Goal: Task Accomplishment & Management: Manage account settings

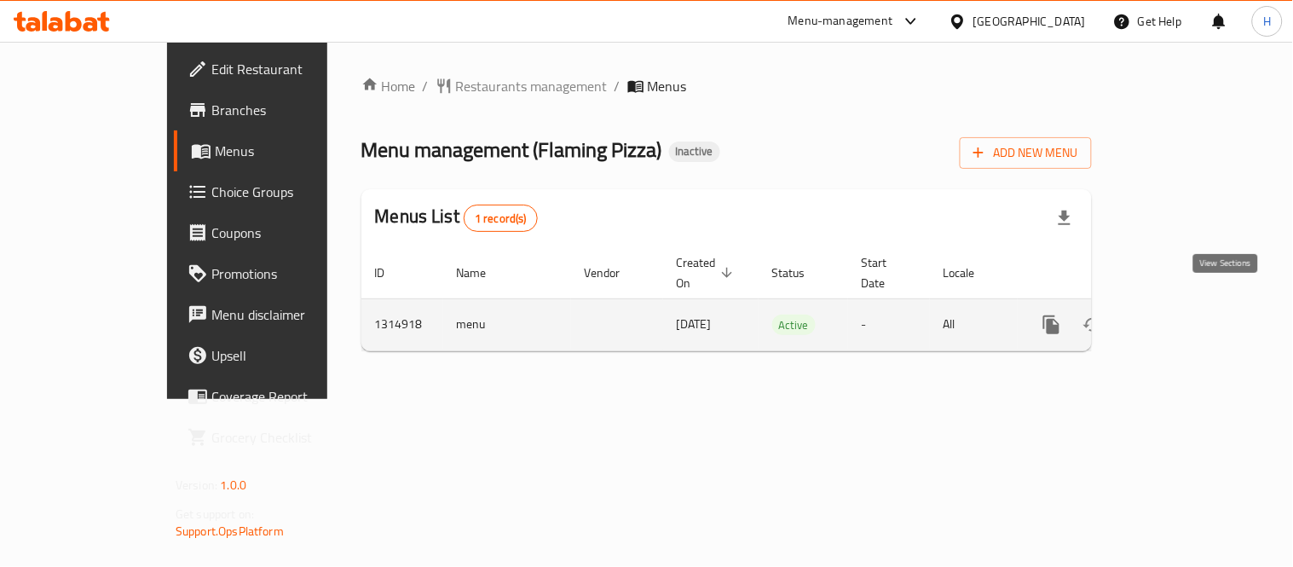
click at [1195, 304] on link "enhanced table" at bounding box center [1174, 324] width 41 height 41
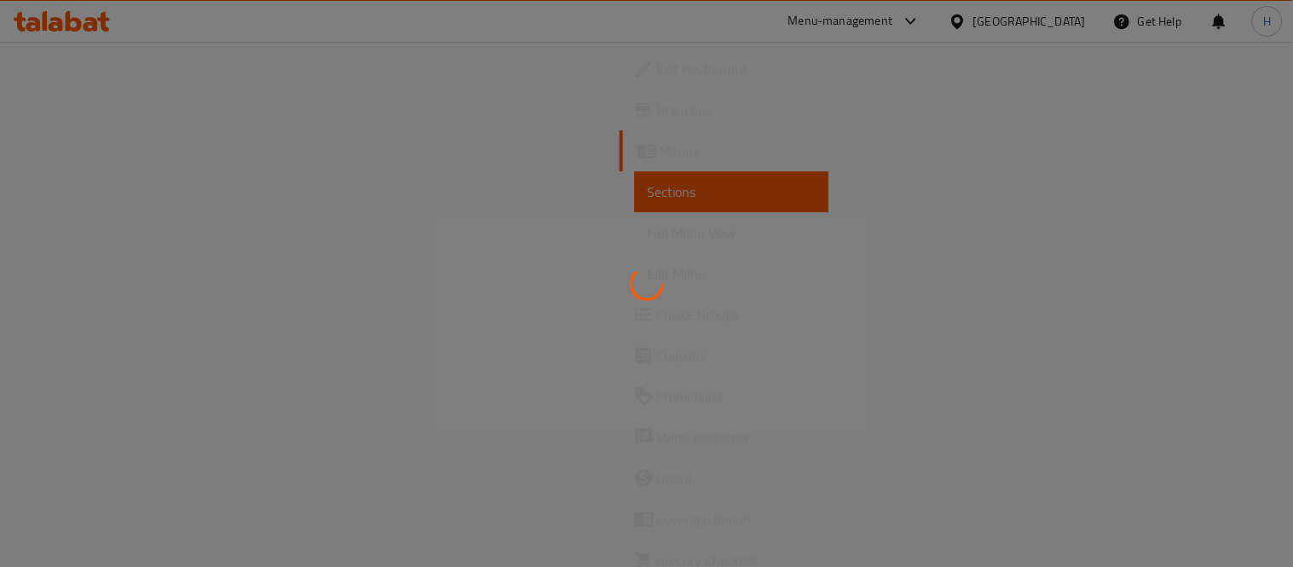
click at [620, 348] on div at bounding box center [646, 283] width 1293 height 567
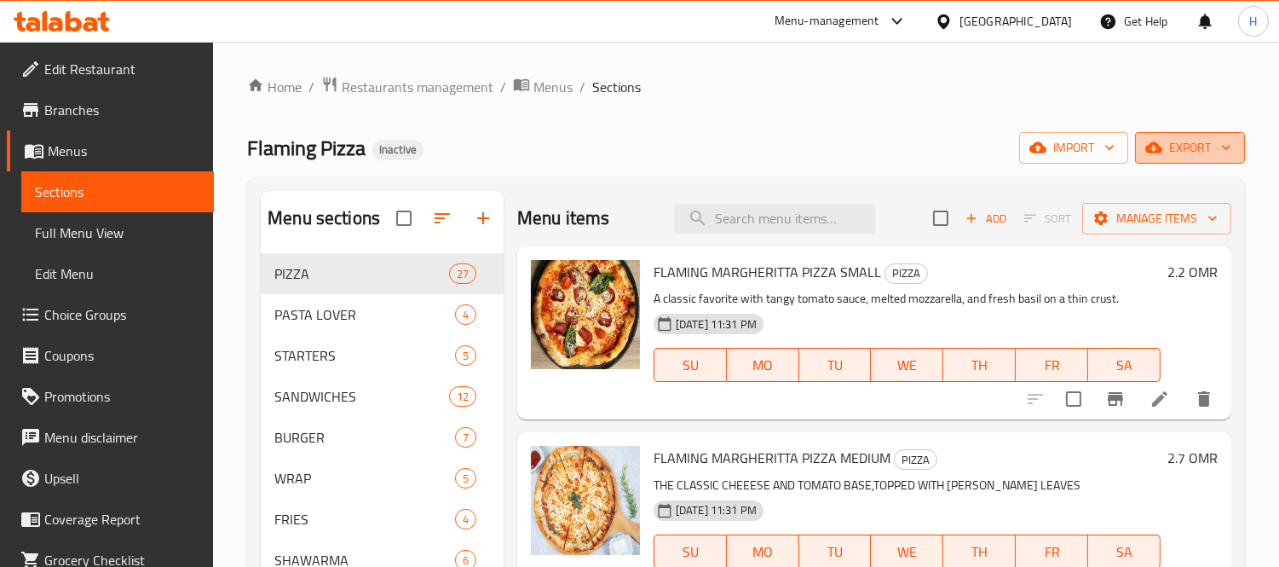
click at [1151, 148] on icon "button" at bounding box center [1153, 147] width 17 height 11
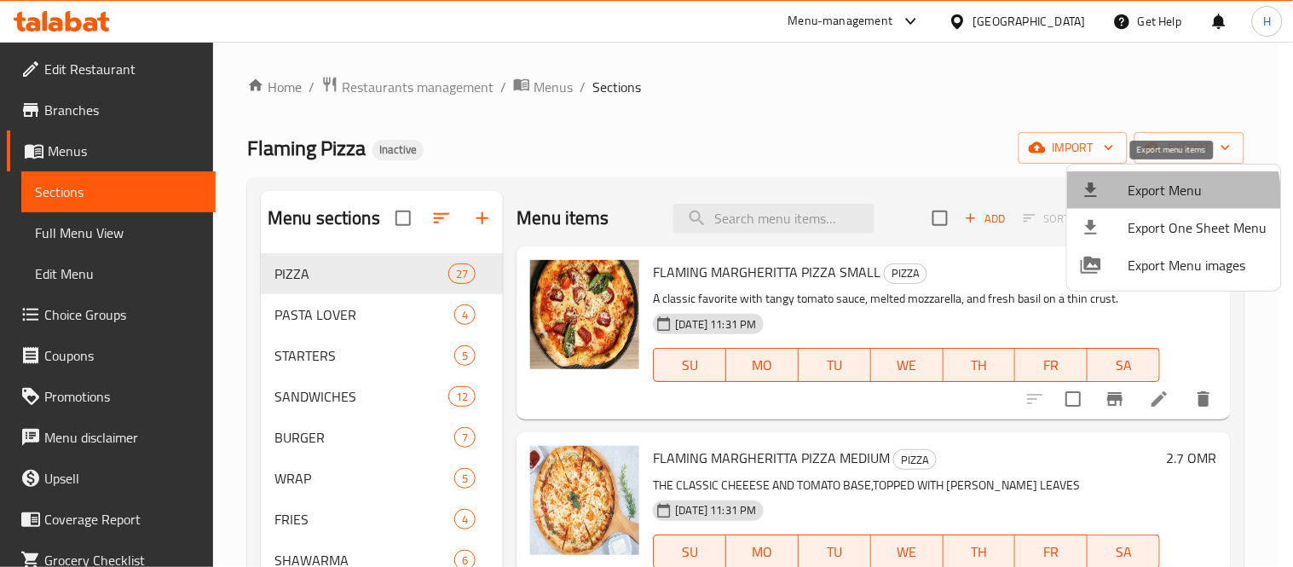
click at [1139, 199] on span "Export Menu" at bounding box center [1197, 190] width 139 height 20
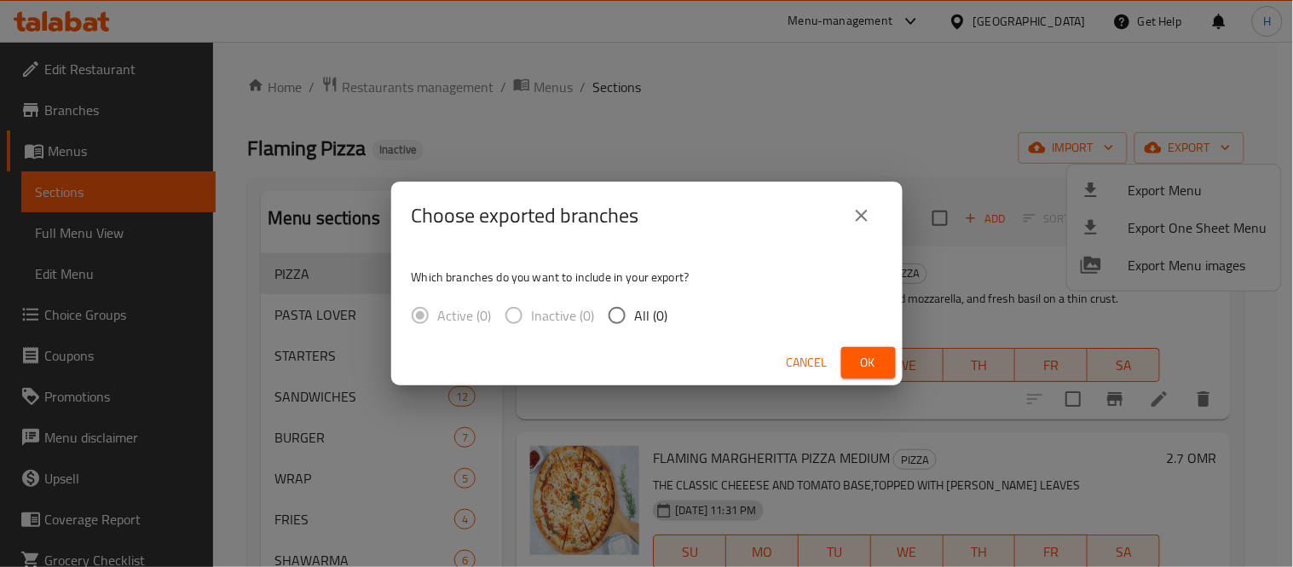
click at [439, 49] on div "Choose exported branches Which branches do you want to include in your export? …" at bounding box center [646, 283] width 1293 height 567
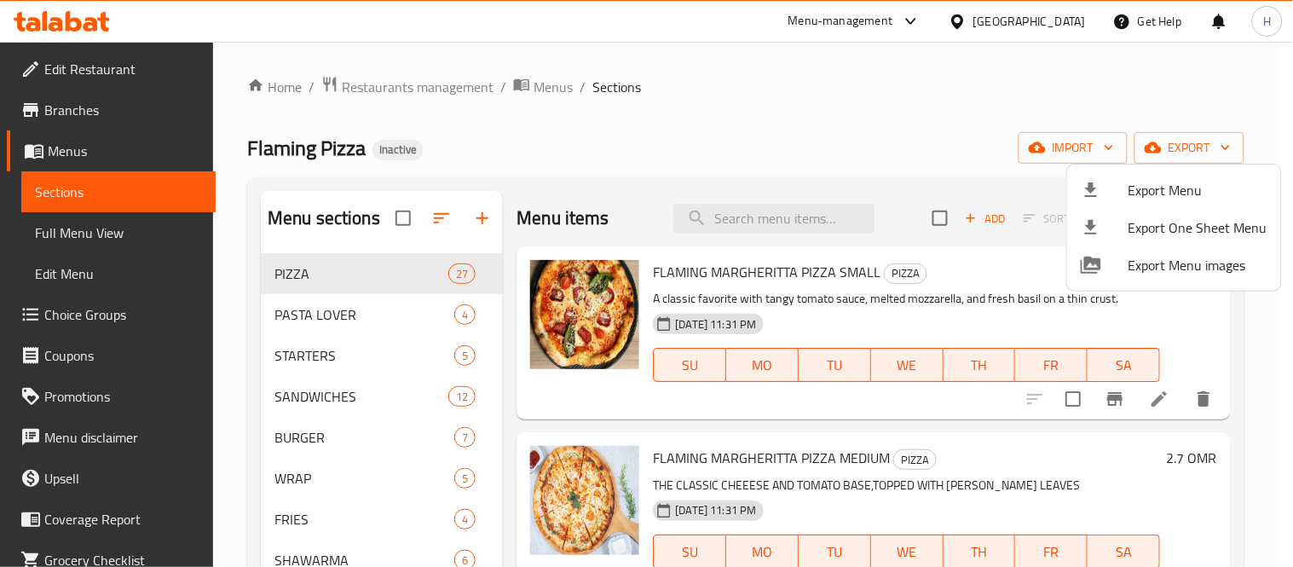
click at [1172, 185] on span "Export Menu" at bounding box center [1197, 190] width 139 height 20
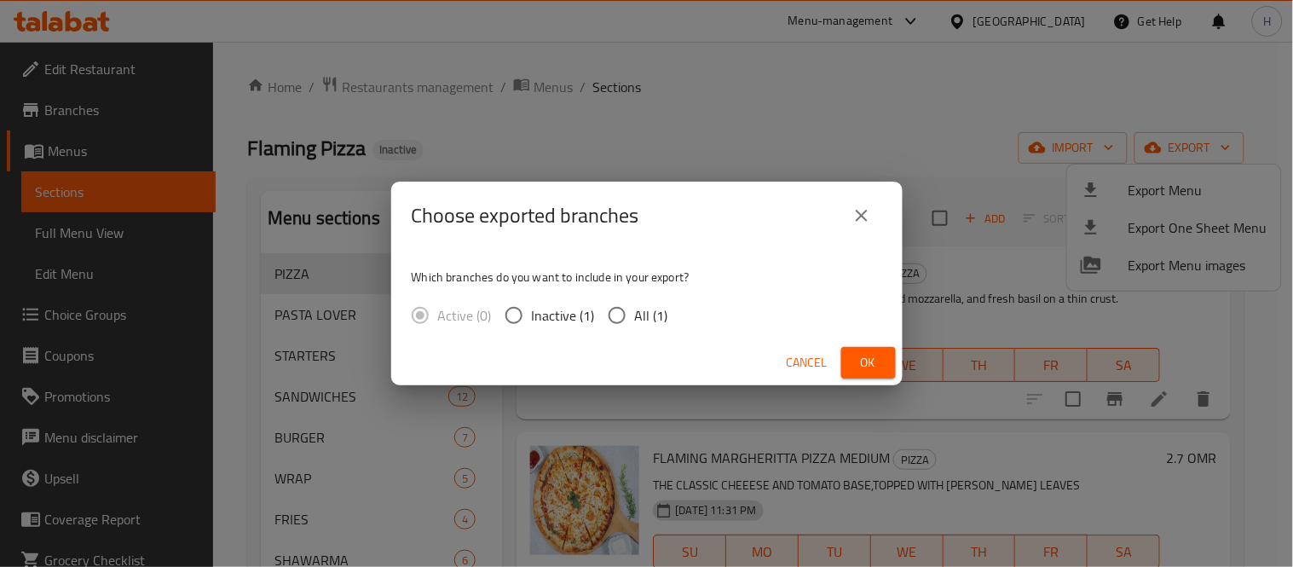
click at [615, 320] on input "All (1)" at bounding box center [617, 315] width 36 height 36
radio input "true"
click at [866, 352] on span "Ok" at bounding box center [868, 362] width 27 height 21
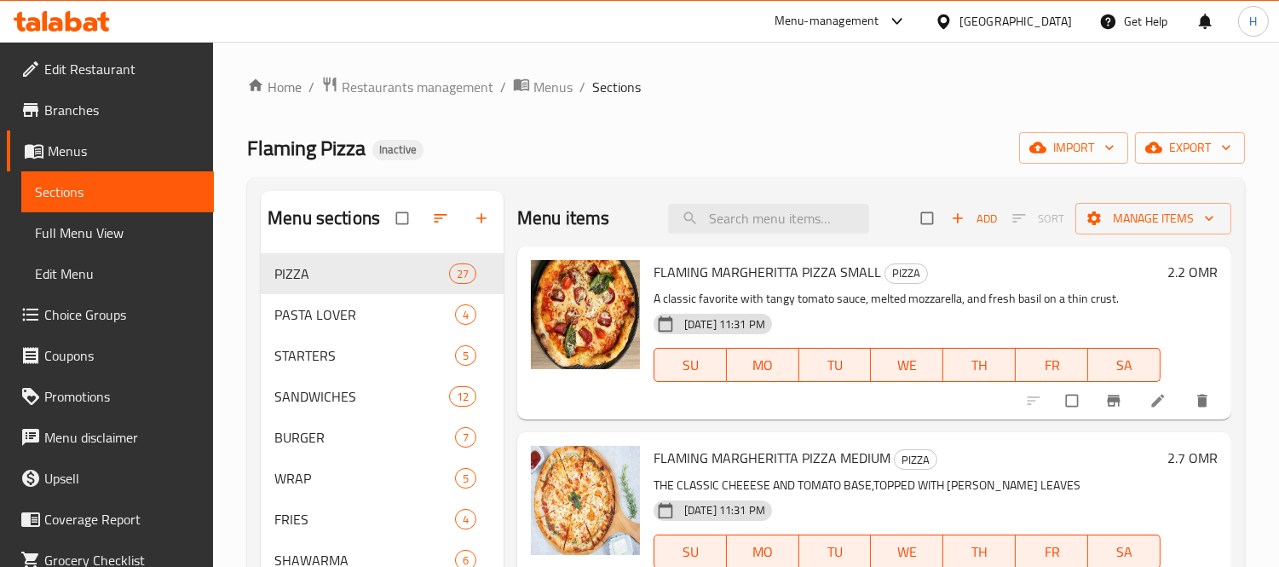
click at [953, 20] on icon at bounding box center [944, 22] width 18 height 18
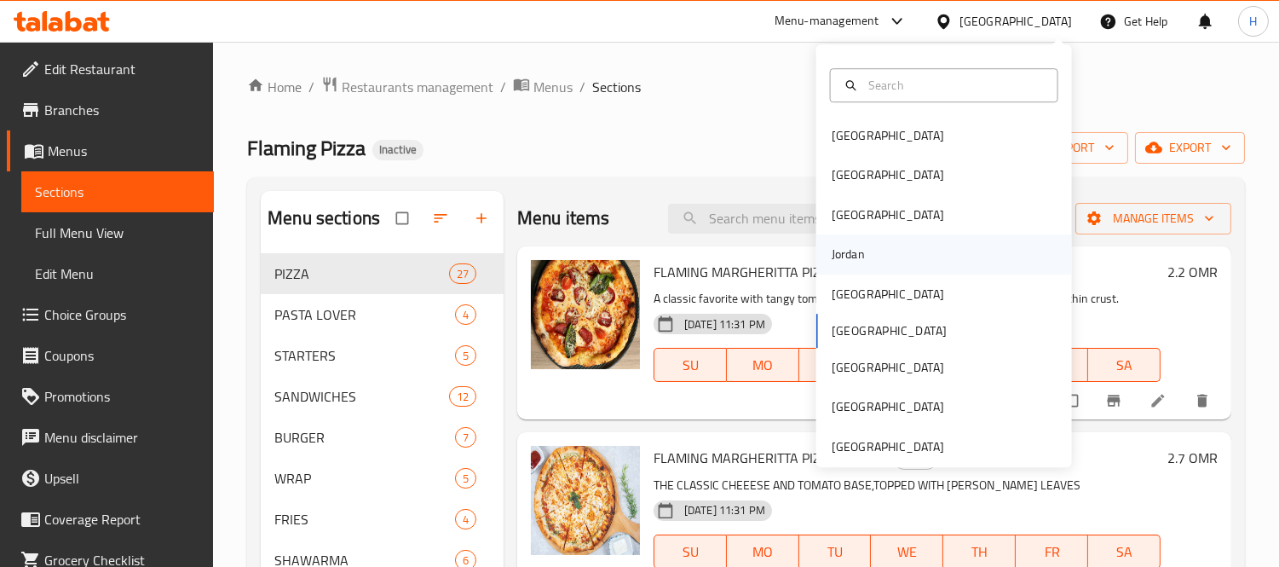
click at [927, 240] on div "Jordan" at bounding box center [944, 253] width 256 height 39
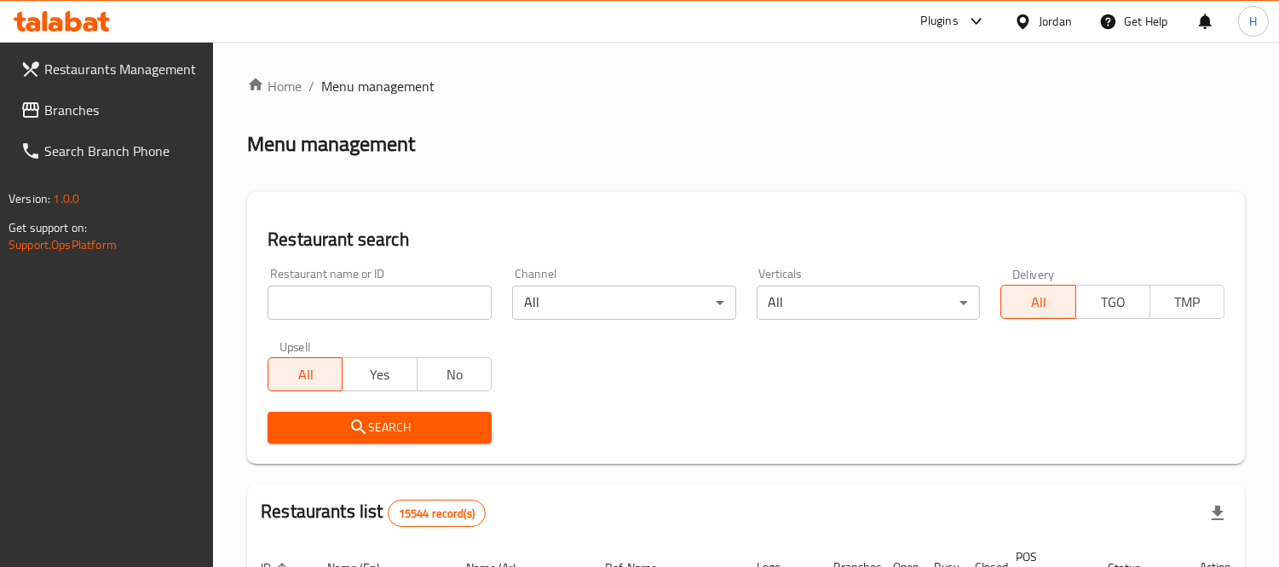
click at [65, 101] on span "Branches" at bounding box center [122, 110] width 156 height 20
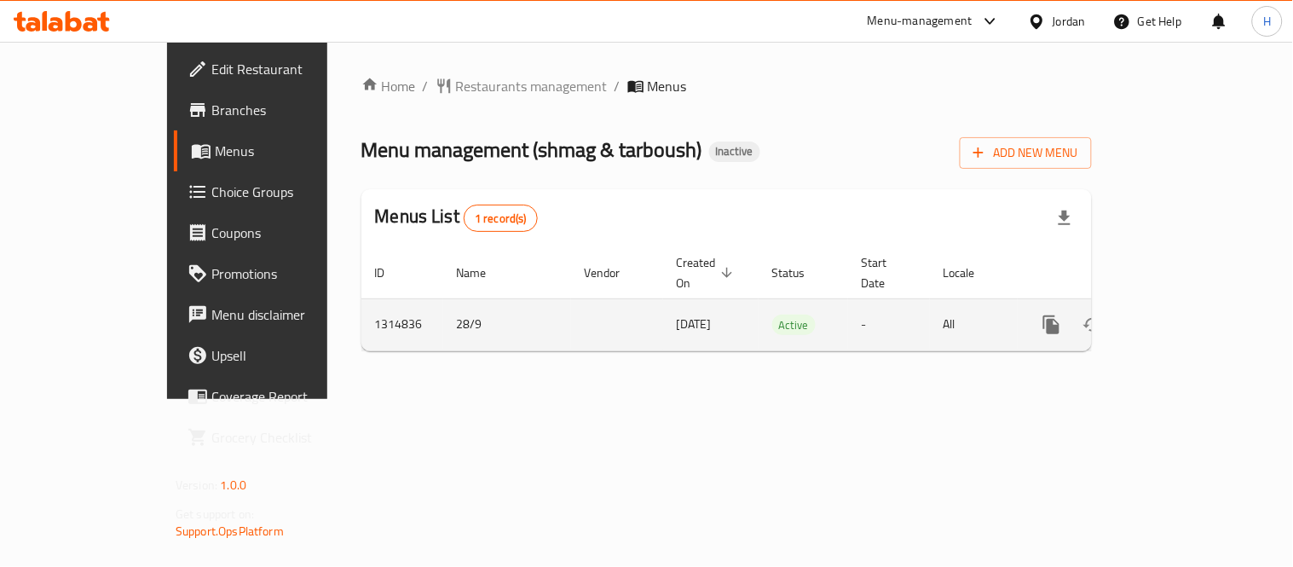
click at [1208, 319] on td "enhanced table" at bounding box center [1113, 324] width 191 height 52
click at [1185, 314] on icon "enhanced table" at bounding box center [1174, 324] width 20 height 20
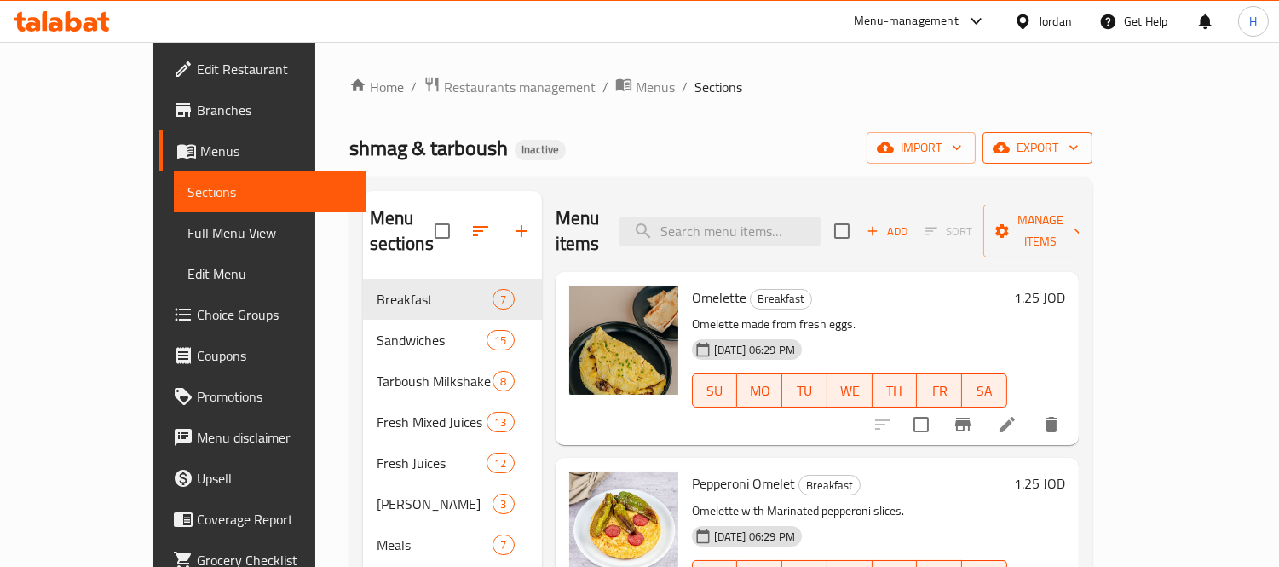
click at [1079, 141] on span "export" at bounding box center [1037, 147] width 83 height 21
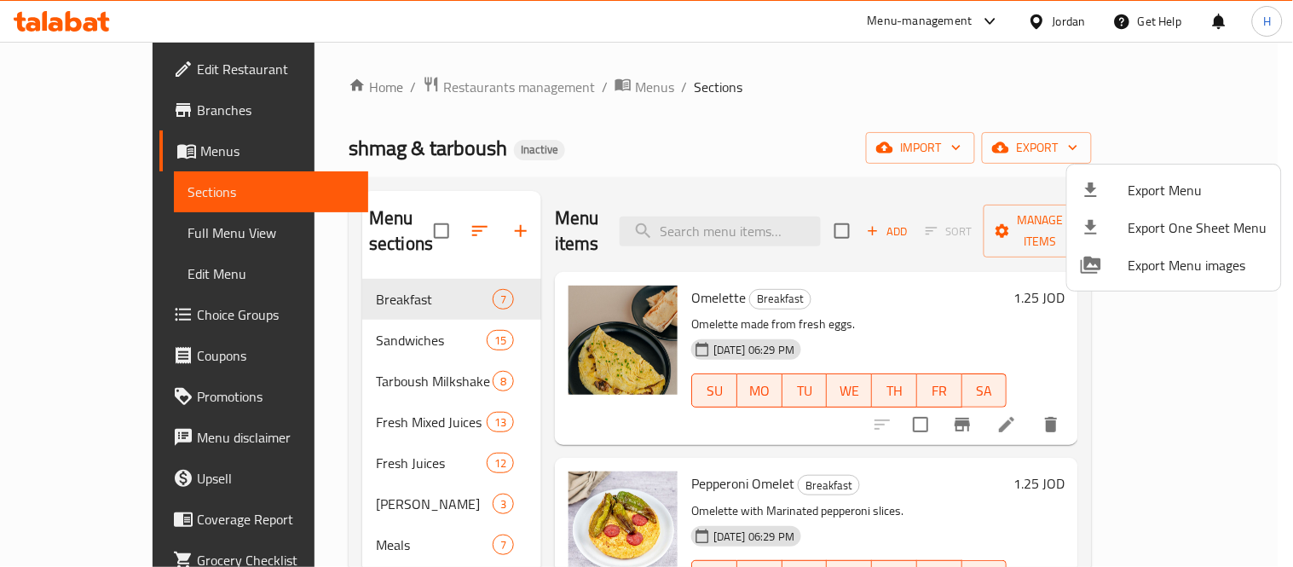
click at [1177, 164] on ul "Export Menu Export One Sheet Menu Export Menu images" at bounding box center [1174, 227] width 214 height 126
click at [1169, 185] on span "Export Menu" at bounding box center [1197, 190] width 139 height 20
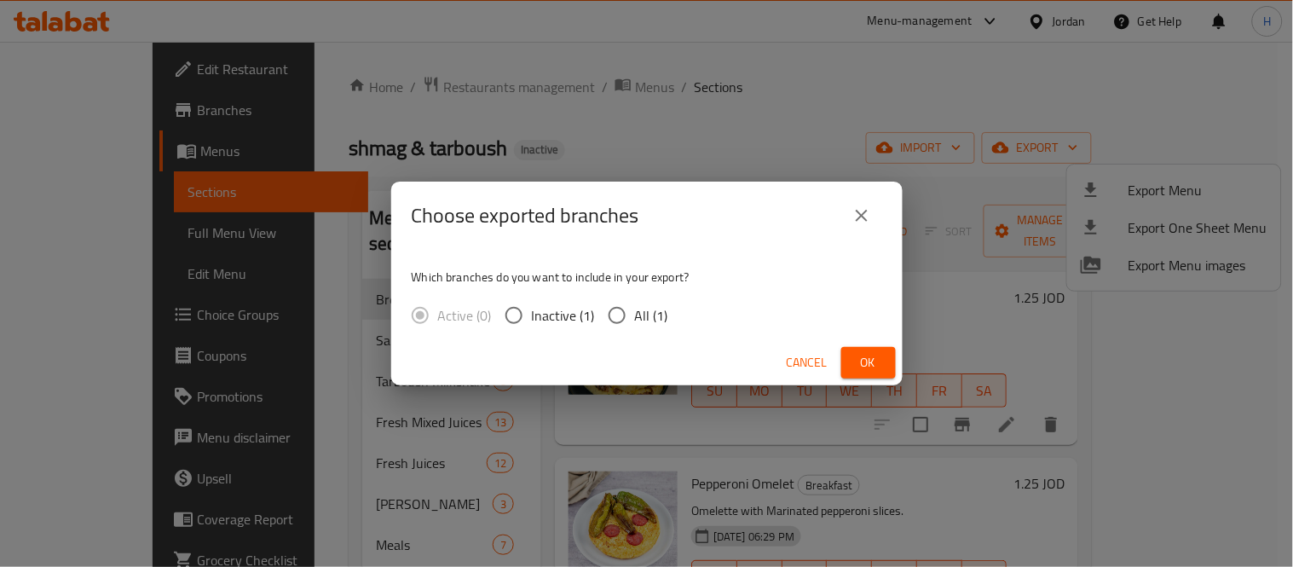
click at [676, 318] on div "Active (0) Inactive (1) All (1)" at bounding box center [547, 315] width 270 height 36
click at [636, 316] on span "All (1)" at bounding box center [651, 315] width 33 height 20
click at [635, 316] on input "All (1)" at bounding box center [617, 315] width 36 height 36
radio input "true"
click at [883, 365] on button "Ok" at bounding box center [868, 363] width 55 height 32
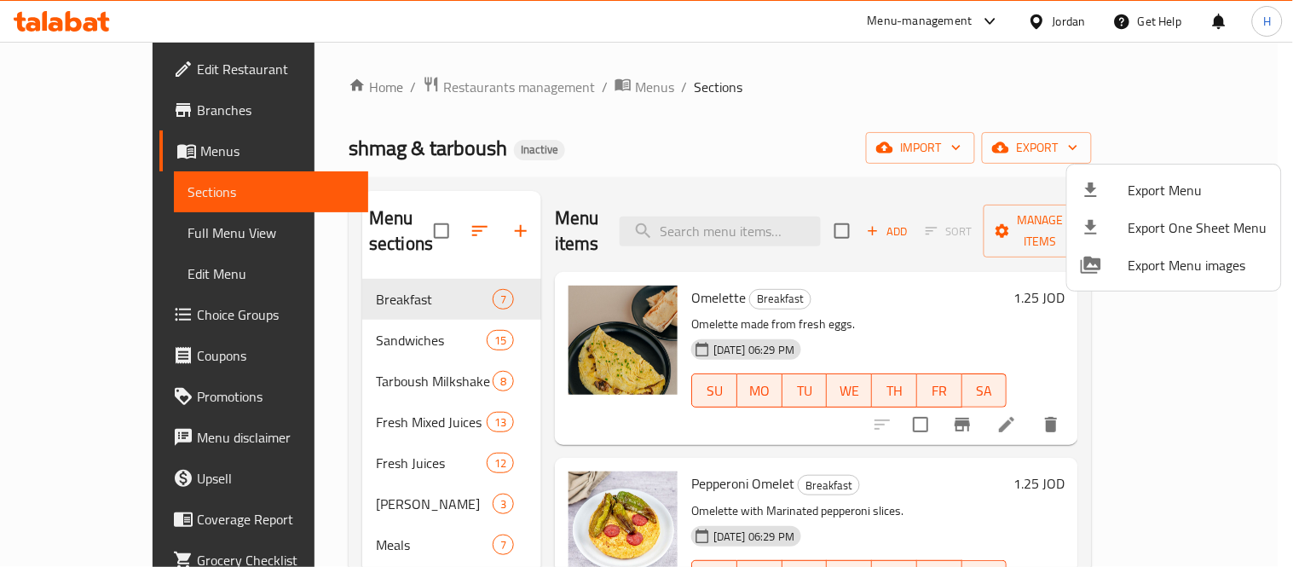
click at [101, 63] on div at bounding box center [646, 283] width 1293 height 567
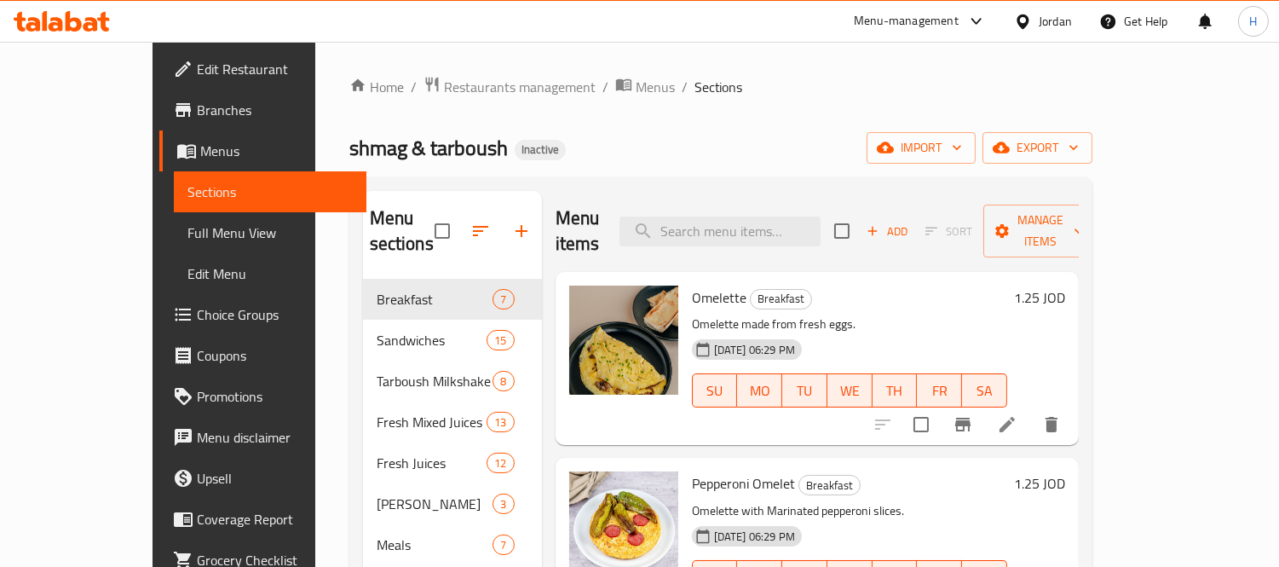
click at [197, 66] on span "Edit Restaurant" at bounding box center [275, 69] width 156 height 20
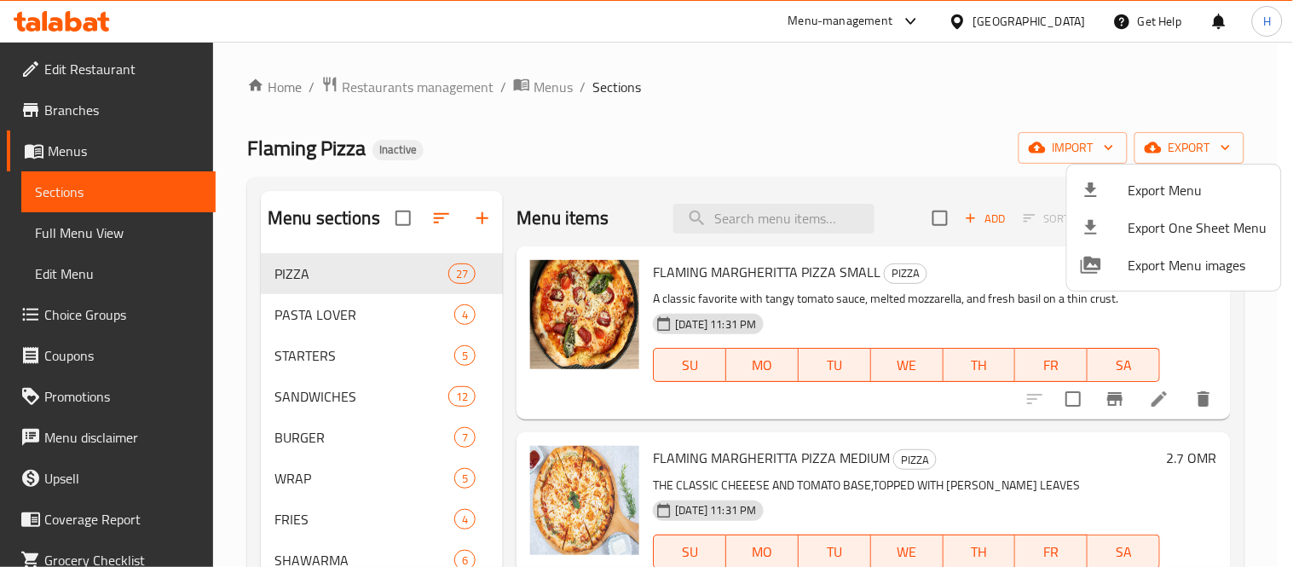
click at [401, 210] on div at bounding box center [646, 283] width 1293 height 567
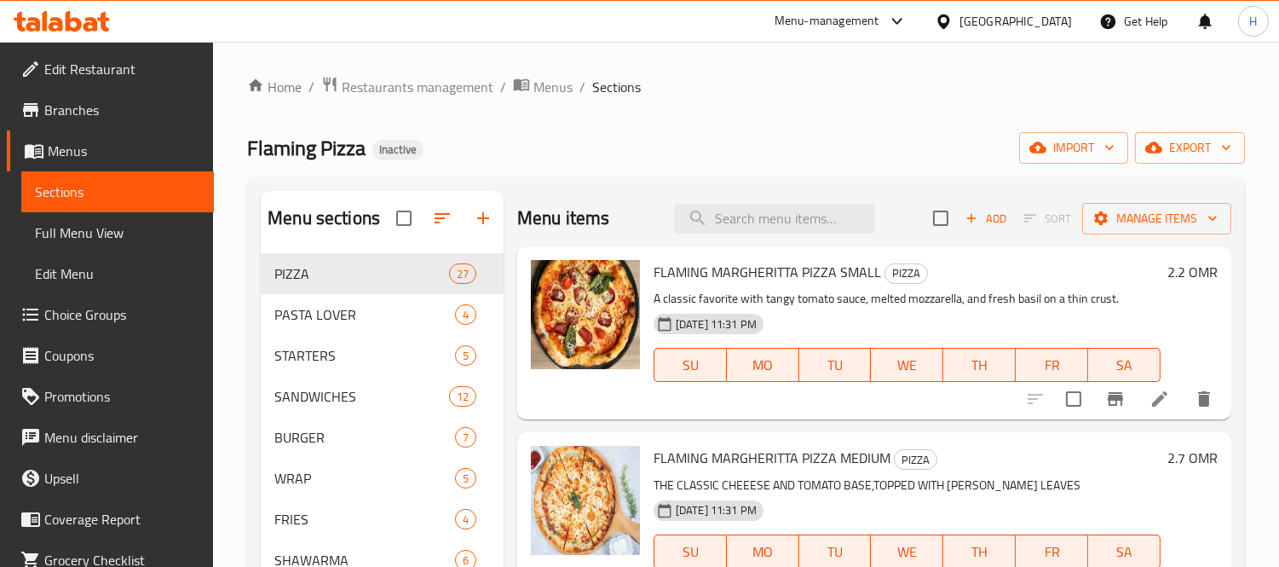
click at [401, 223] on input "checkbox" at bounding box center [404, 218] width 36 height 36
checkbox input "true"
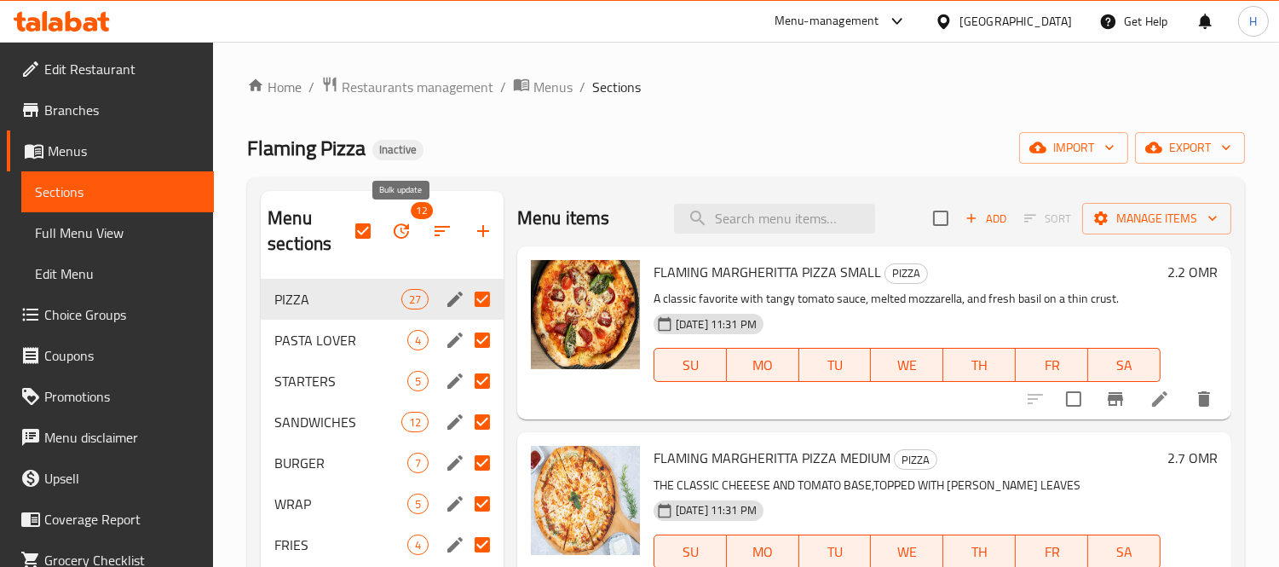
click at [389, 239] on button "button" at bounding box center [401, 230] width 41 height 41
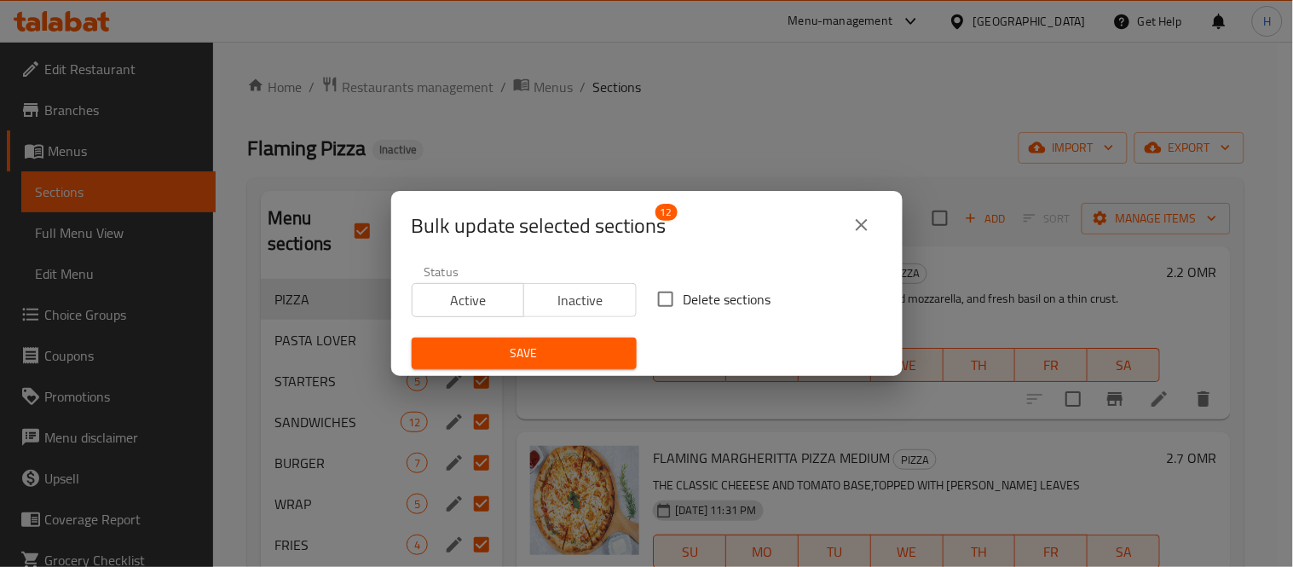
click at [659, 293] on input "Delete sections" at bounding box center [666, 299] width 36 height 36
checkbox input "true"
click at [600, 354] on span "Save" at bounding box center [524, 353] width 198 height 21
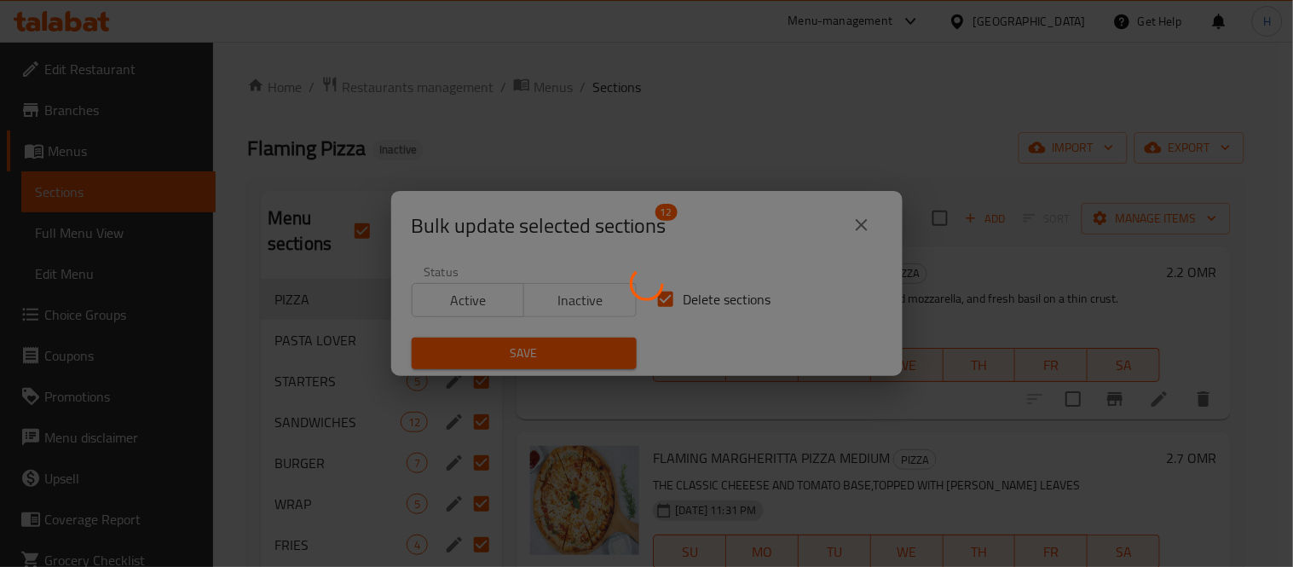
checkbox input "false"
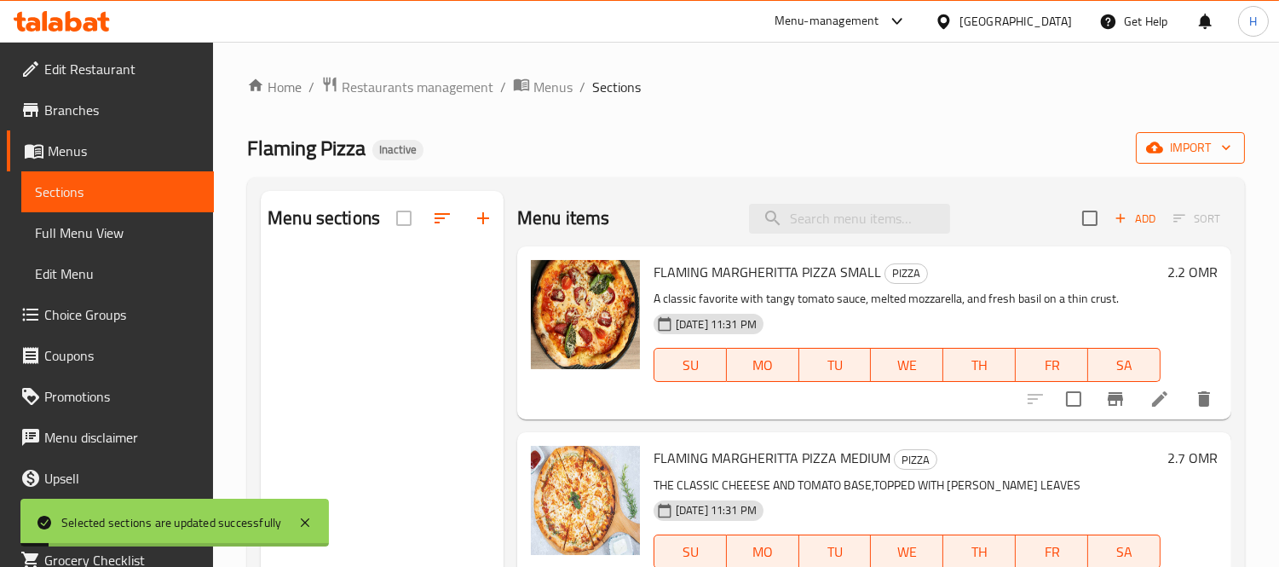
click at [1202, 147] on span "import" at bounding box center [1191, 147] width 82 height 21
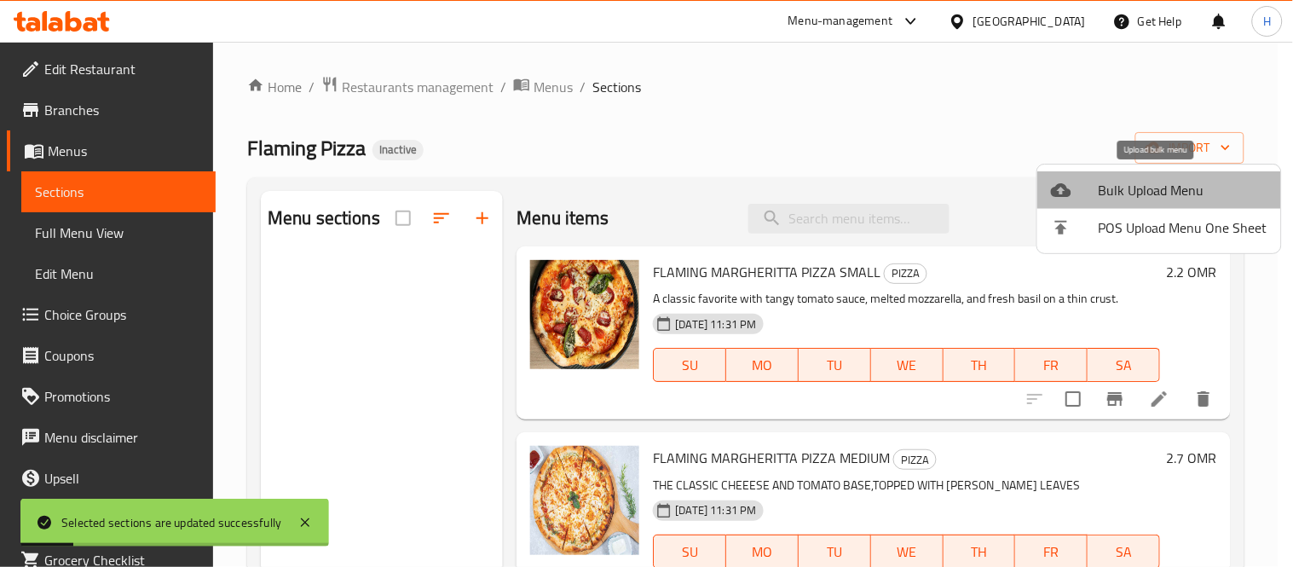
click at [1180, 182] on span "Bulk Upload Menu" at bounding box center [1182, 190] width 169 height 20
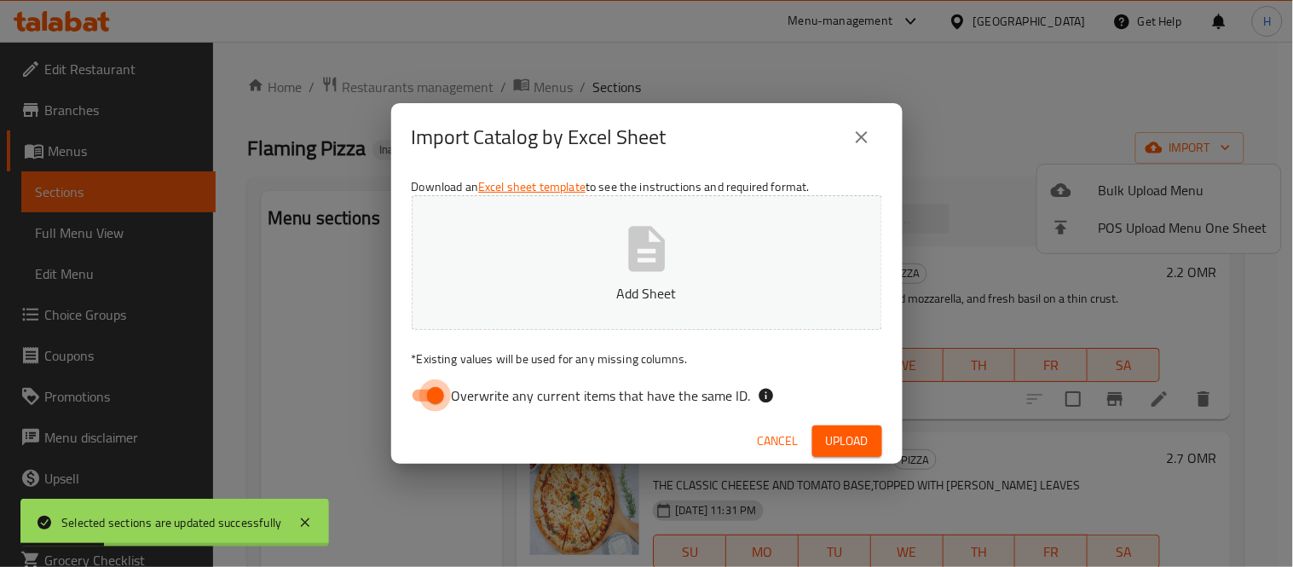
click at [427, 395] on input "Overwrite any current items that have the same ID." at bounding box center [435, 395] width 97 height 32
checkbox input "false"
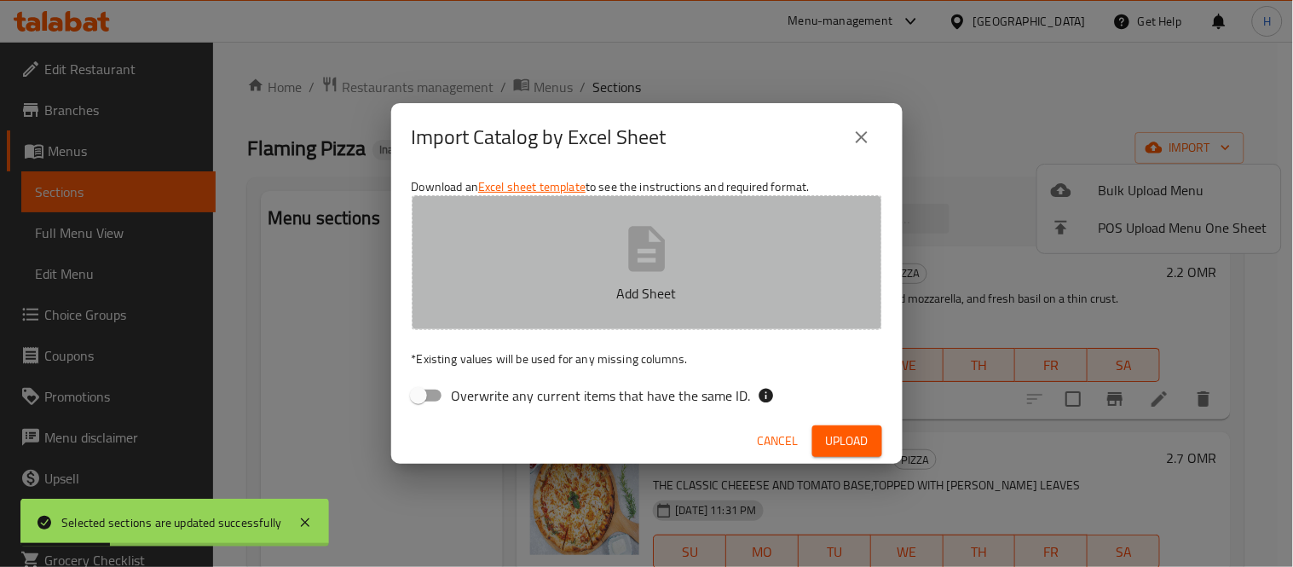
click at [622, 251] on icon "button" at bounding box center [647, 249] width 55 height 55
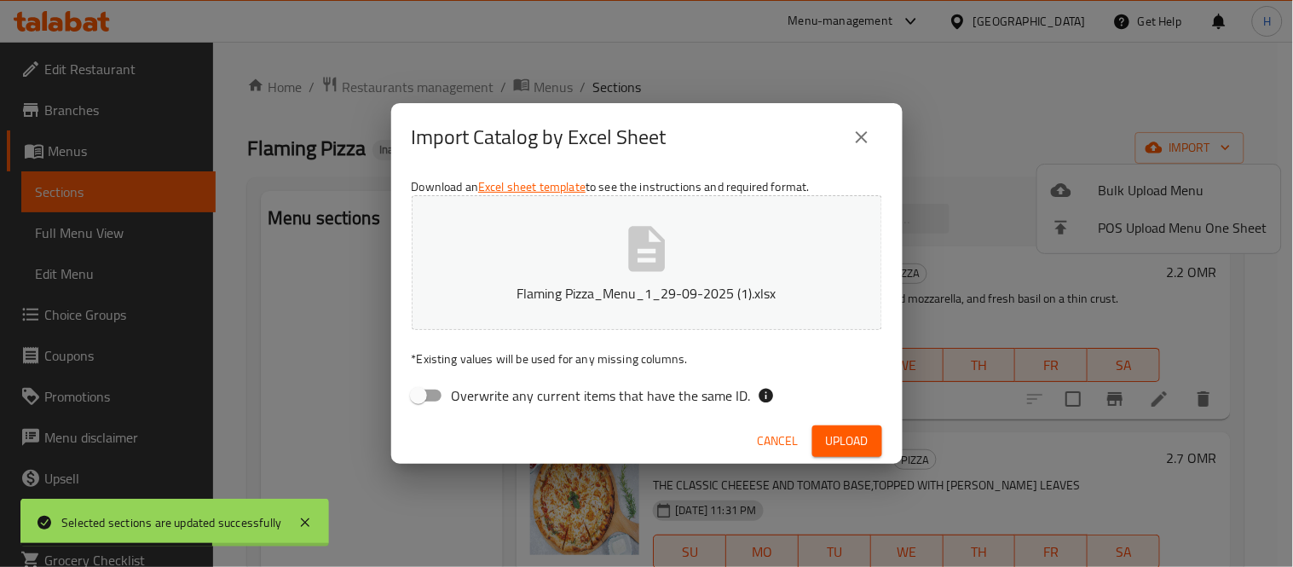
click at [841, 427] on button "Upload" at bounding box center [847, 441] width 70 height 32
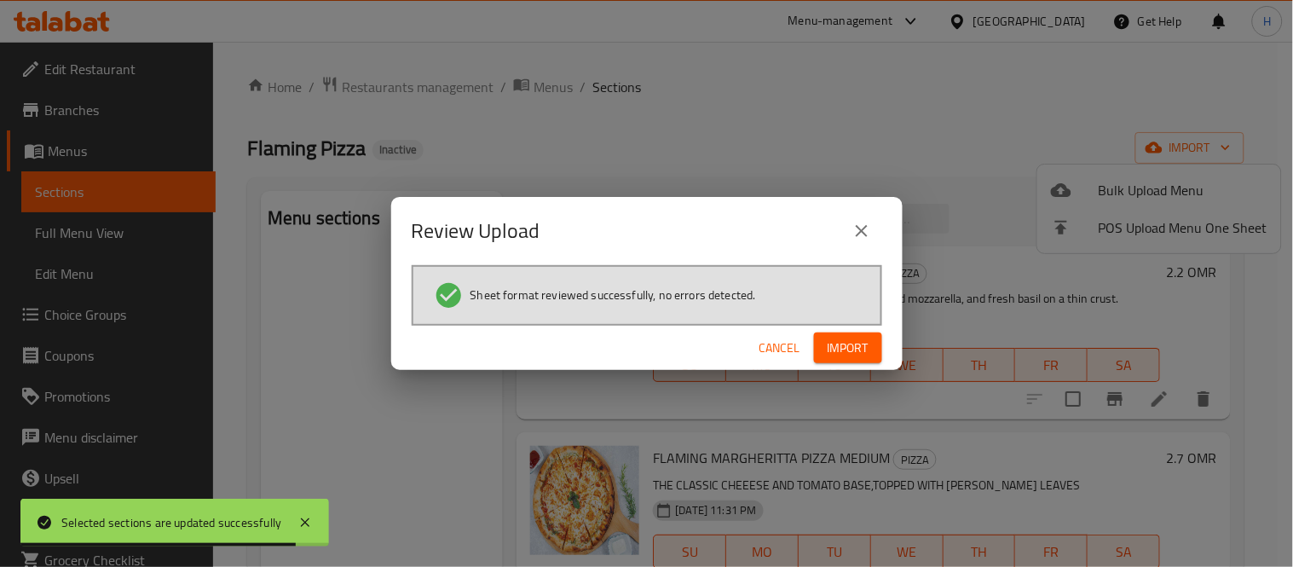
click at [862, 339] on span "Import" at bounding box center [847, 347] width 41 height 21
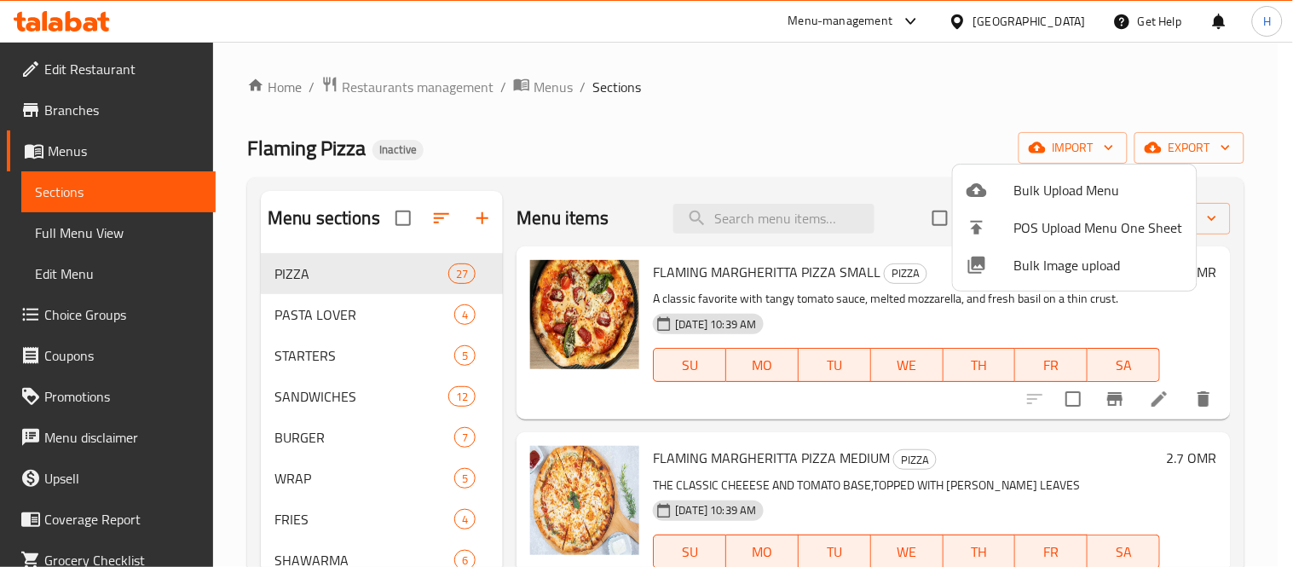
click at [1058, 22] on div at bounding box center [646, 283] width 1293 height 567
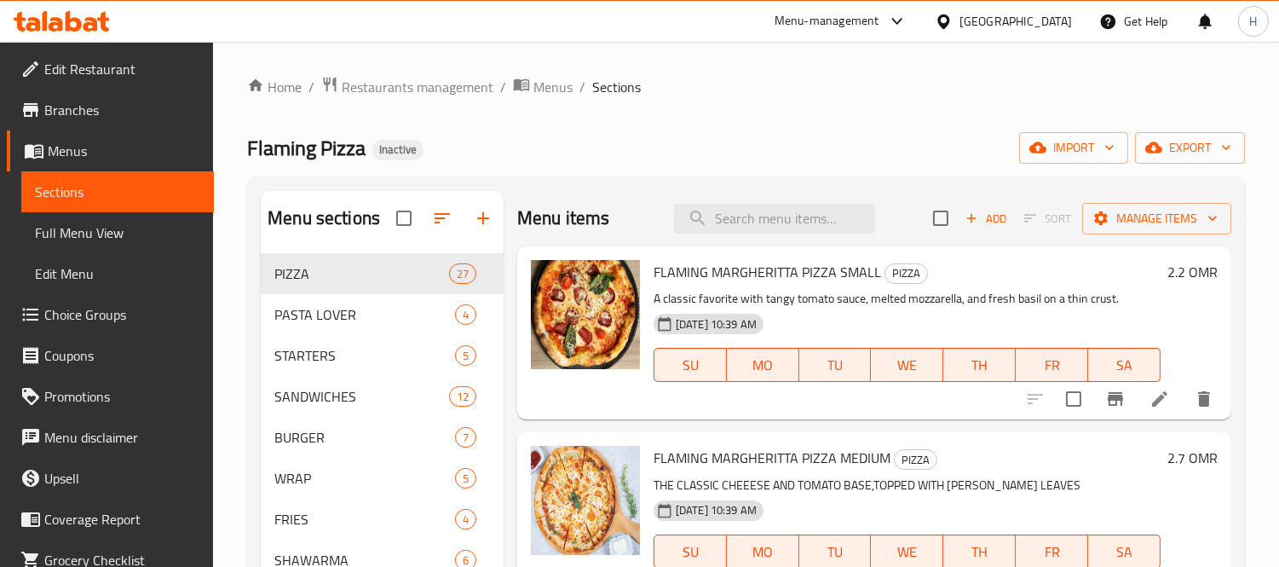
click at [1058, 18] on div "Oman" at bounding box center [1016, 21] width 112 height 19
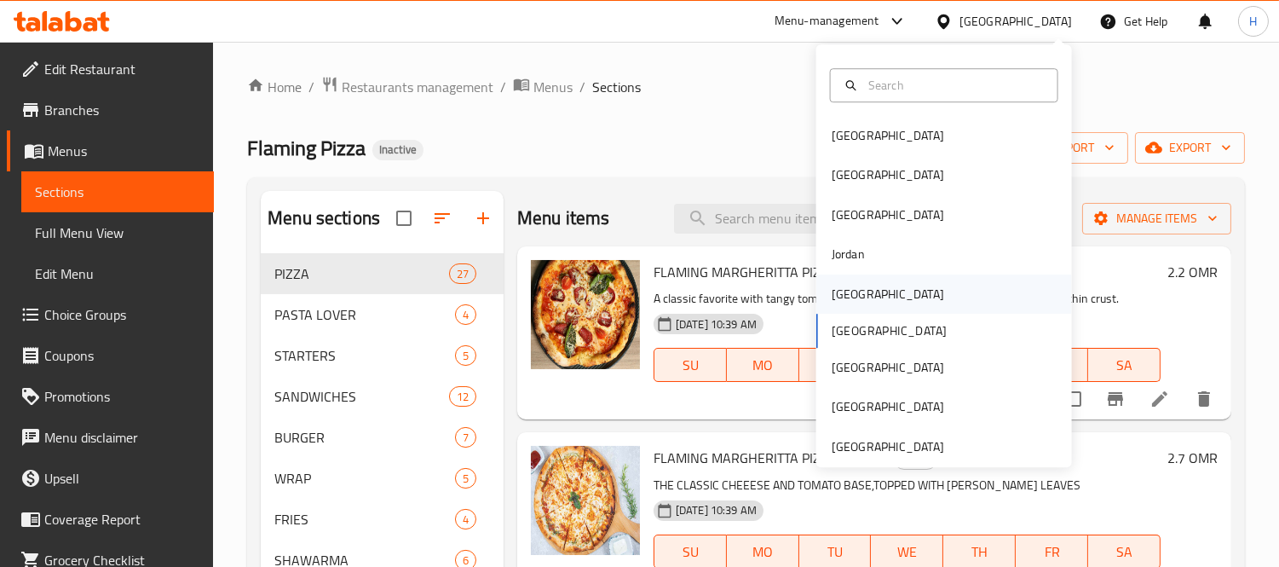
click at [889, 284] on div "Kuwait" at bounding box center [944, 293] width 256 height 39
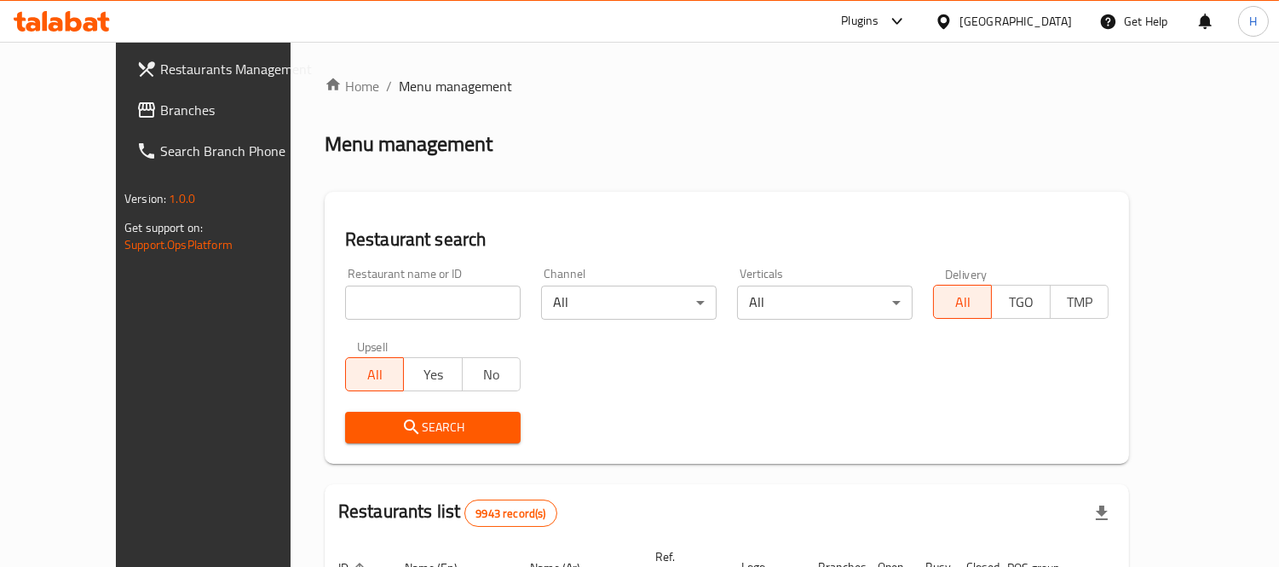
click at [291, 105] on div "Home / Menu management Menu management Restaurant search Restaurant name or ID …" at bounding box center [727, 555] width 873 height 1027
click at [184, 102] on span "Branches" at bounding box center [238, 110] width 156 height 20
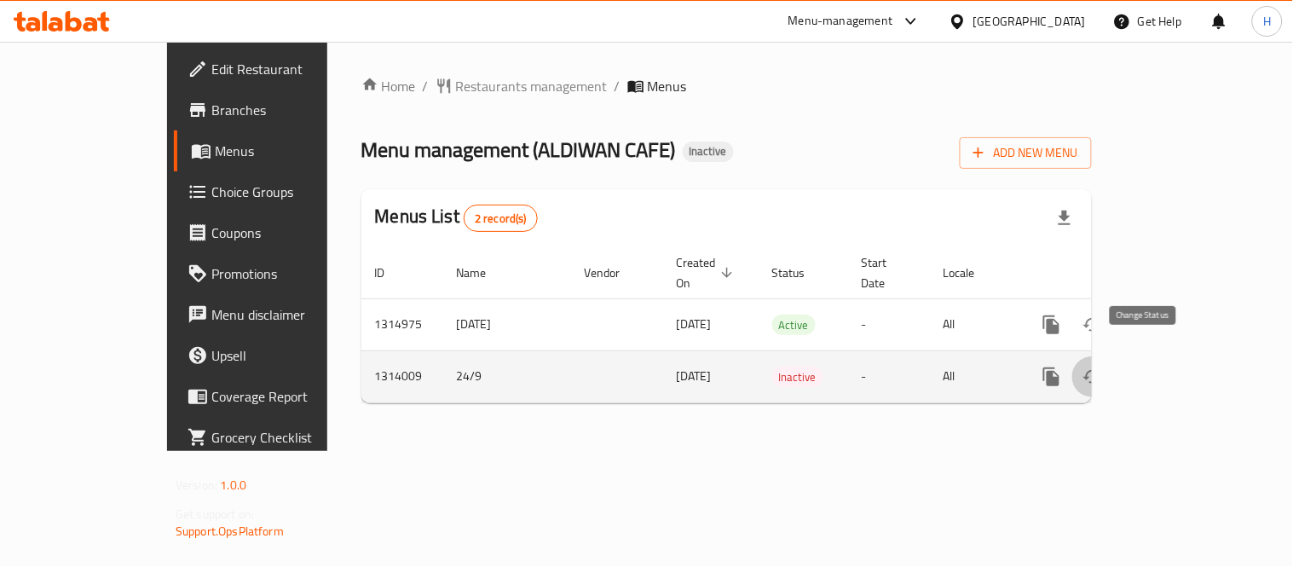
click at [1103, 366] on icon "enhanced table" at bounding box center [1092, 376] width 20 height 20
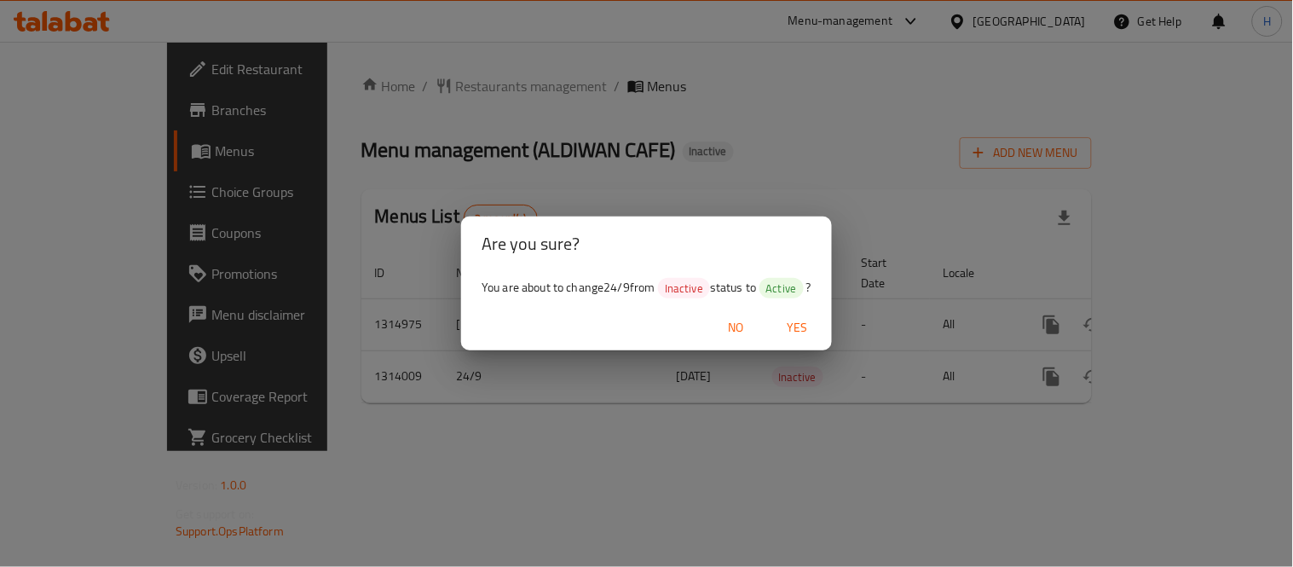
click at [813, 336] on span "Yes" at bounding box center [797, 327] width 41 height 21
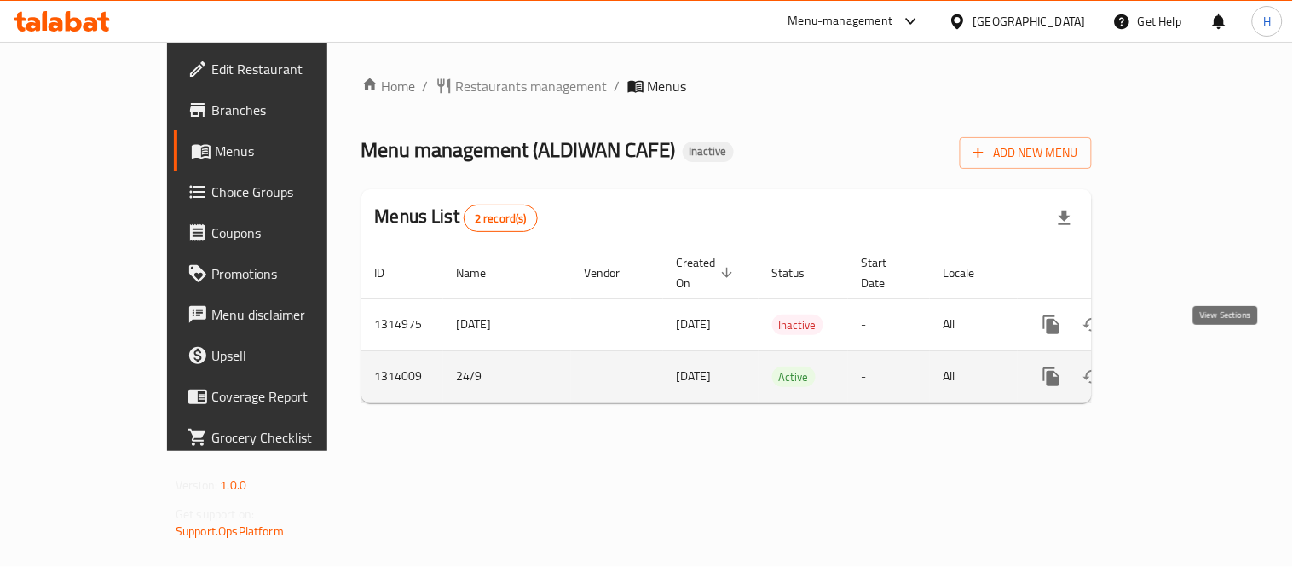
click at [1185, 366] on icon "enhanced table" at bounding box center [1174, 376] width 20 height 20
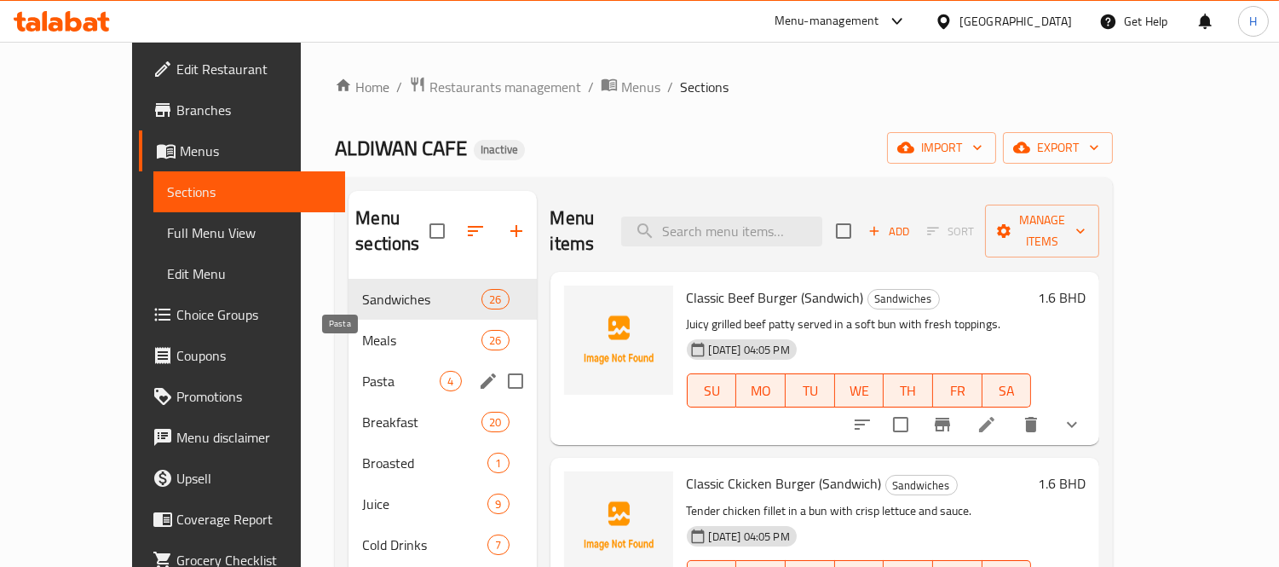
click at [375, 371] on span "Pasta" at bounding box center [401, 381] width 78 height 20
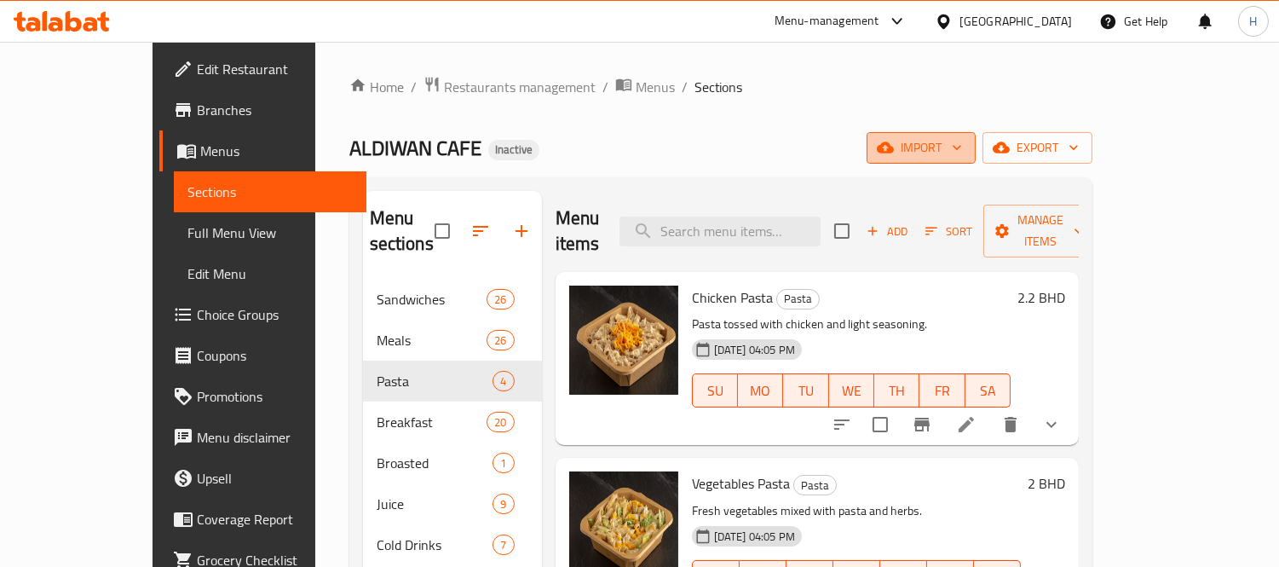
click at [962, 143] on span "import" at bounding box center [921, 147] width 82 height 21
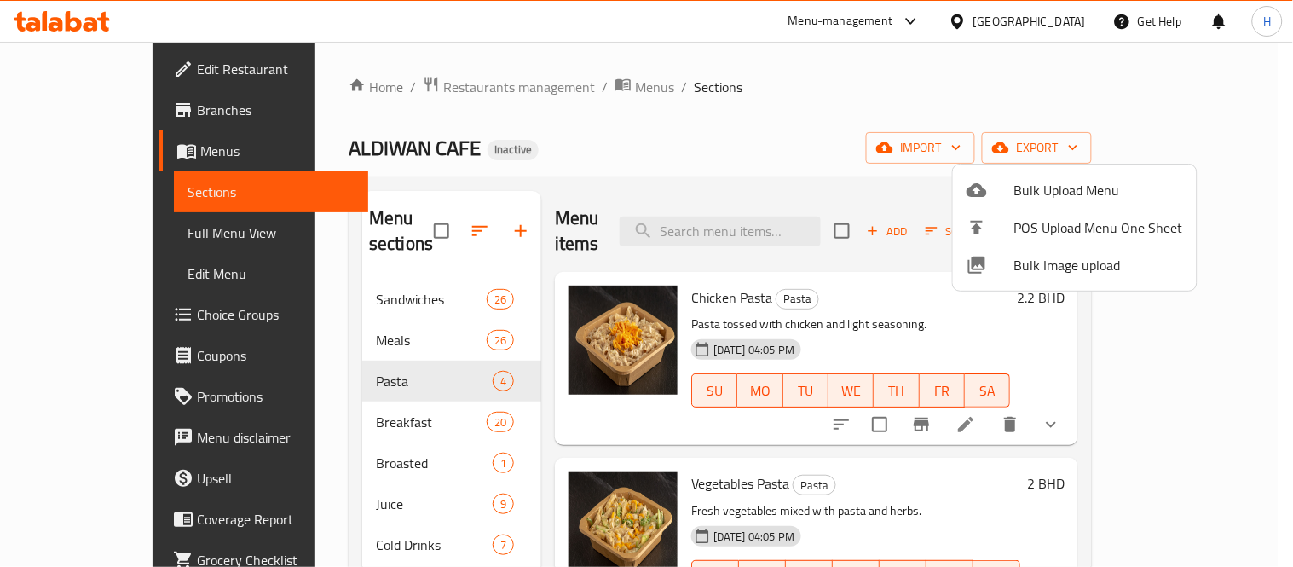
click at [1072, 268] on span "Bulk Image upload" at bounding box center [1098, 265] width 169 height 20
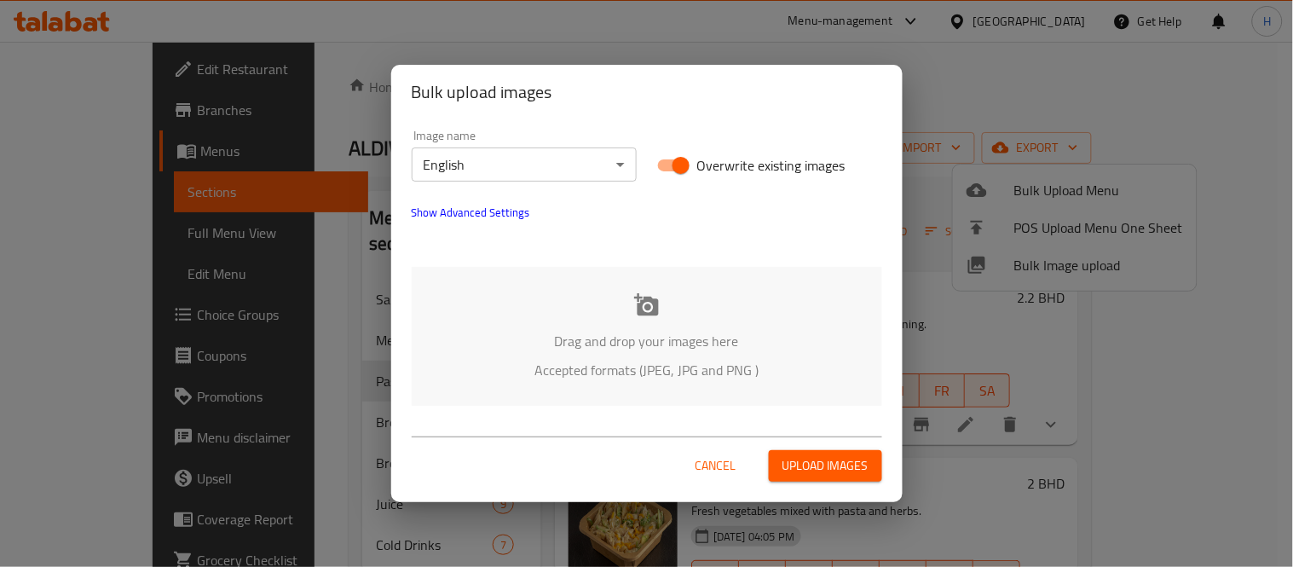
click at [670, 168] on input "Overwrite existing images" at bounding box center [680, 165] width 97 height 32
checkbox input "false"
click at [666, 327] on div "Drag and drop your images here Accepted formats (JPEG, JPG and PNG )" at bounding box center [647, 336] width 470 height 139
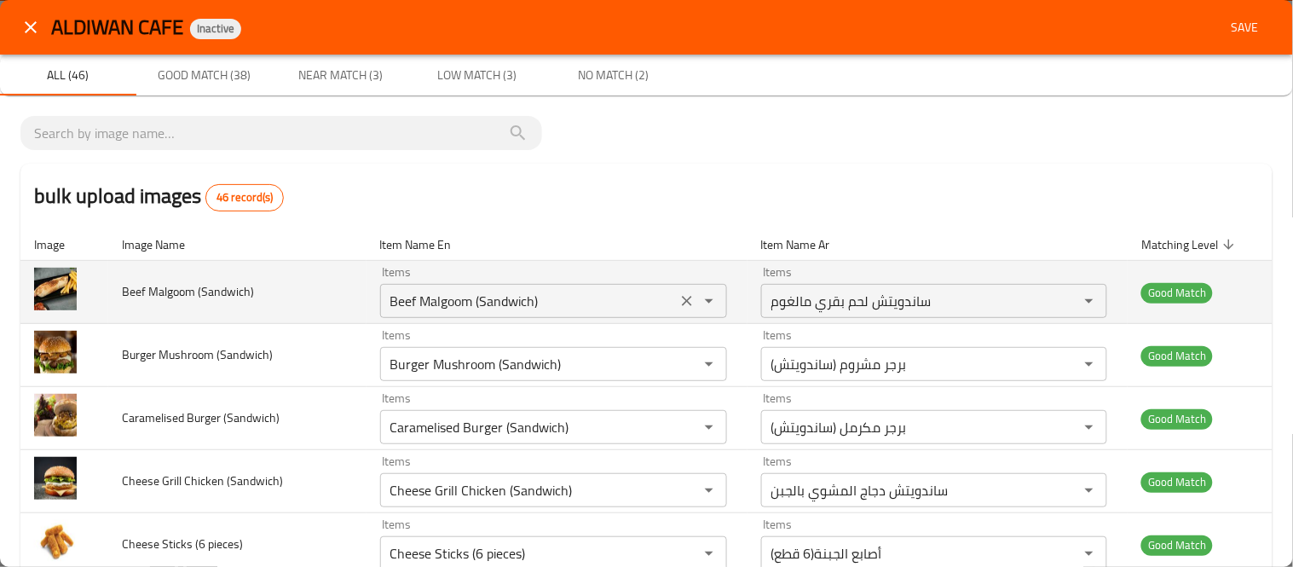
click at [567, 305] on \(Sandwich\) "Beef Malgoom (Sandwich)" at bounding box center [528, 301] width 286 height 24
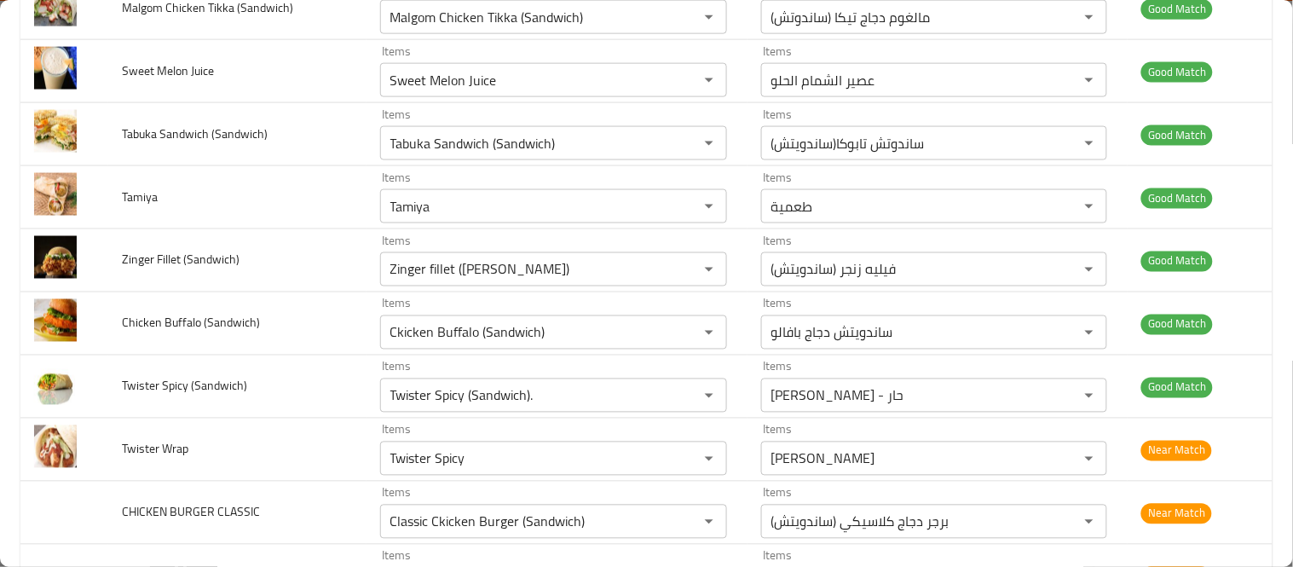
scroll to position [2272, 0]
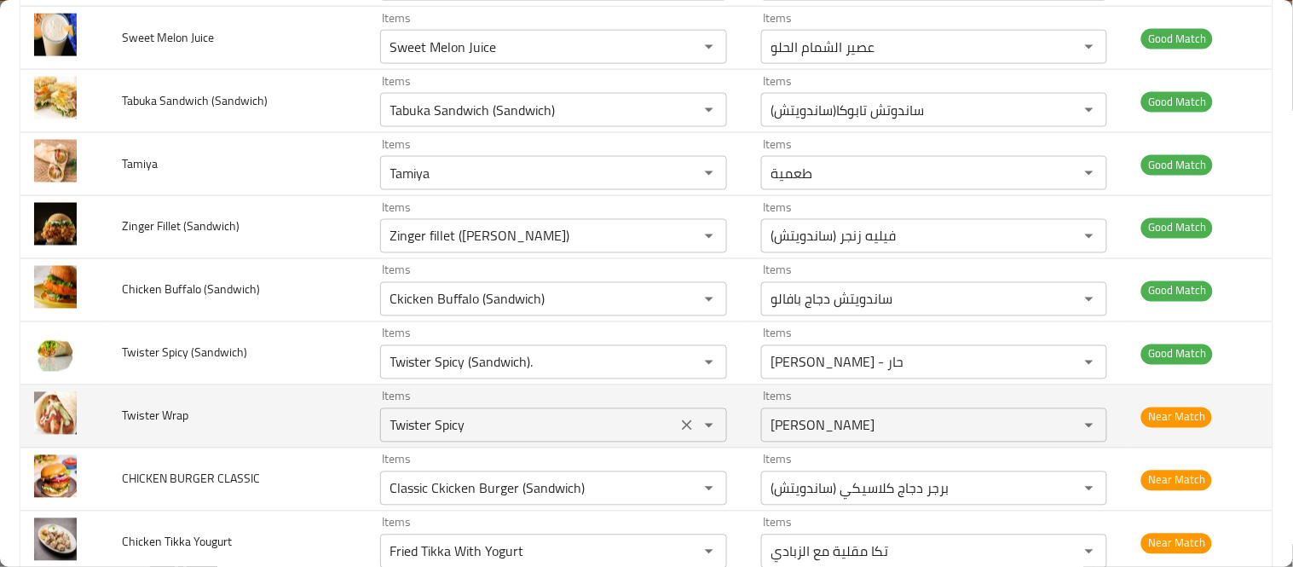
click at [458, 432] on Wrap "Twister Spicy" at bounding box center [528, 425] width 286 height 24
click at [441, 430] on Wrap "Twister Spicy" at bounding box center [528, 425] width 286 height 24
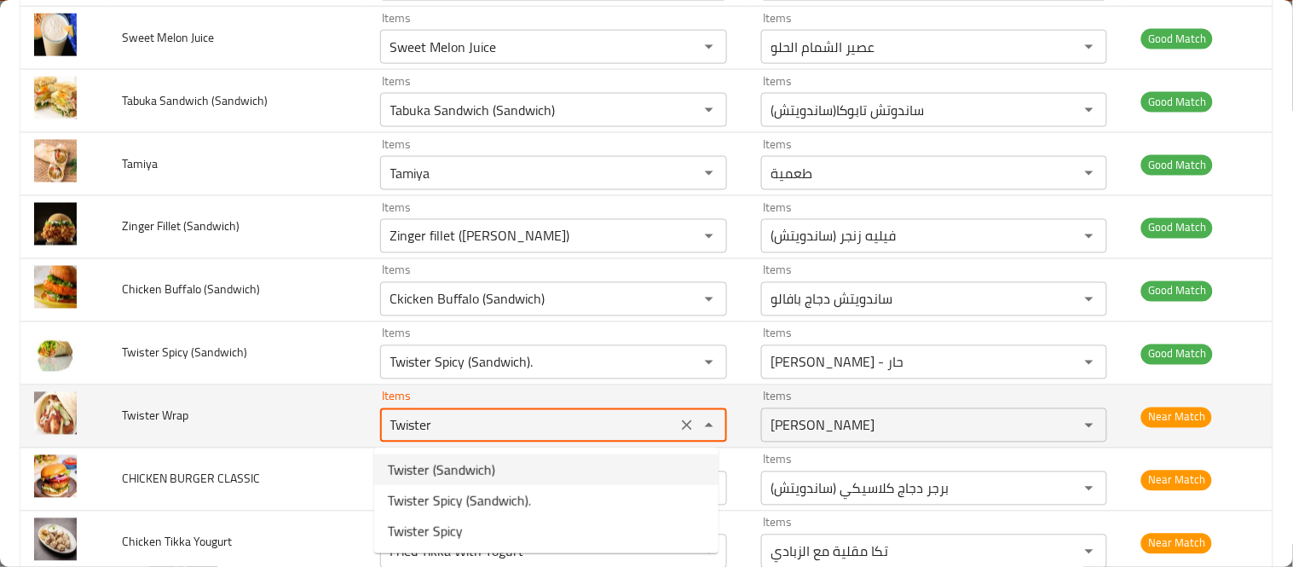
click at [277, 441] on td "Twister Wrap" at bounding box center [237, 416] width 258 height 63
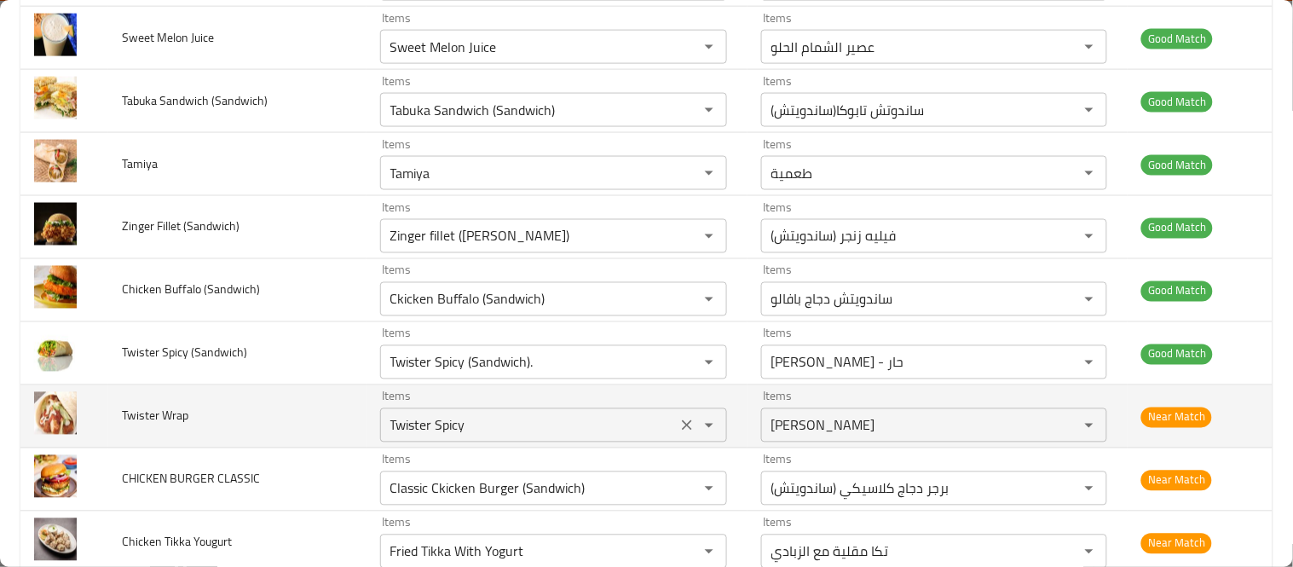
click at [395, 423] on Wrap "Twister Spicy" at bounding box center [528, 425] width 286 height 24
click at [498, 433] on Wrap "Twister Spicy" at bounding box center [528, 425] width 286 height 24
click at [436, 423] on Wrap "Twister Spicy" at bounding box center [528, 425] width 286 height 24
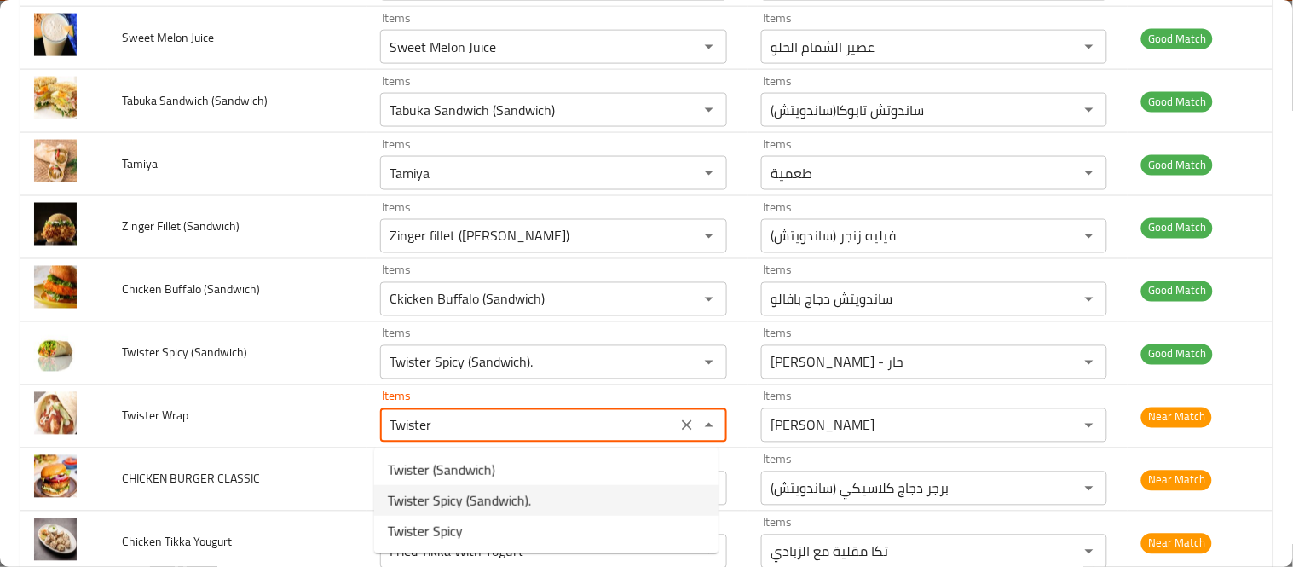
click at [520, 495] on span "Twister Spicy (Sandwich)." at bounding box center [459, 500] width 143 height 20
type Wrap "Twister Spicy (Sandwich)."
type Wrap-ar "تويستر ساندويتش - حار"
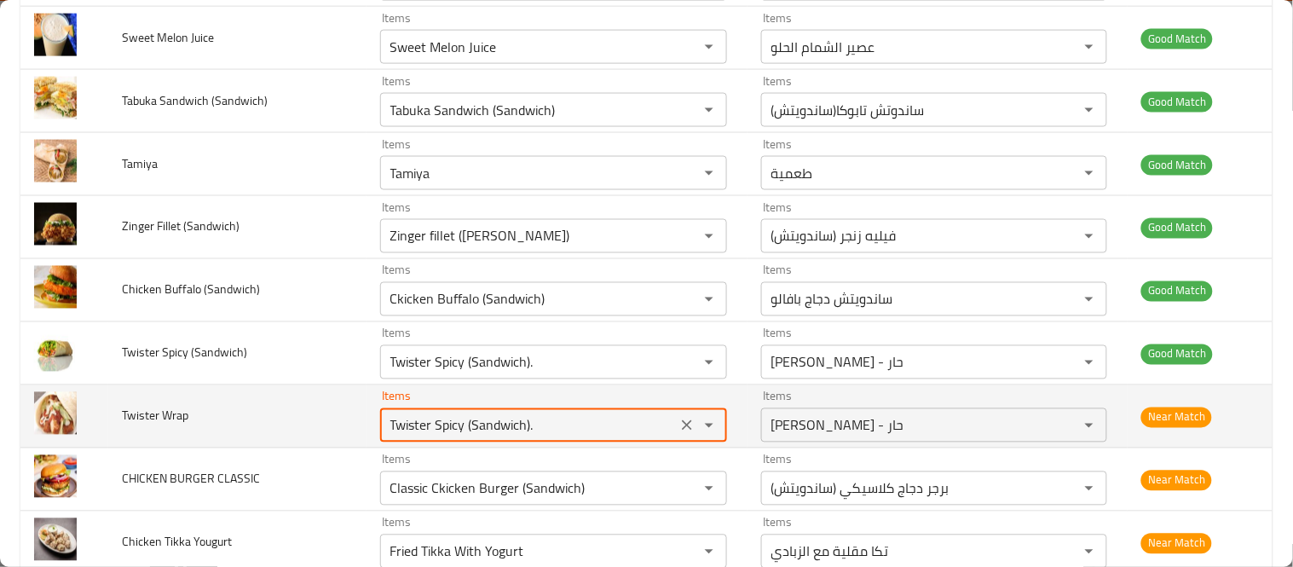
drag, startPoint x: 430, startPoint y: 429, endPoint x: 544, endPoint y: 422, distance: 114.4
click at [544, 422] on Wrap "Twister Spicy (Sandwich)." at bounding box center [528, 425] width 286 height 24
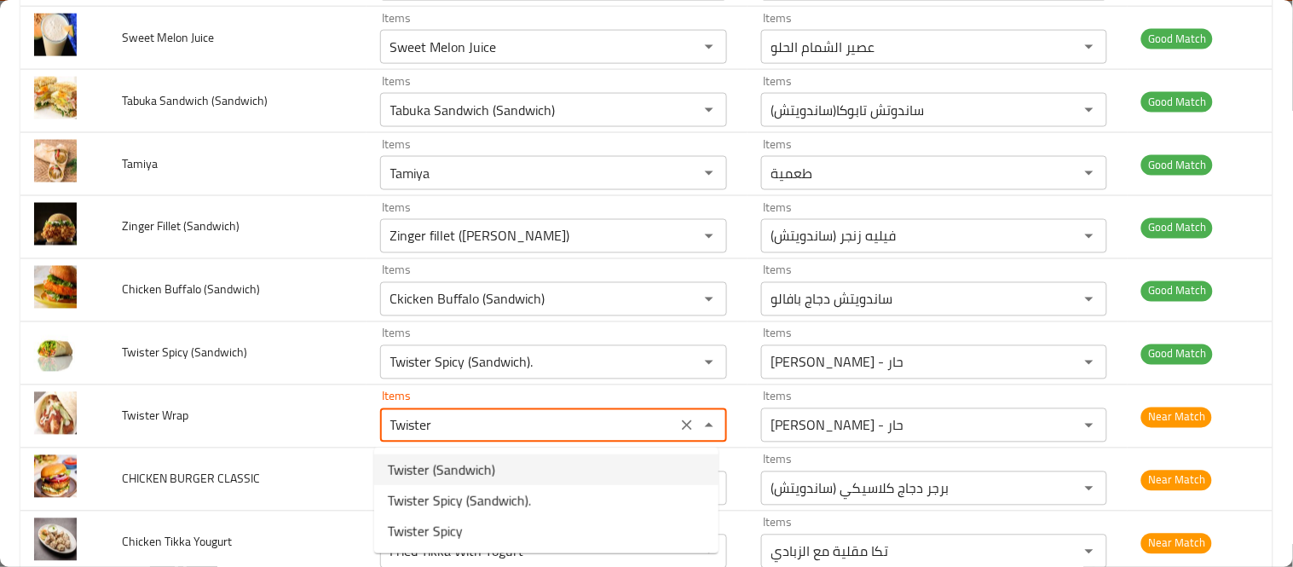
click at [500, 463] on Wrap-option-0 "Twister (Sandwich)" at bounding box center [546, 469] width 344 height 31
type Wrap "Twister (Sandwich)"
type Wrap-ar "ساندويتش تويستر"
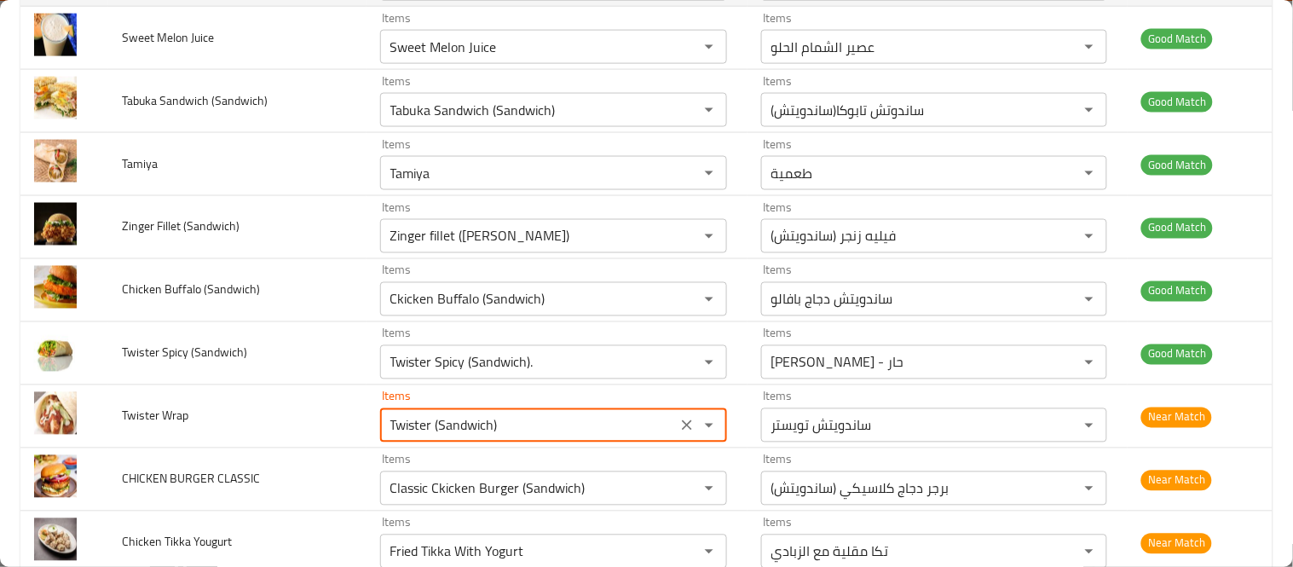
type Wrap "Twister (Sandwich)"
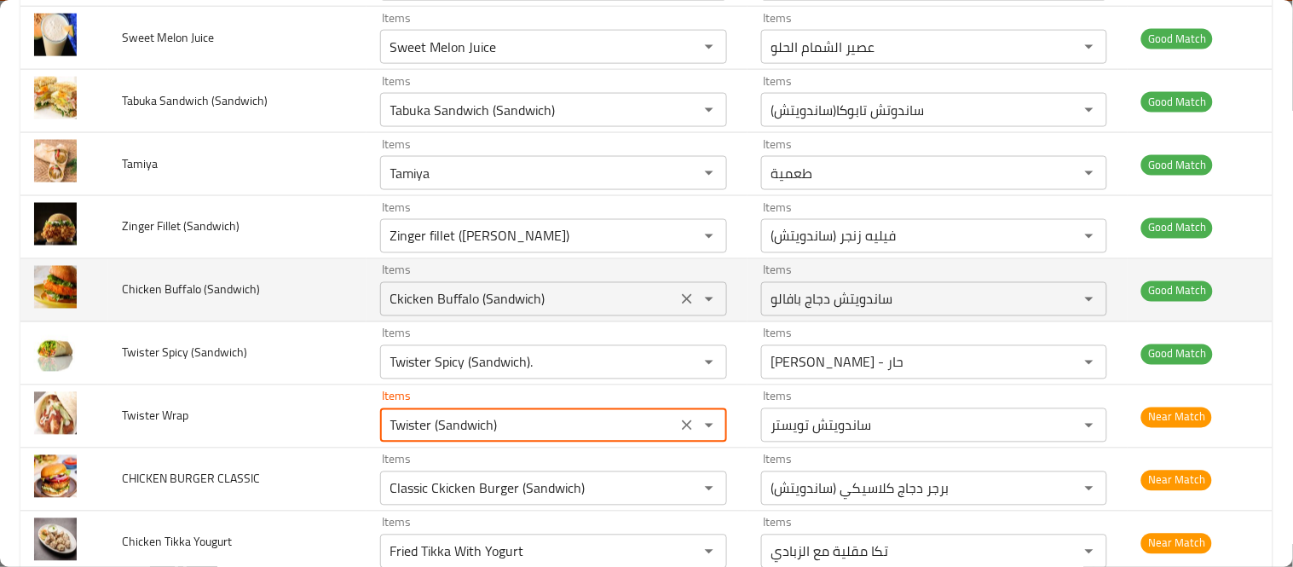
scroll to position [2367, 0]
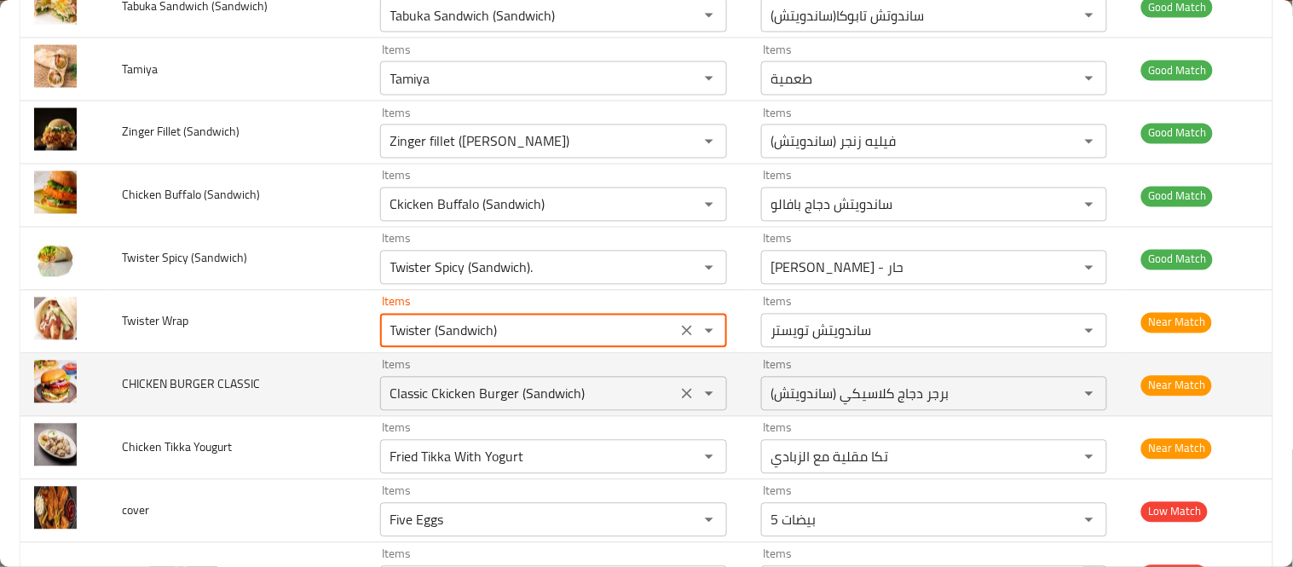
click at [489, 394] on CLASSIC "Classic Ckicken Burger (Sandwich)" at bounding box center [528, 394] width 286 height 24
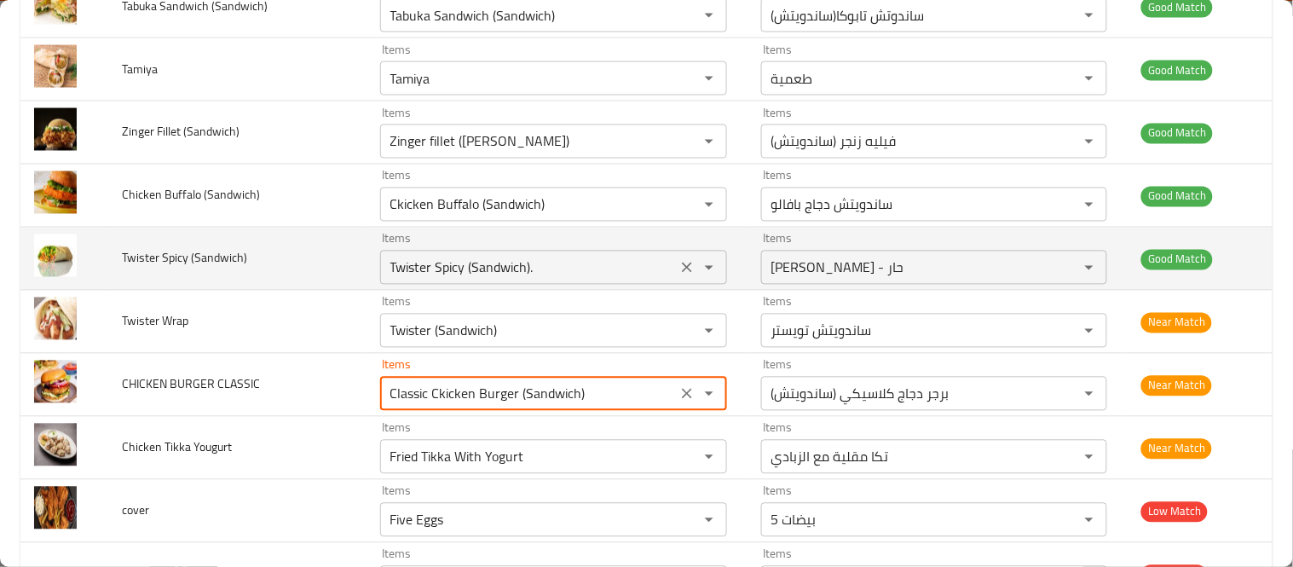
scroll to position [2461, 0]
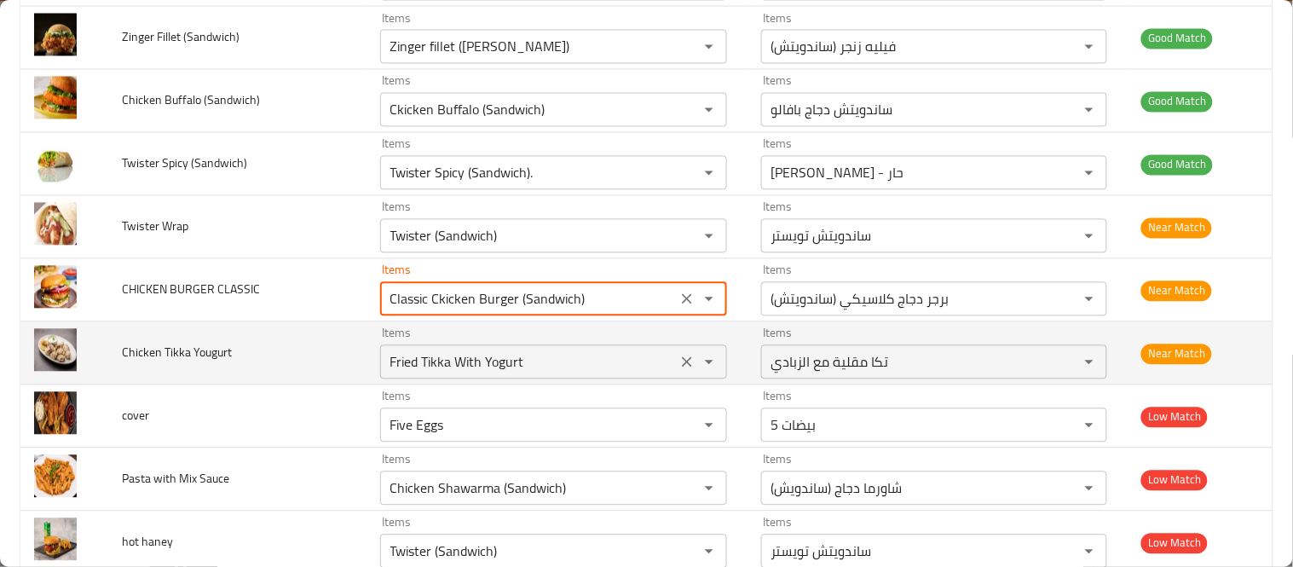
click at [428, 363] on Yougurt "Fried Tikka With Yogurt" at bounding box center [528, 362] width 286 height 24
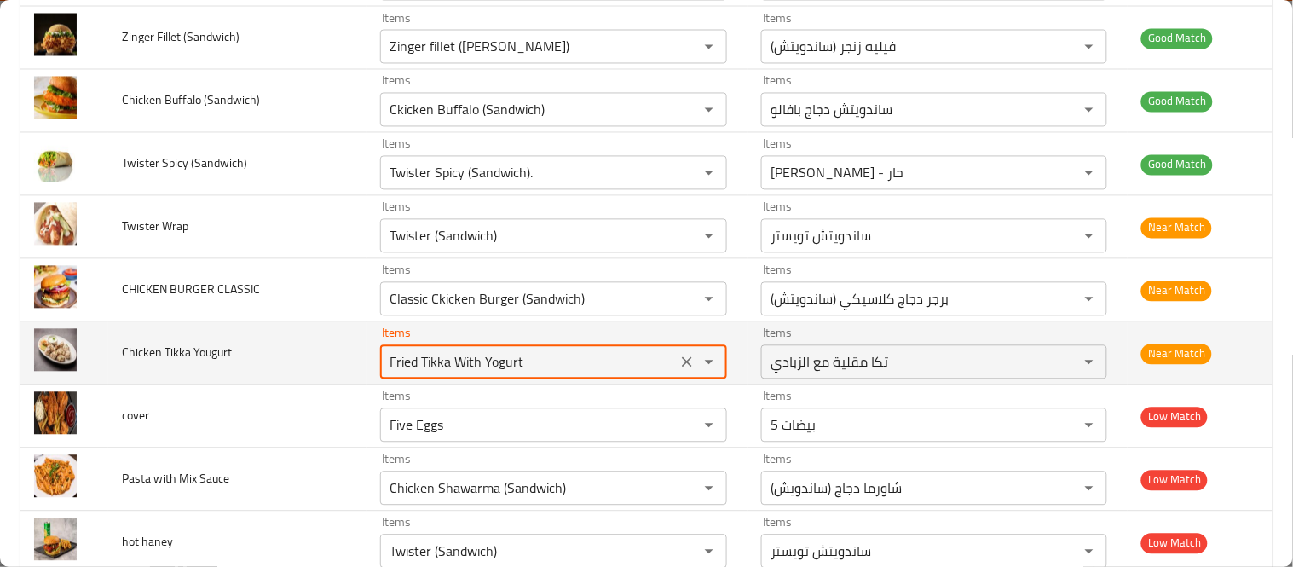
click at [428, 363] on Yougurt "Fried Tikka With Yogurt" at bounding box center [528, 362] width 286 height 24
click at [435, 365] on Yougurt "Fried Tikka With Yogurt" at bounding box center [528, 362] width 286 height 24
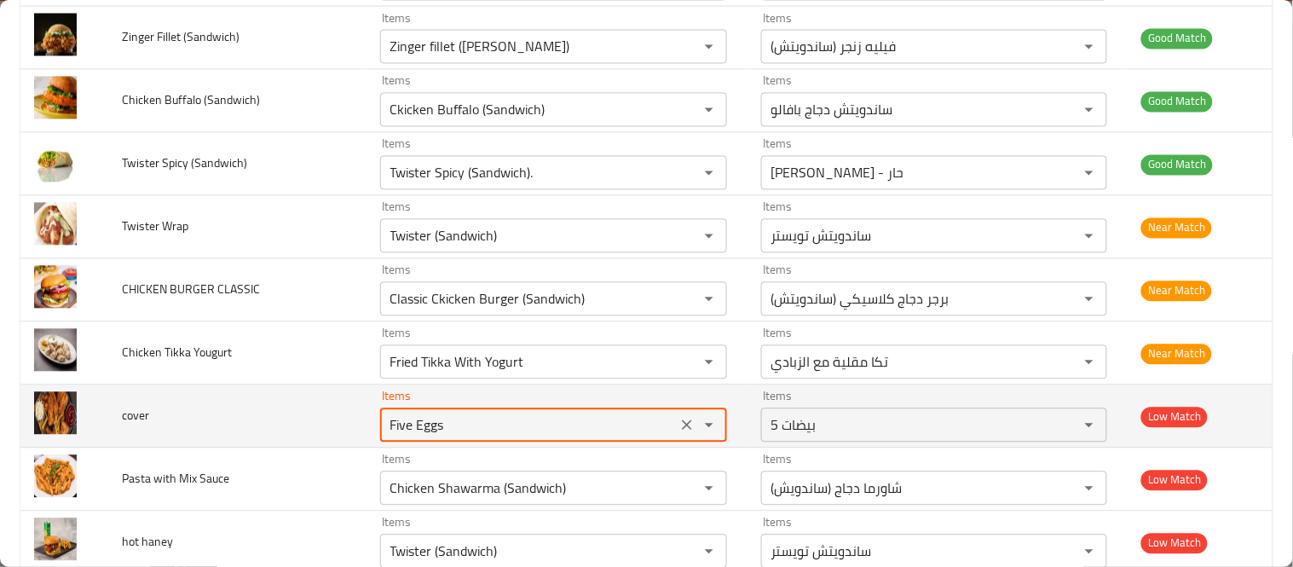
click at [386, 428] on input "Five Eggs" at bounding box center [528, 425] width 286 height 24
click at [680, 424] on icon "Clear" at bounding box center [686, 425] width 17 height 17
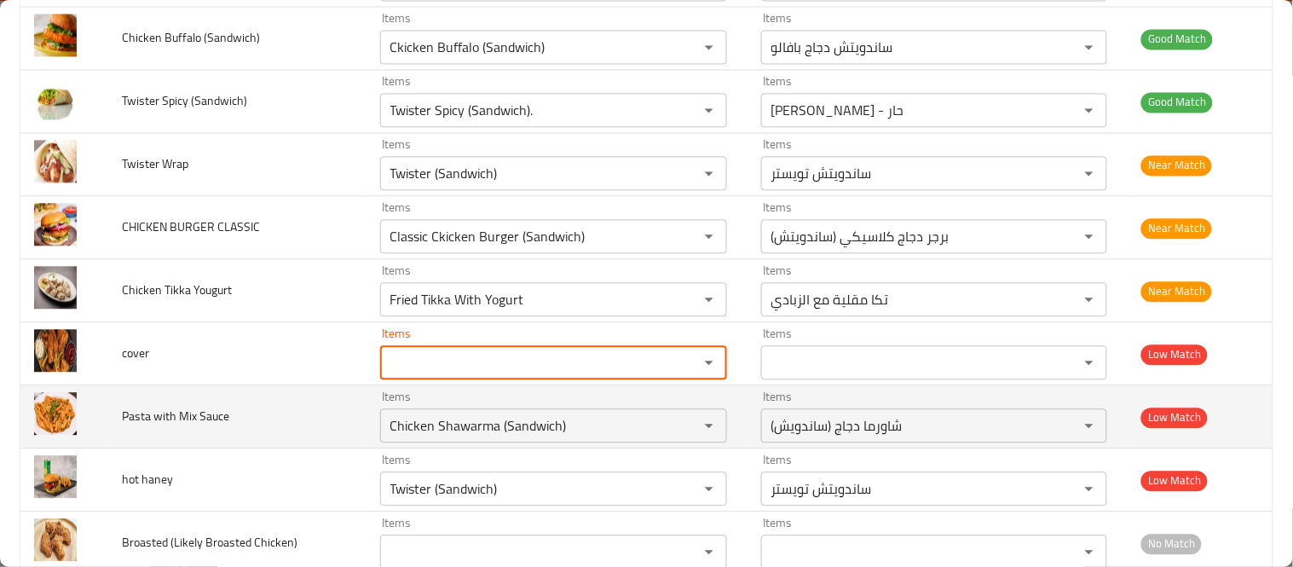
scroll to position [2557, 0]
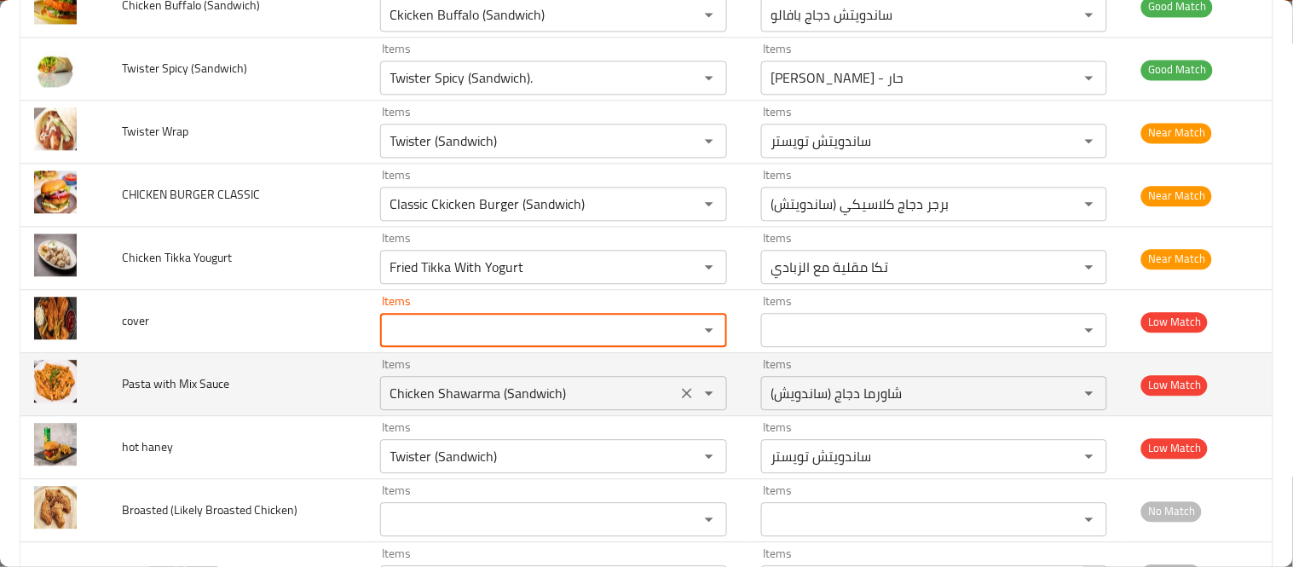
click at [465, 401] on Sauce "Chicken Shawarma (Sandwich)" at bounding box center [528, 393] width 286 height 24
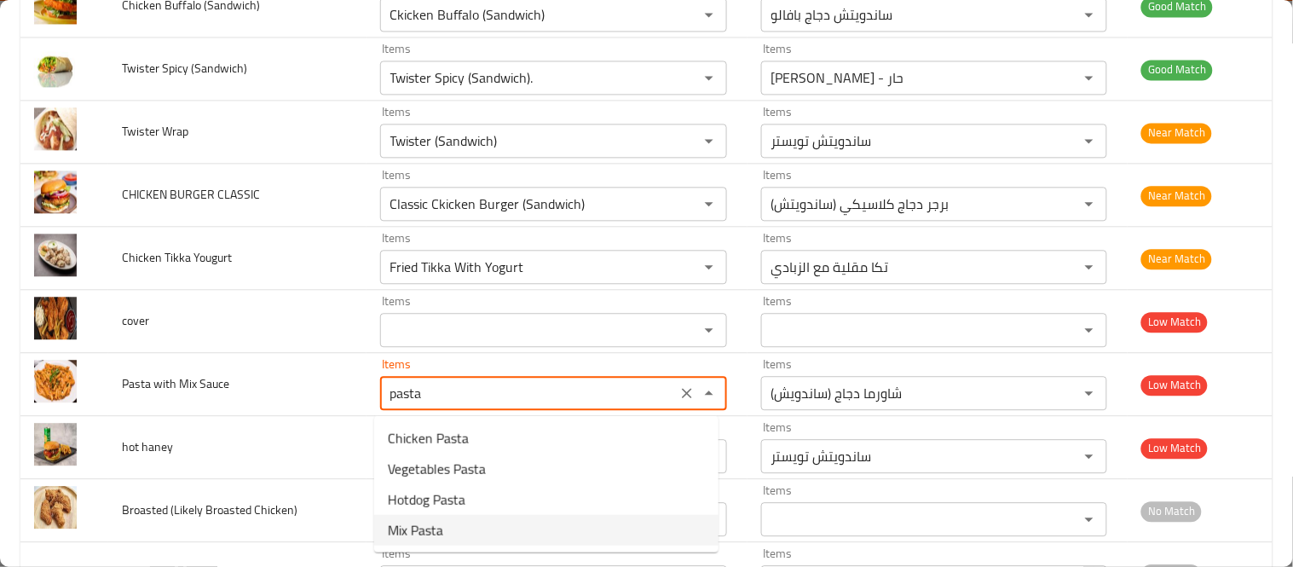
click at [429, 533] on span "Mix Pasta" at bounding box center [415, 530] width 55 height 20
type Sauce "Mix Pasta"
type Sauce-ar "باستا مشكلة"
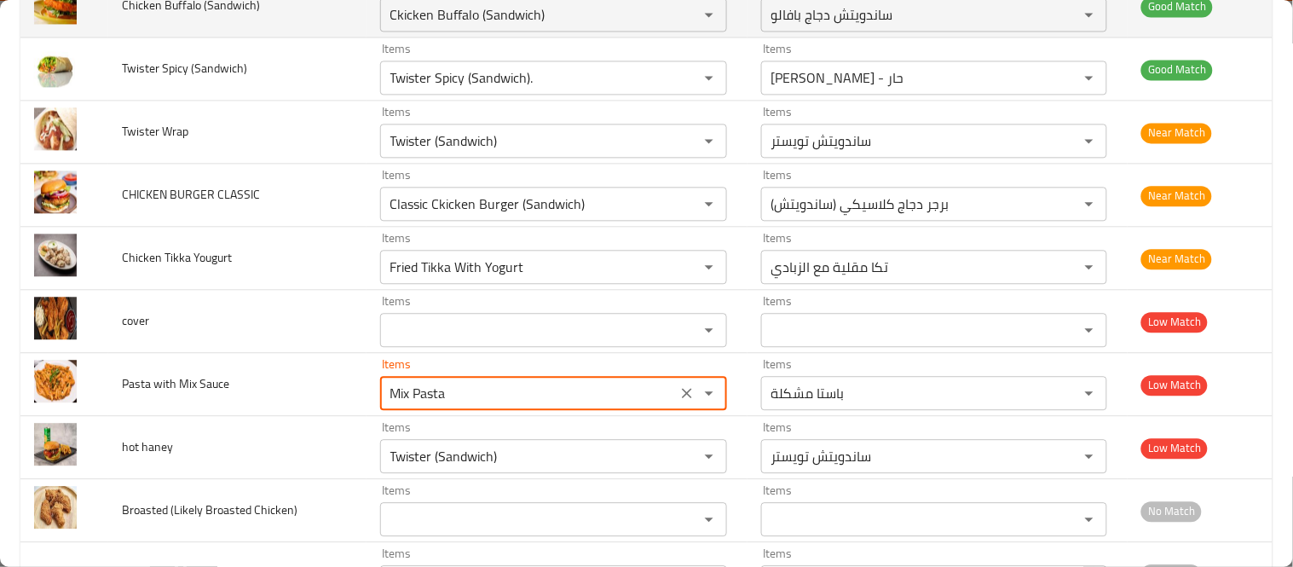
type Sauce "Mix Pasta"
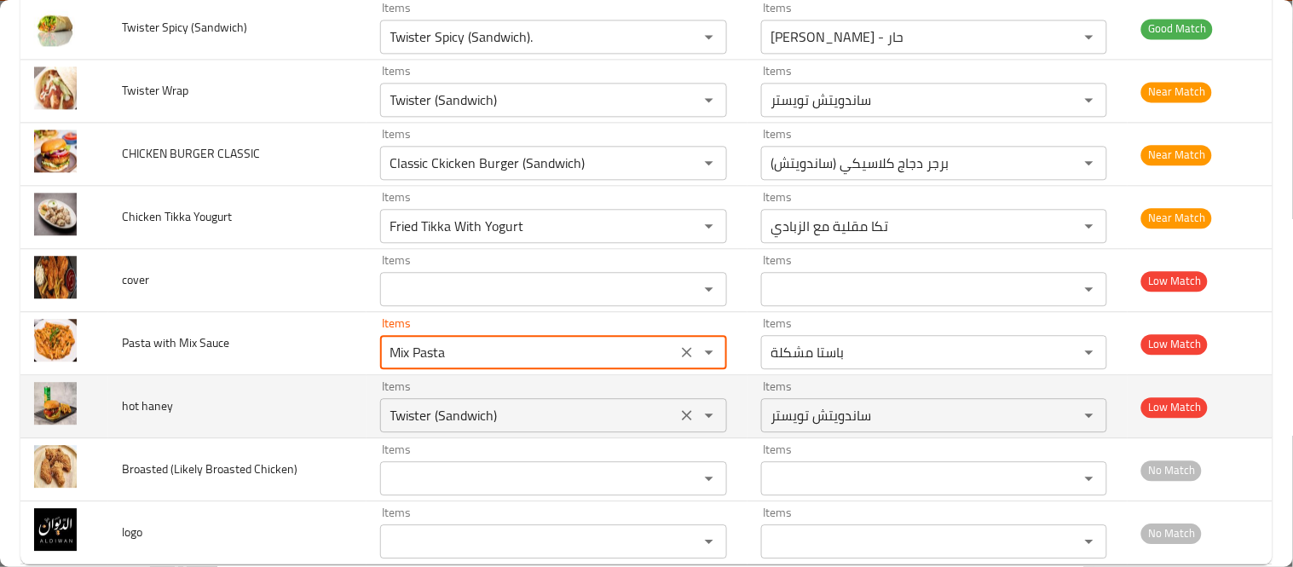
scroll to position [2630, 0]
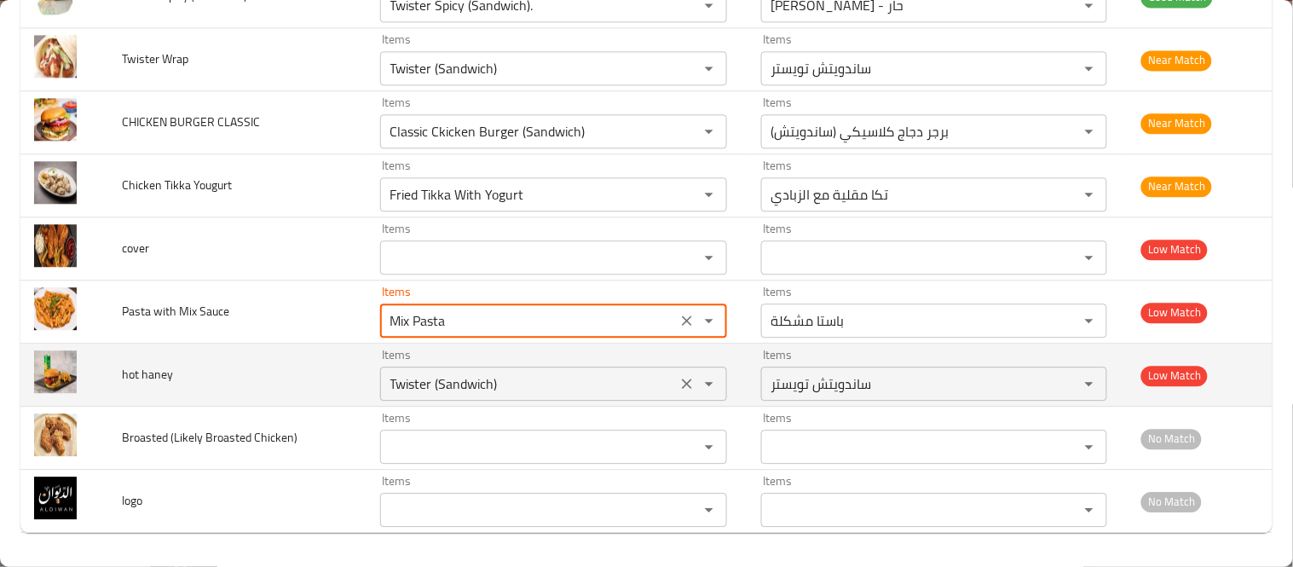
click at [422, 387] on haney "Twister (Sandwich)" at bounding box center [528, 384] width 286 height 24
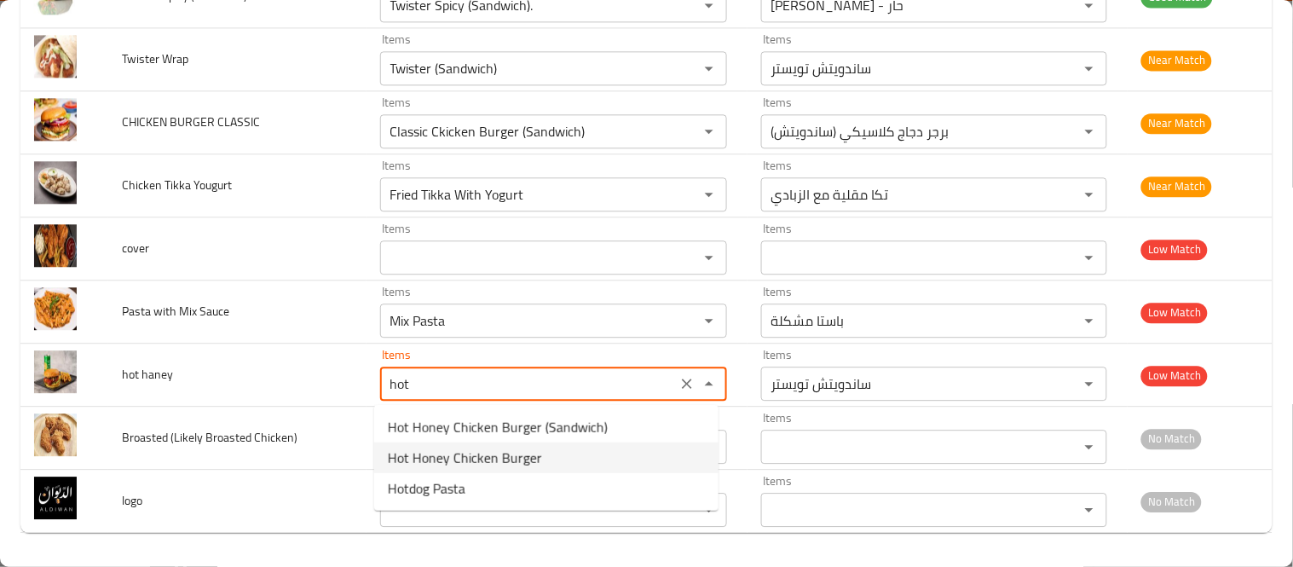
click at [480, 453] on span "Hot Honey Chicken Burger" at bounding box center [465, 457] width 154 height 20
type haney "Hot Honey Chicken Burger"
type haney-ar "برجر دجاج بالعسل الحار"
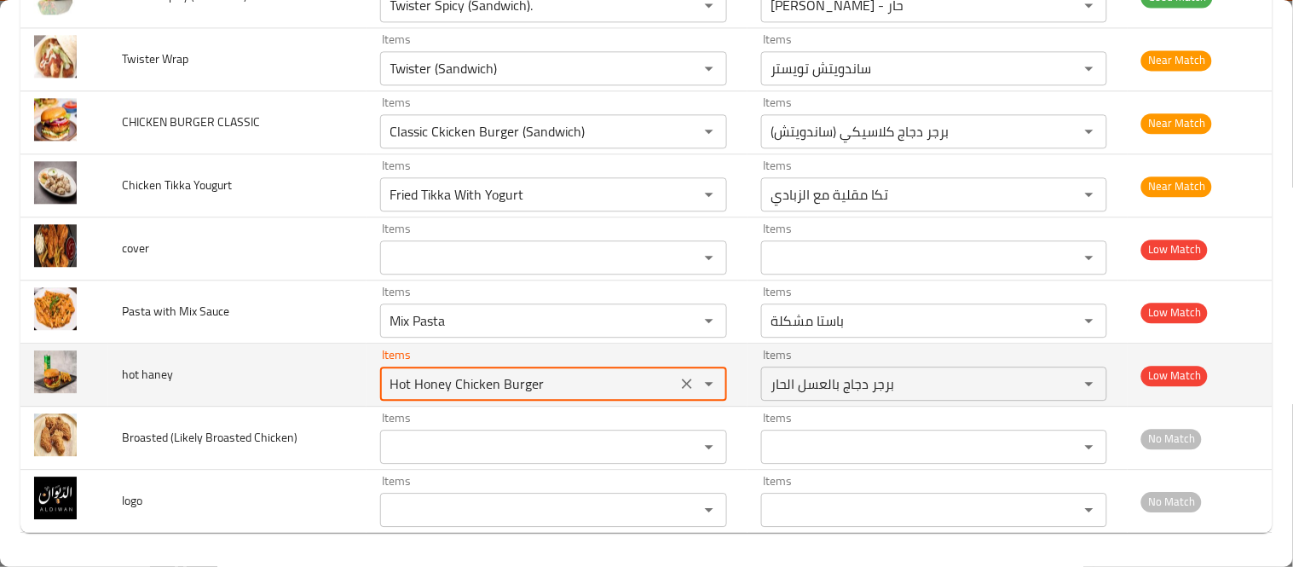
type haney "Hot Honey Chicken Burger"
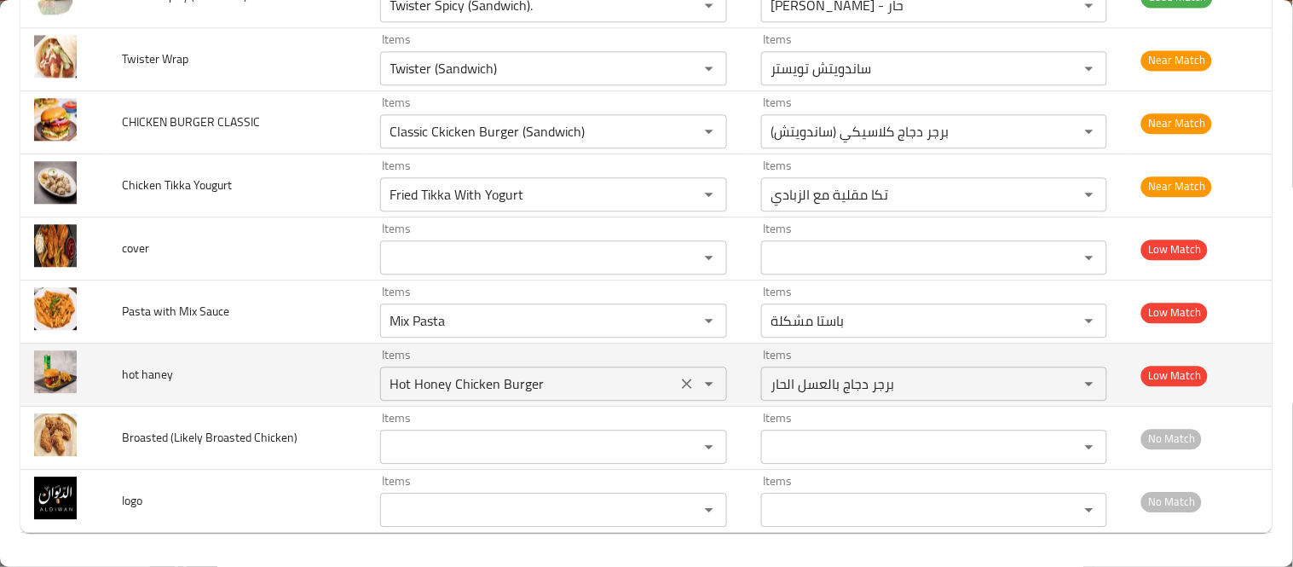
click at [510, 395] on haney "Hot Honey Chicken Burger" at bounding box center [528, 384] width 286 height 24
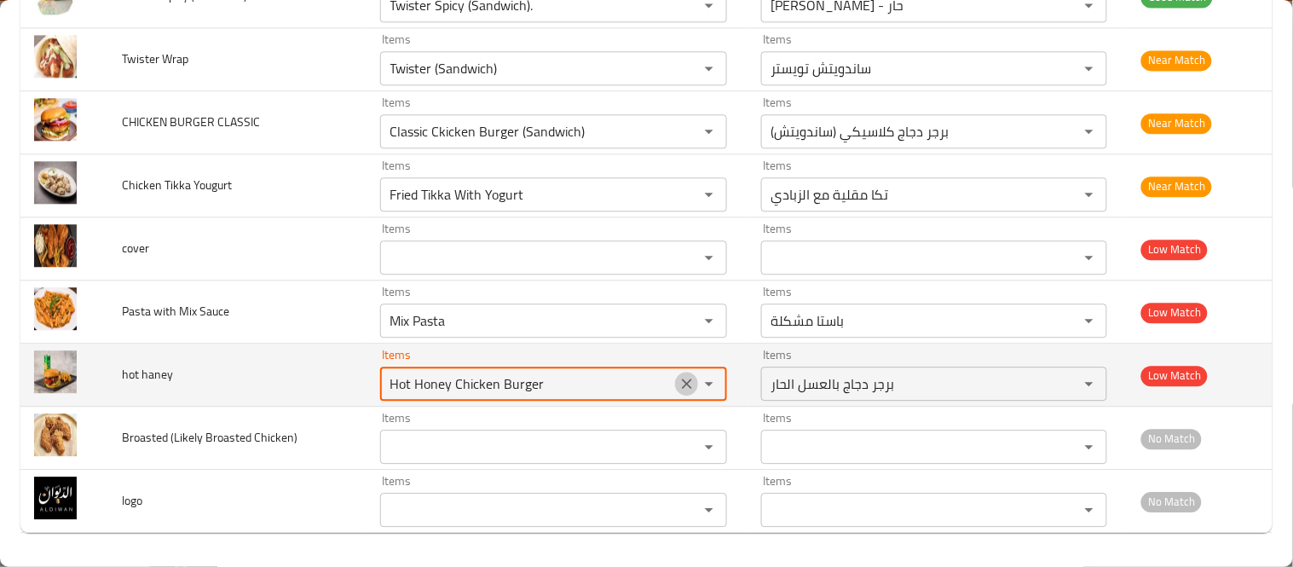
click at [678, 390] on icon "Clear" at bounding box center [686, 383] width 17 height 17
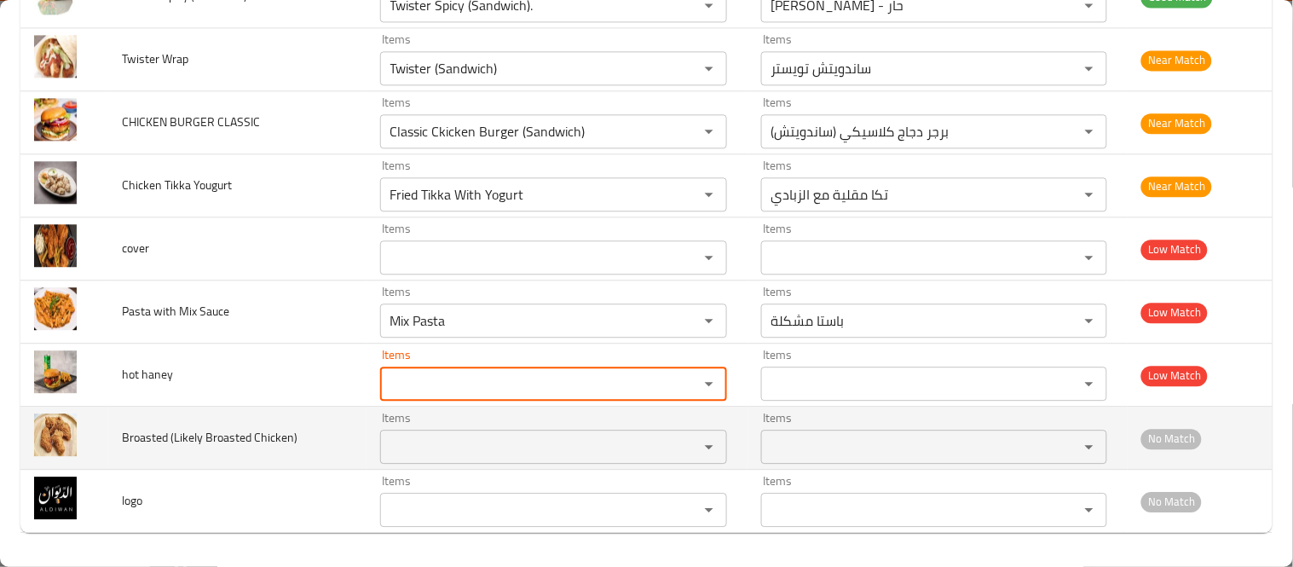
click at [412, 453] on Chicken\) "Items" at bounding box center [528, 447] width 286 height 24
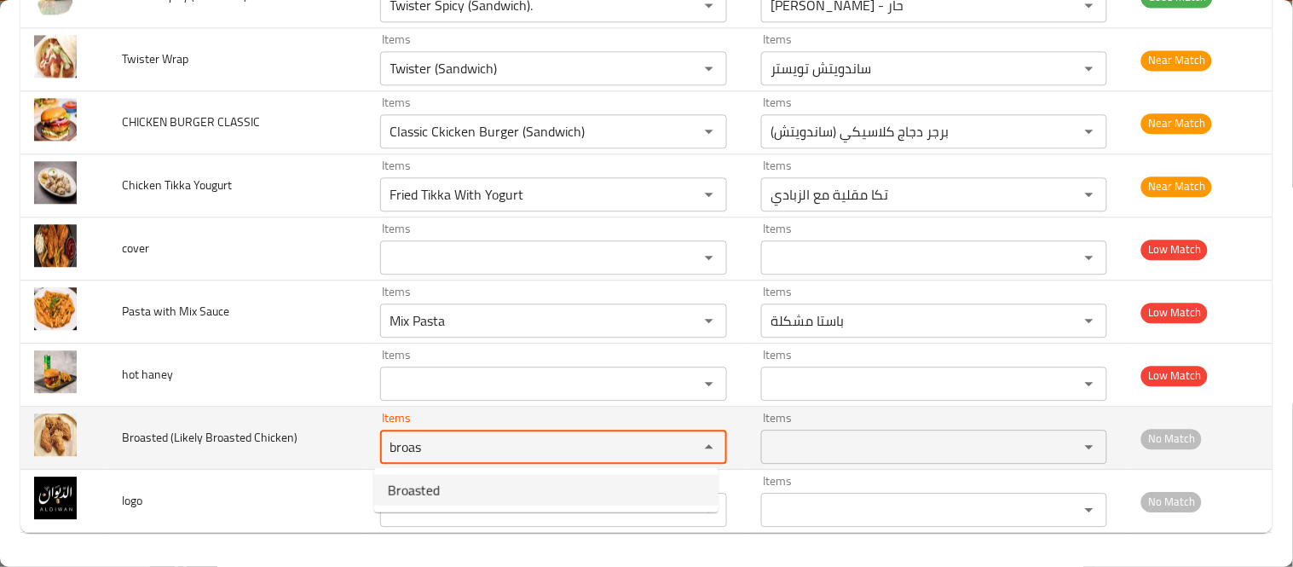
type Chicken\) "Broasted"
type Chicken\)-ar "بروستد"
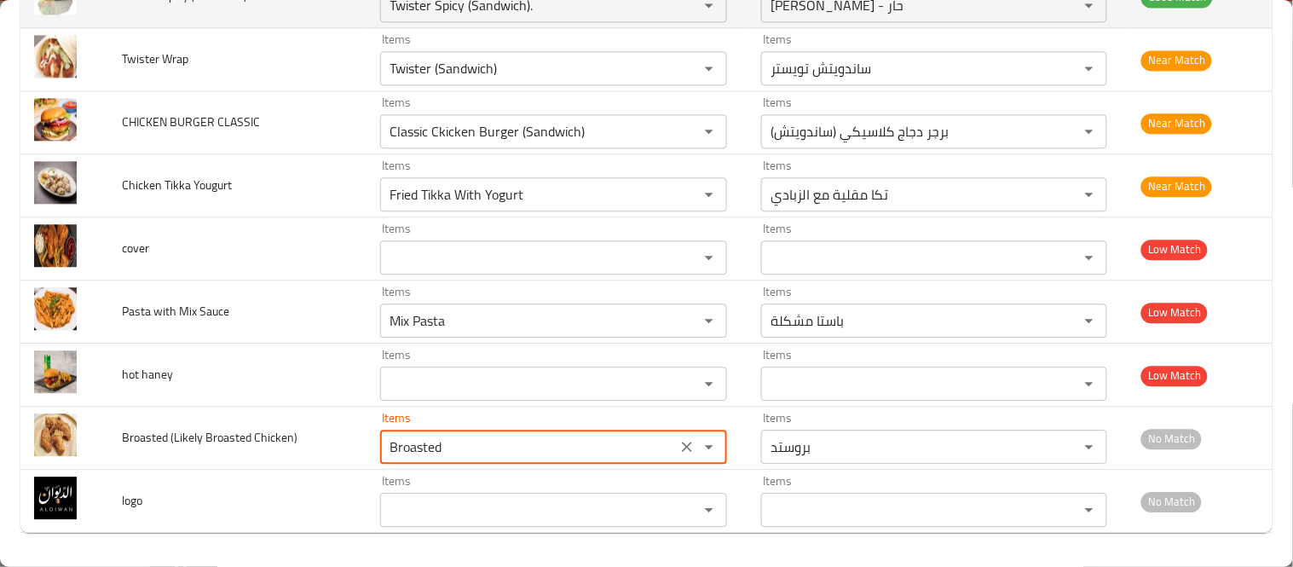
type Chicken\) "Broasted"
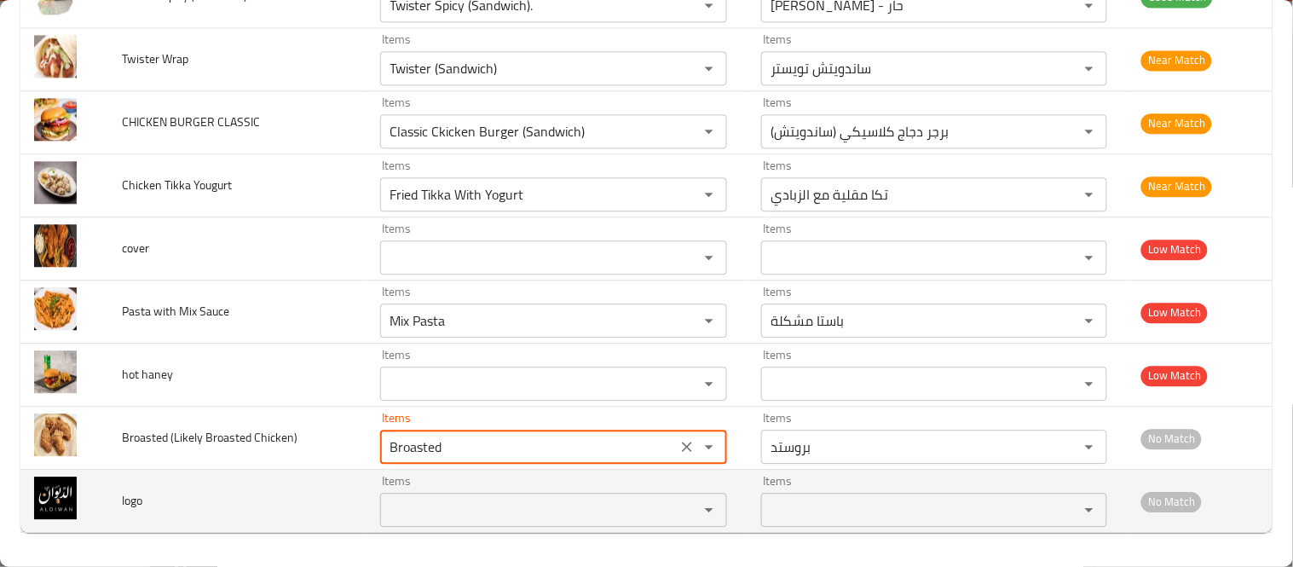
click at [458, 515] on input "Items" at bounding box center [528, 510] width 286 height 24
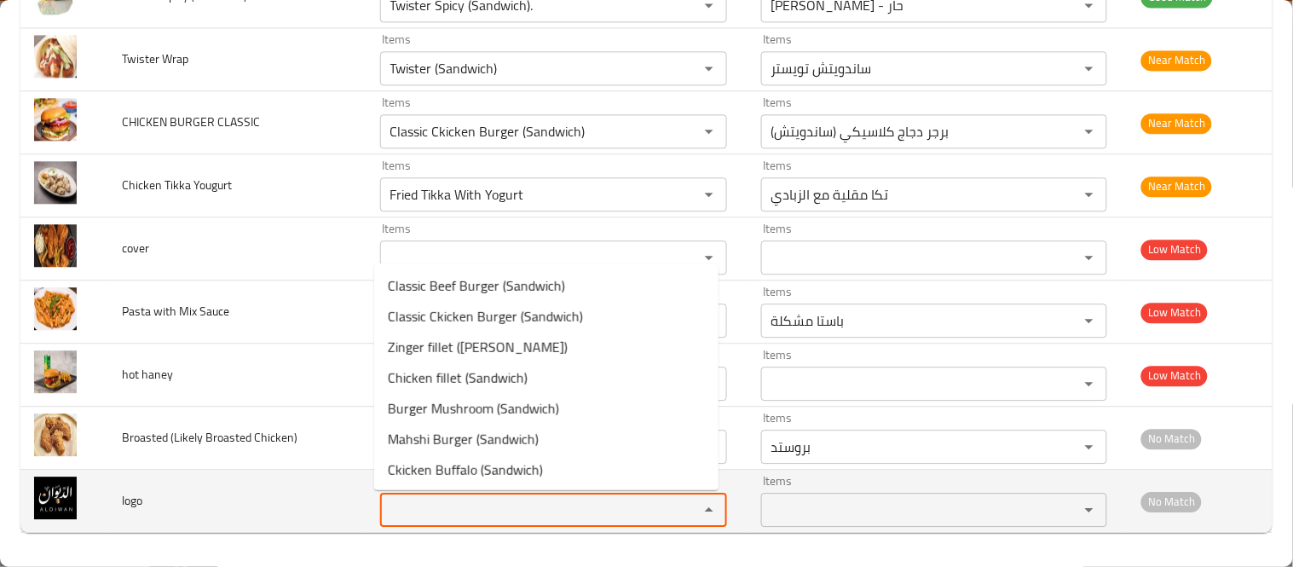
click at [242, 474] on td "logo" at bounding box center [237, 501] width 258 height 63
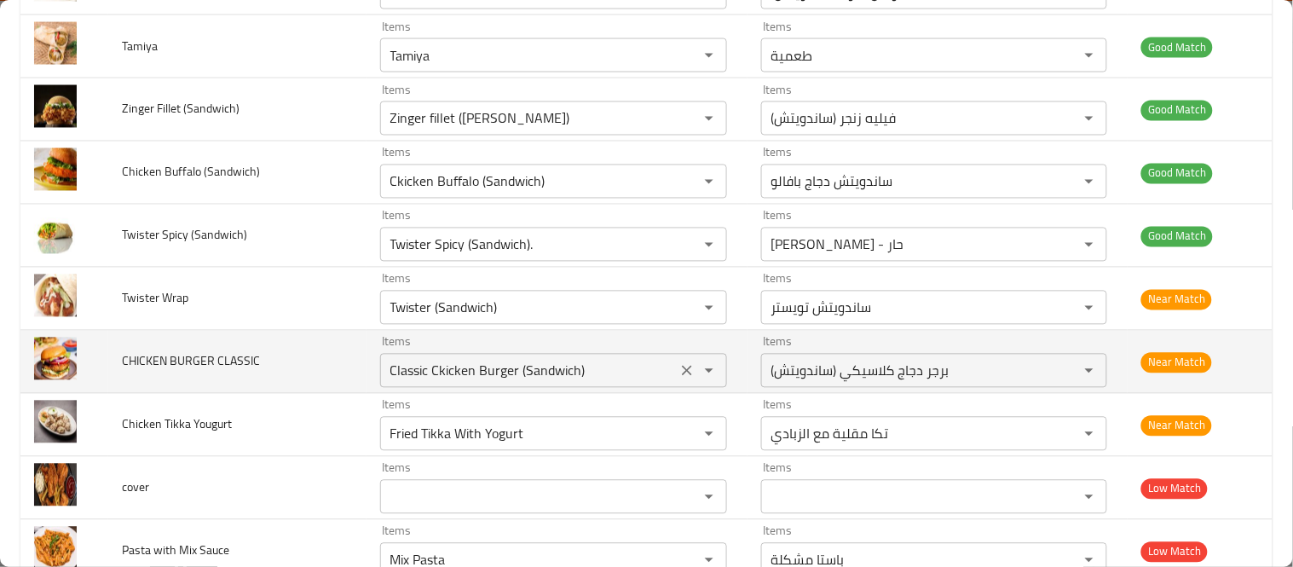
scroll to position [2346, 0]
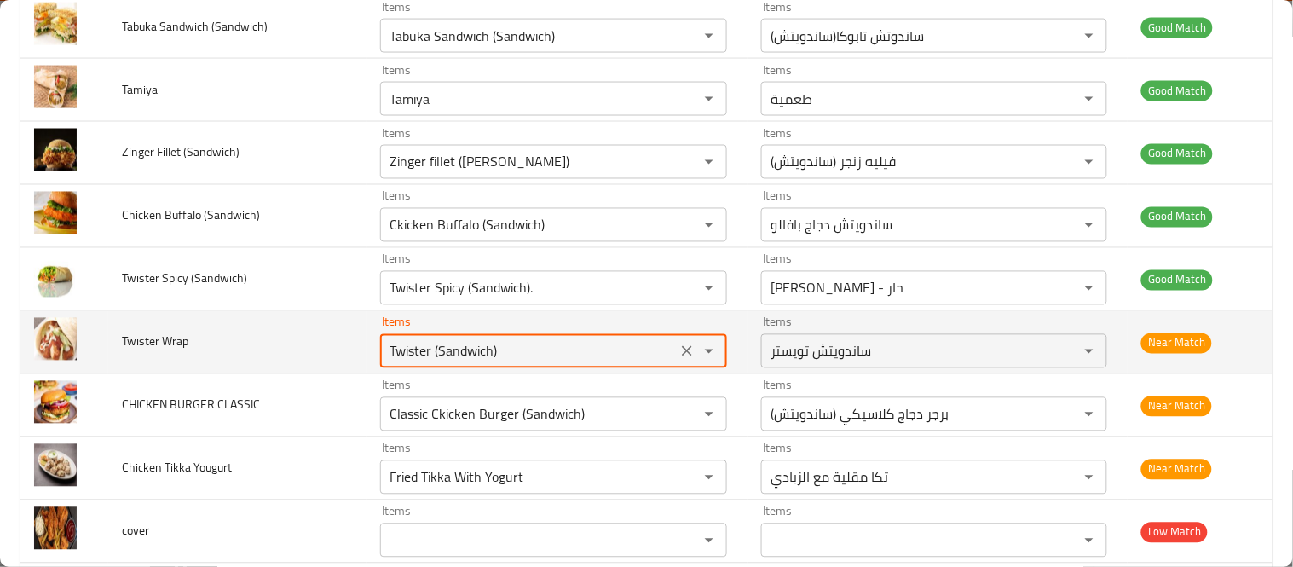
click at [470, 346] on Wrap "Twister (Sandwich)" at bounding box center [528, 351] width 286 height 24
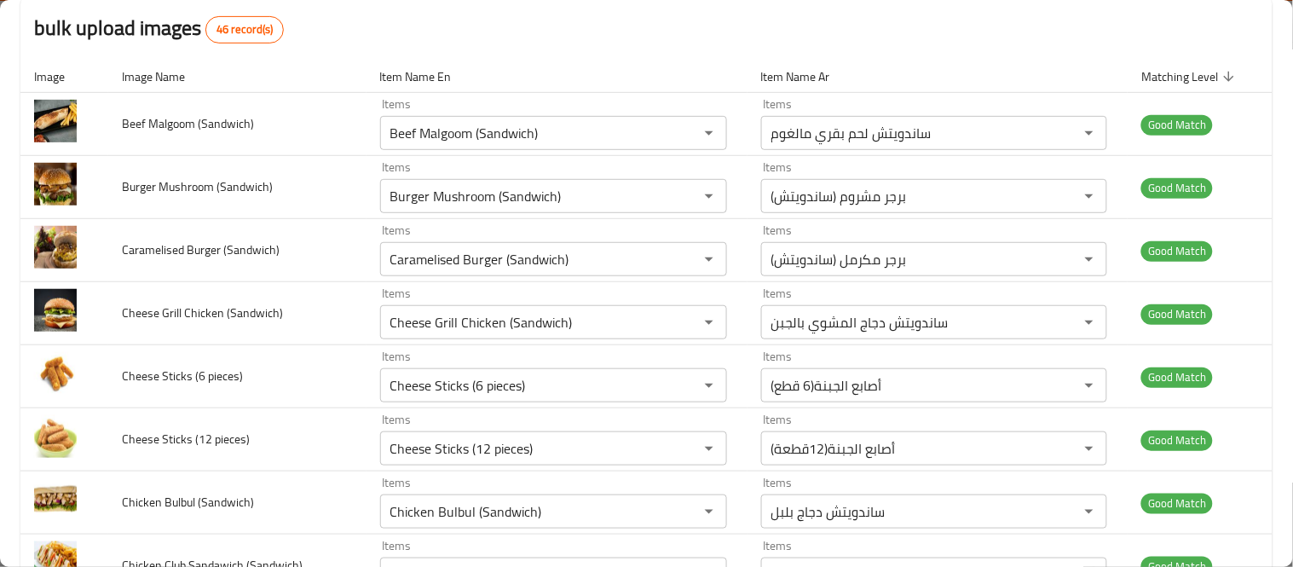
scroll to position [0, 0]
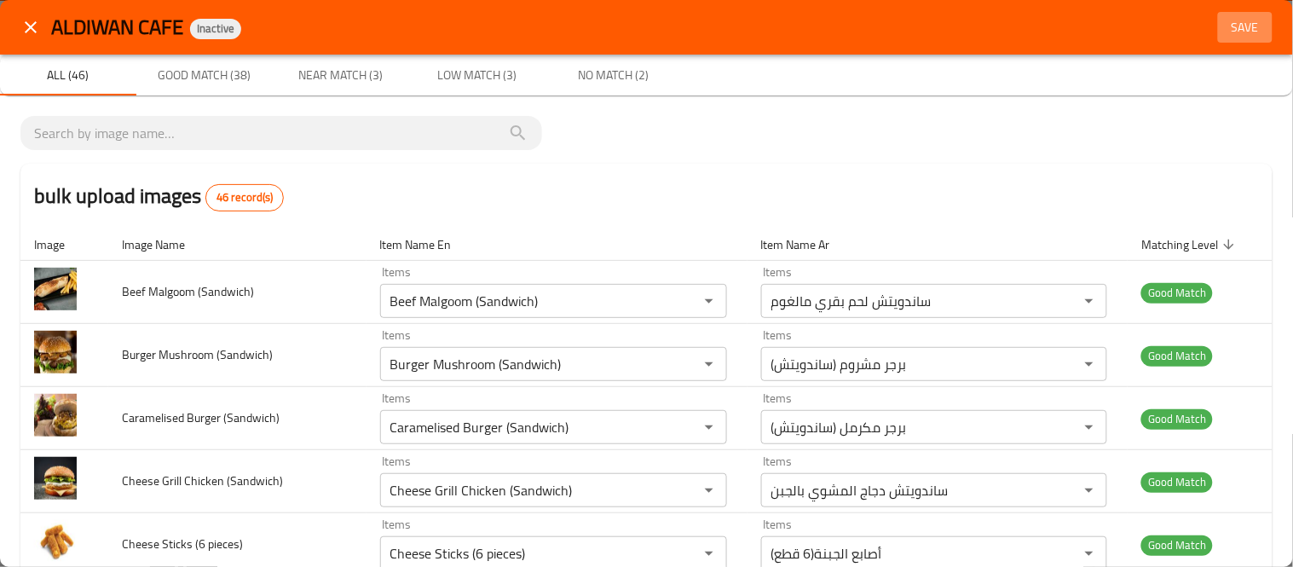
click at [1227, 26] on span "Save" at bounding box center [1245, 27] width 41 height 21
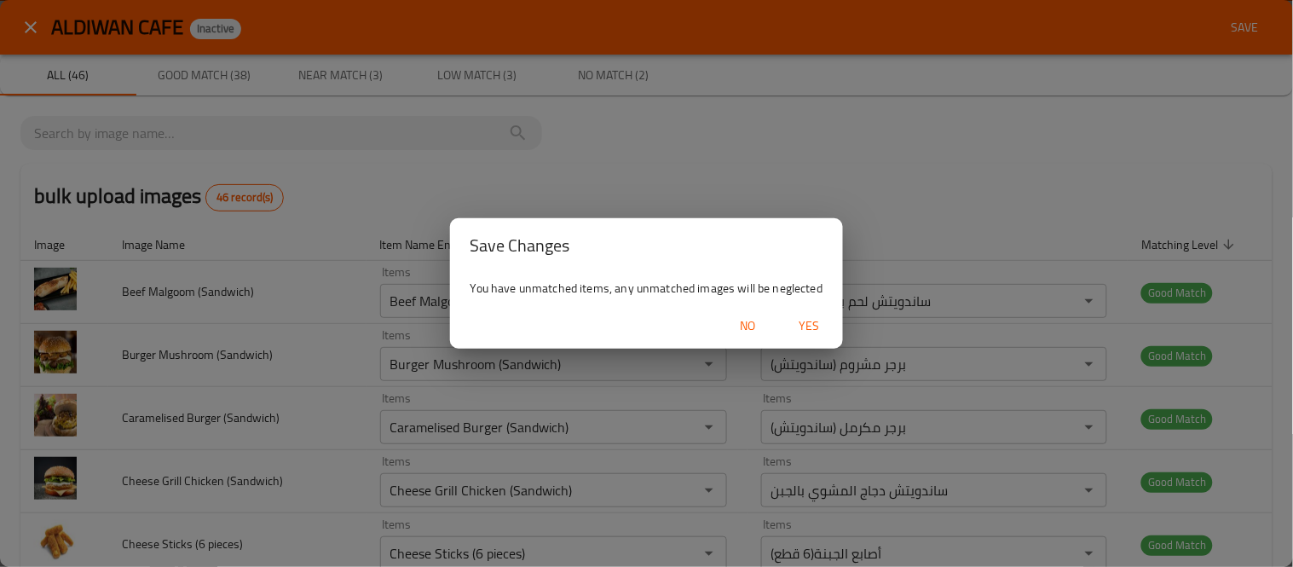
click at [811, 326] on span "Yes" at bounding box center [808, 325] width 41 height 21
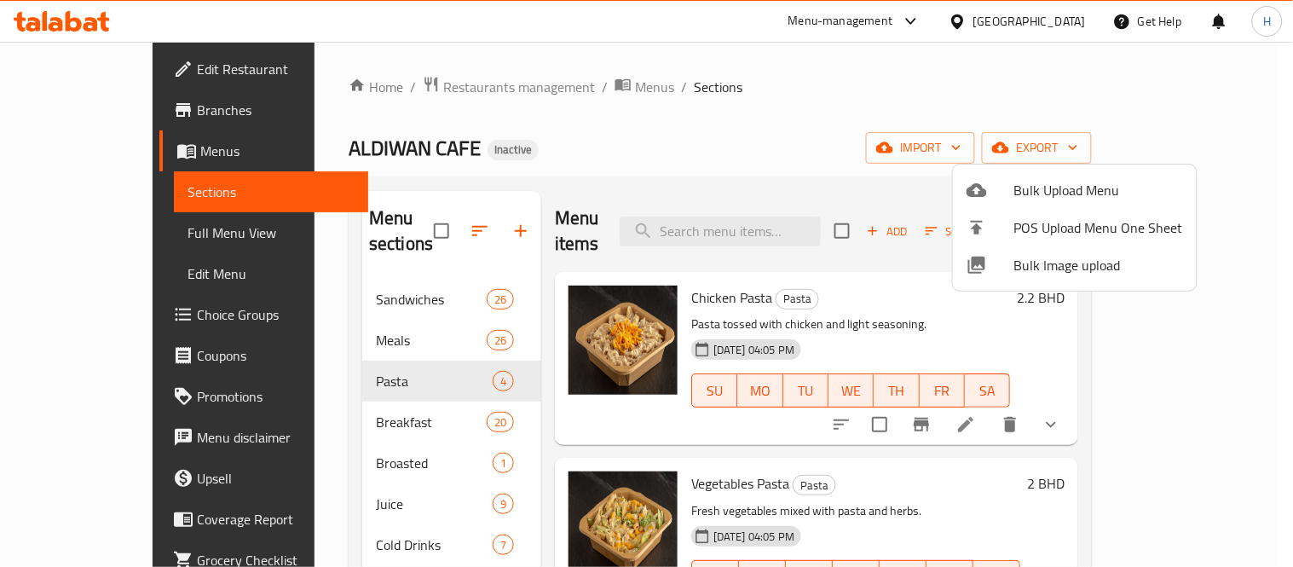
click at [1008, 267] on div at bounding box center [990, 265] width 48 height 20
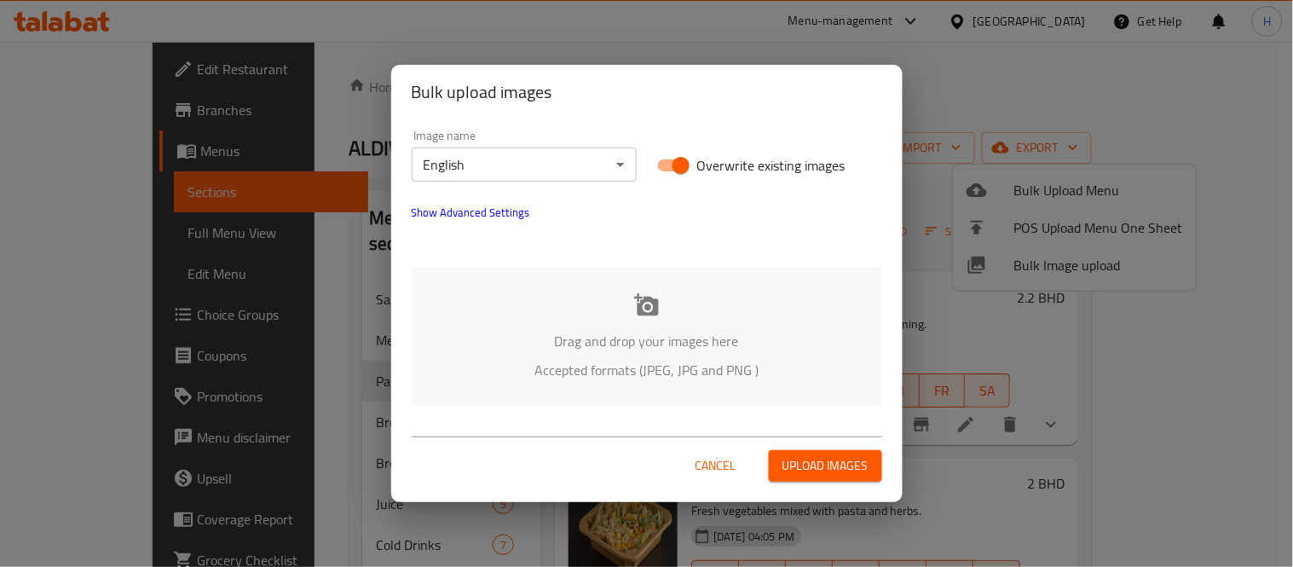
click at [605, 176] on body "​ Menu-management Bahrain Get Help H Edit Restaurant Branches Menus Sections Fu…" at bounding box center [646, 304] width 1293 height 525
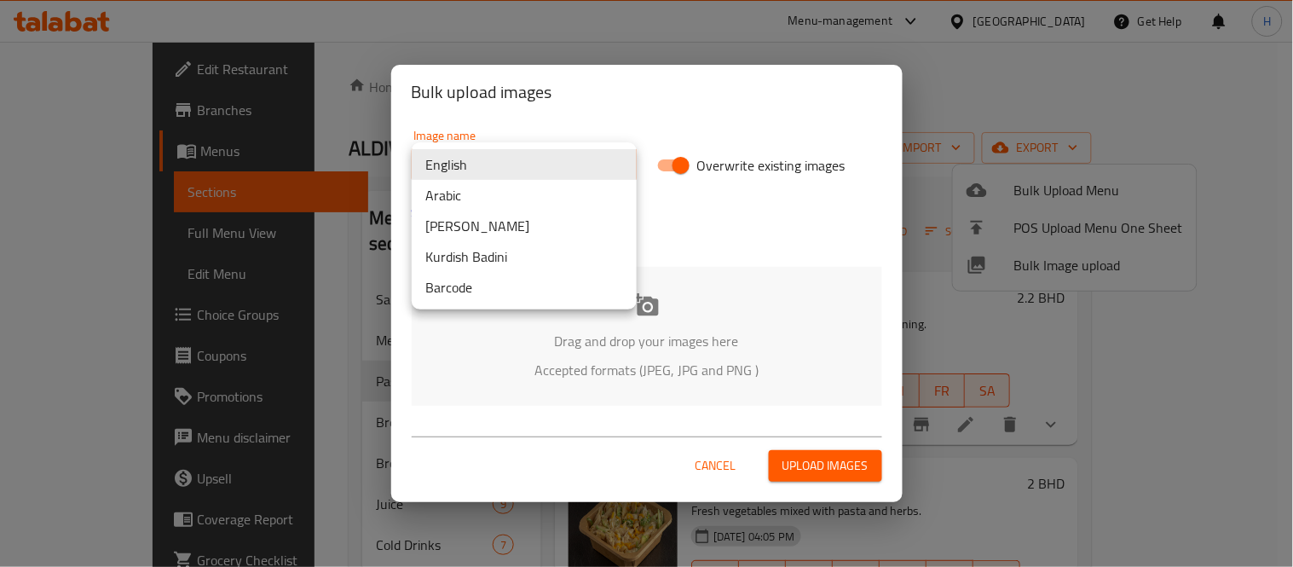
click at [552, 200] on li "Arabic" at bounding box center [524, 195] width 225 height 31
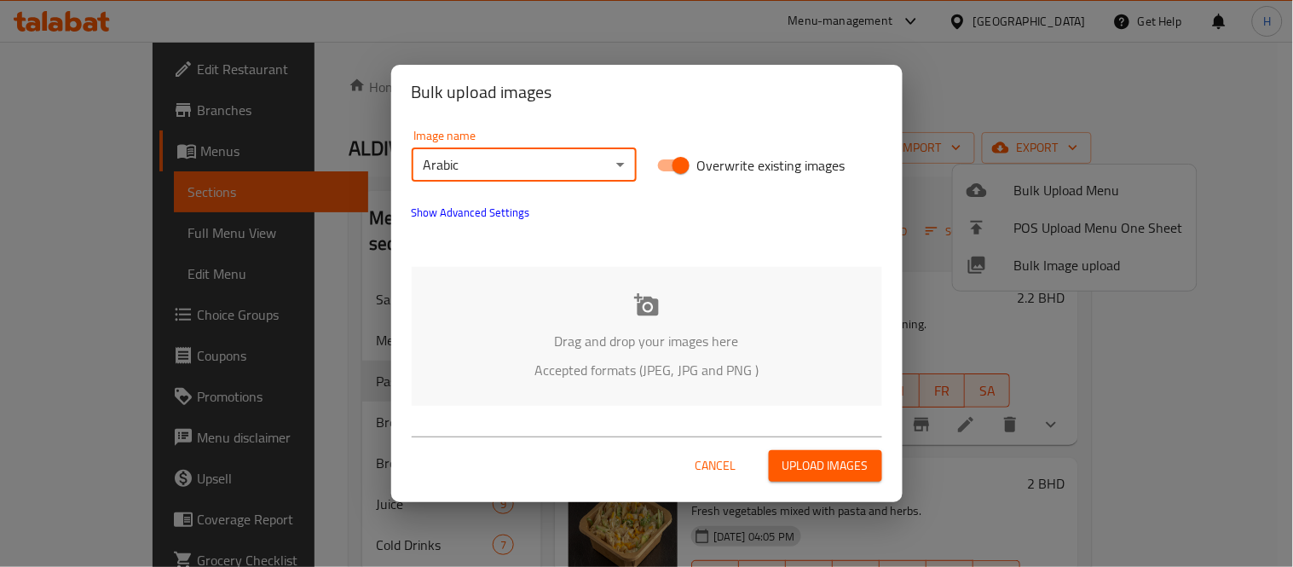
click at [676, 175] on input "Overwrite existing images" at bounding box center [680, 165] width 97 height 32
checkbox input "false"
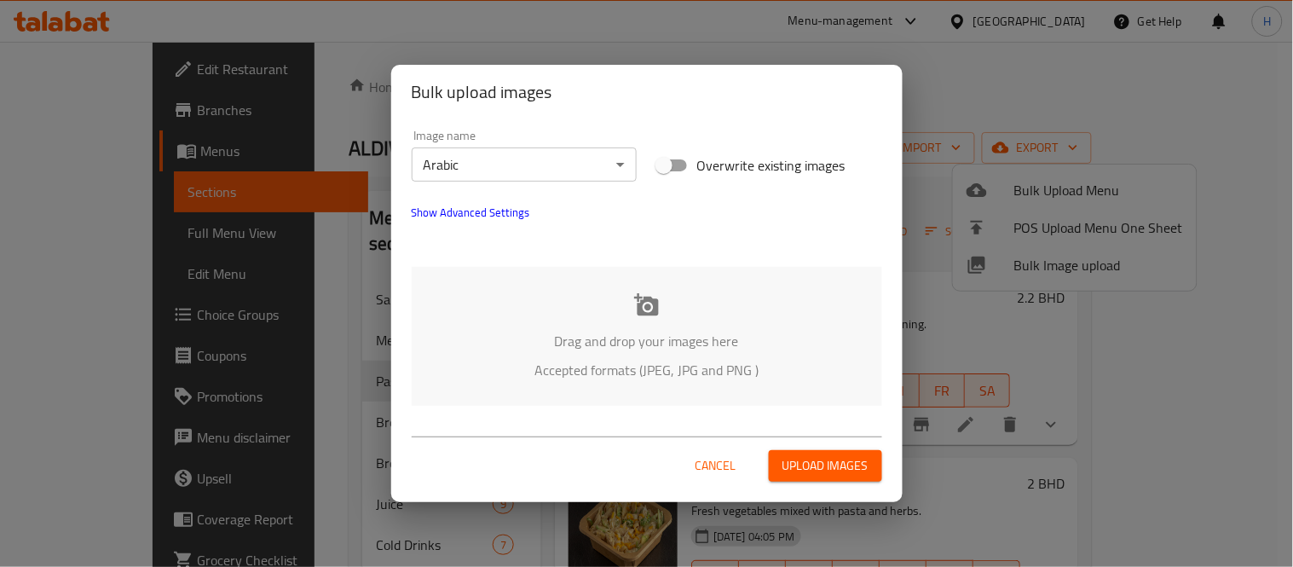
click at [626, 262] on div "Image name Arabic ​ Overwrite existing images Show Advanced Settings Drag and d…" at bounding box center [646, 267] width 511 height 297
click at [632, 299] on div "Drag and drop your images here Accepted formats (JPEG, JPG and PNG )" at bounding box center [647, 336] width 470 height 139
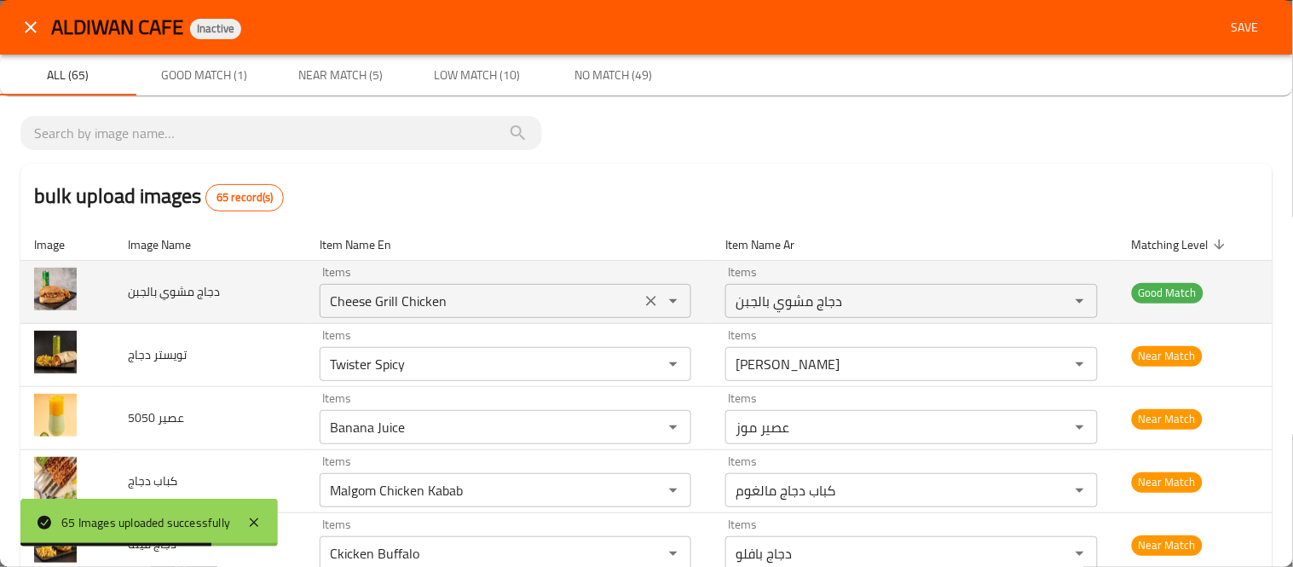
click at [365, 299] on بالجبن "Cheese Grill Chicken" at bounding box center [481, 301] width 312 height 24
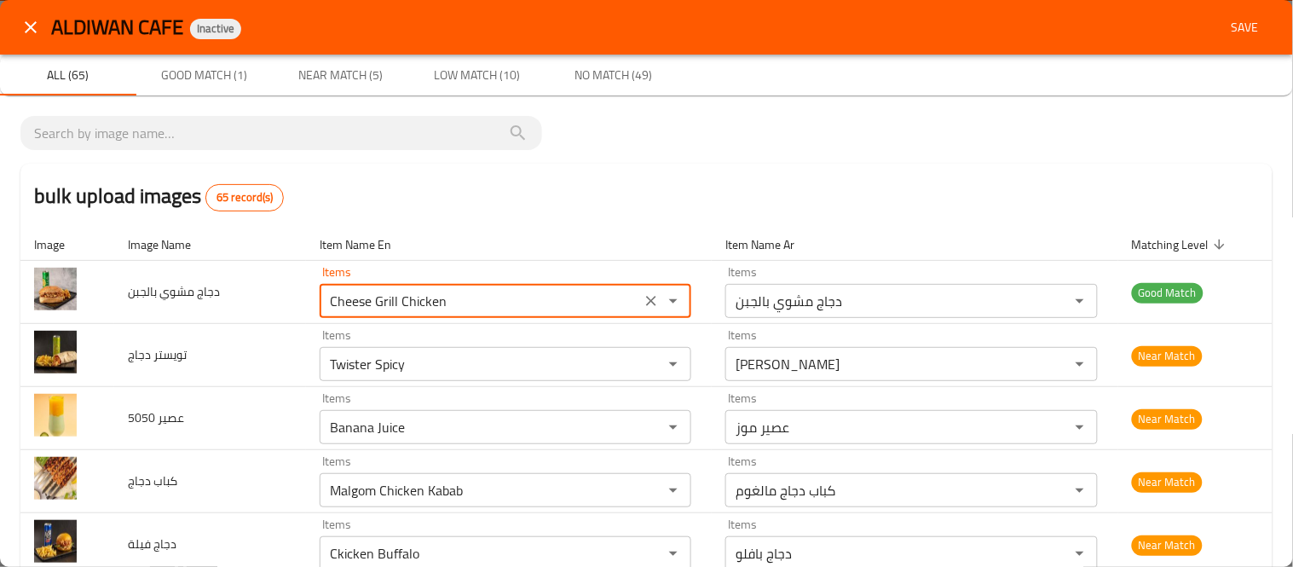
click at [20, 22] on icon "close" at bounding box center [30, 27] width 20 height 20
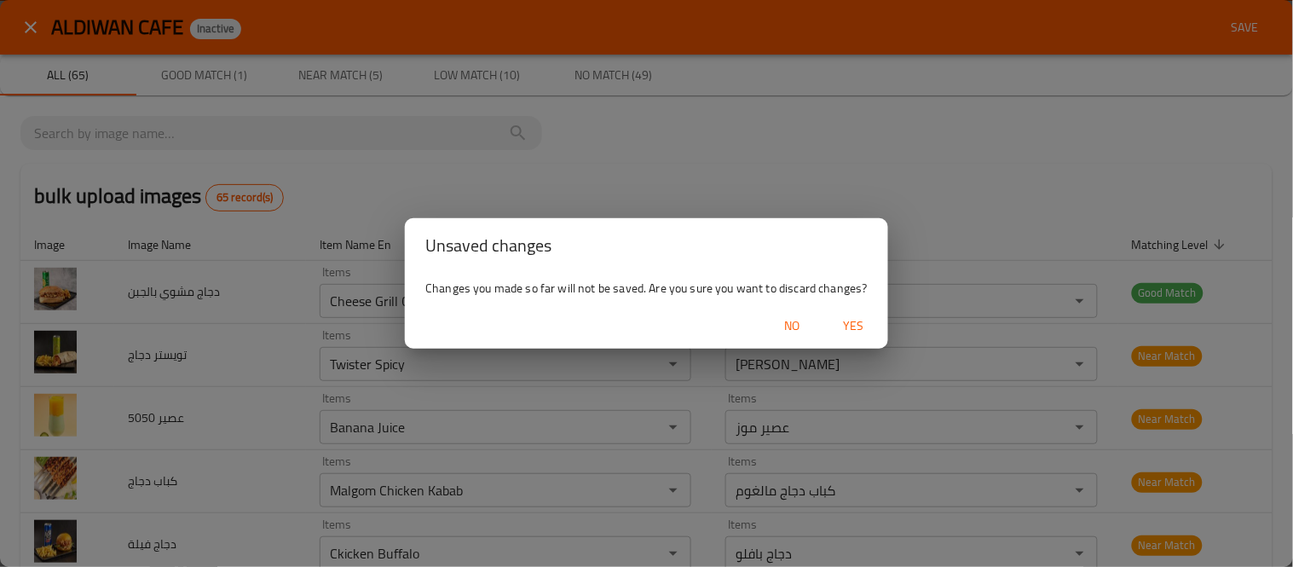
click at [855, 320] on span "Yes" at bounding box center [853, 325] width 41 height 21
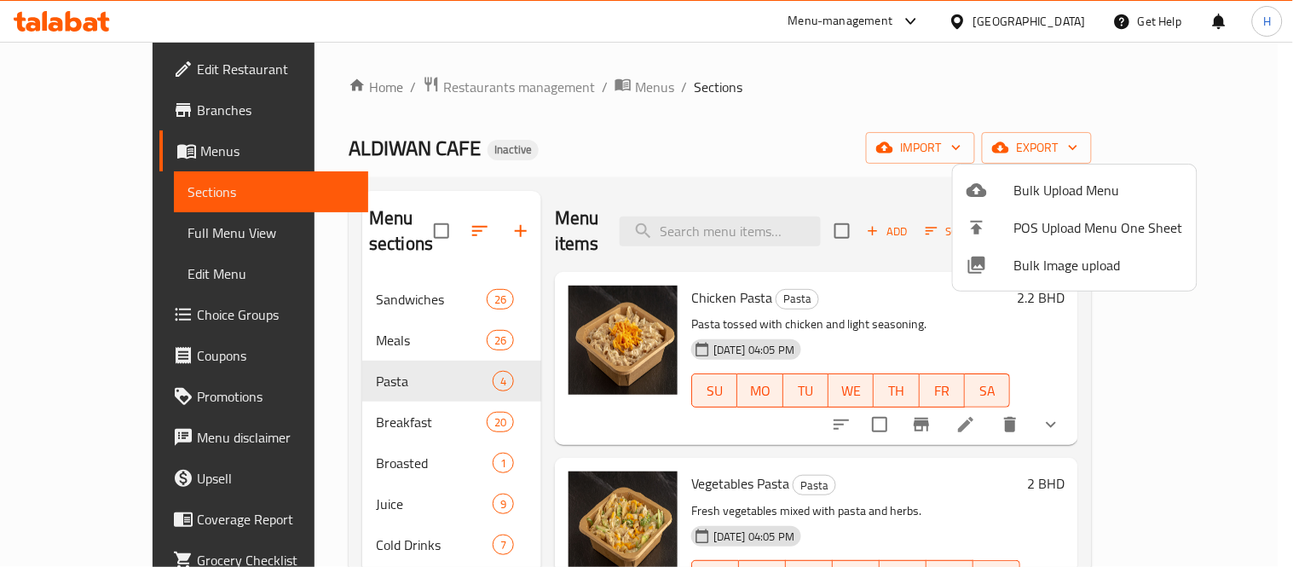
click at [750, 228] on div at bounding box center [646, 283] width 1293 height 567
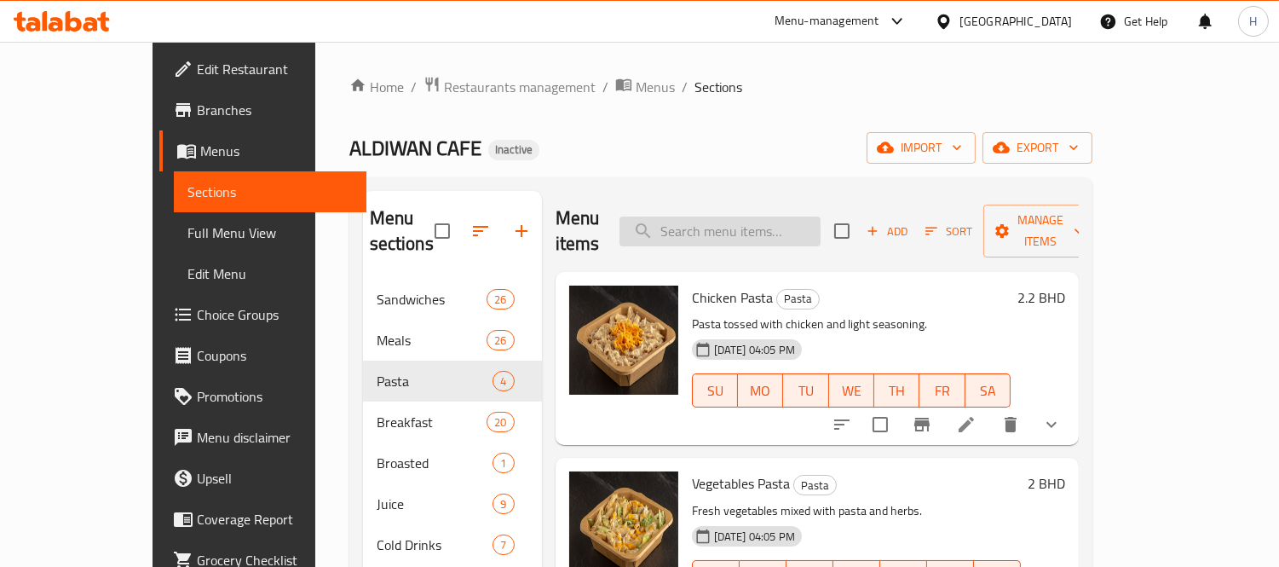
click at [748, 224] on input "search" at bounding box center [720, 231] width 201 height 30
paste input "Cheese Grill Chicken"
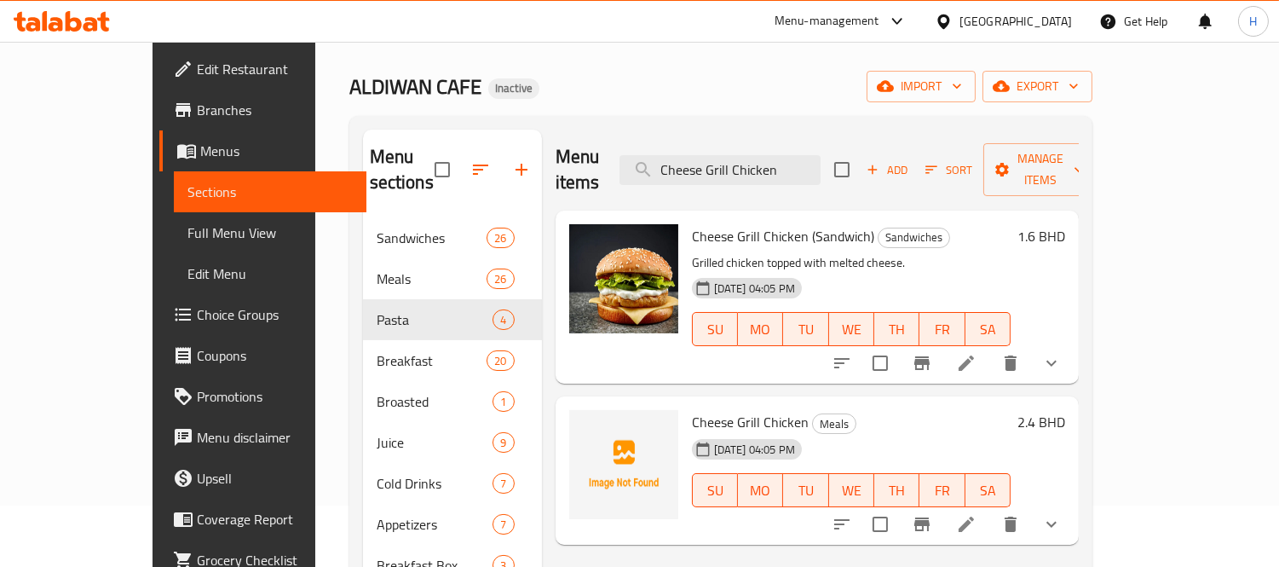
scroll to position [95, 0]
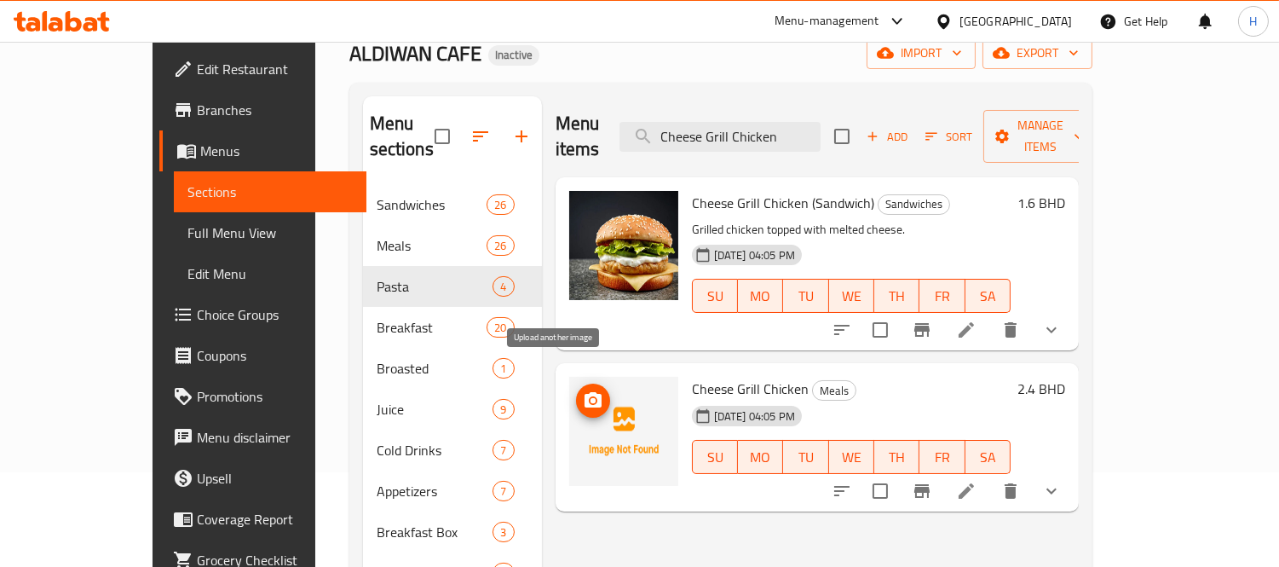
type input "Cheese Grill Chicken"
click at [585, 392] on icon "upload picture" at bounding box center [593, 399] width 17 height 15
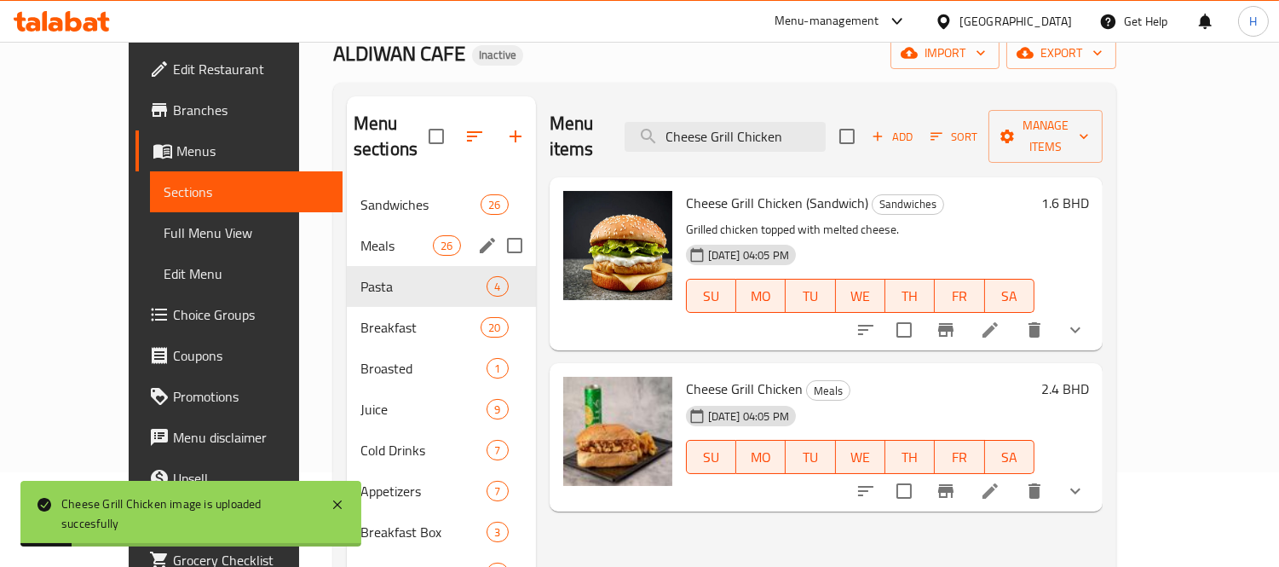
click at [360, 194] on span "Sandwiches" at bounding box center [420, 204] width 120 height 20
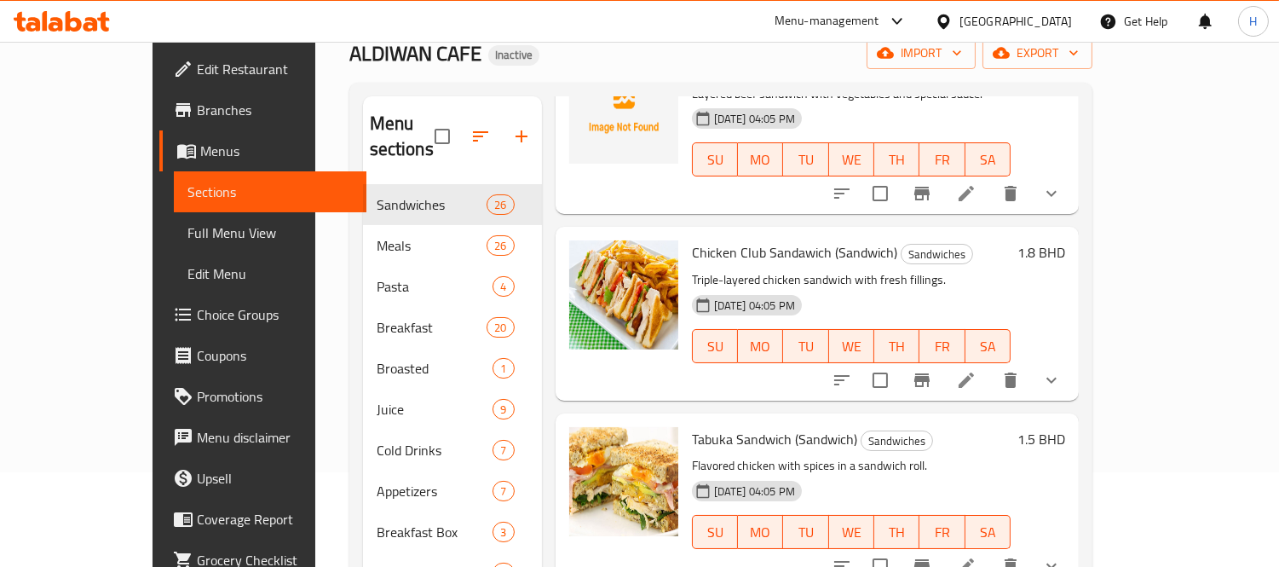
scroll to position [2272, 0]
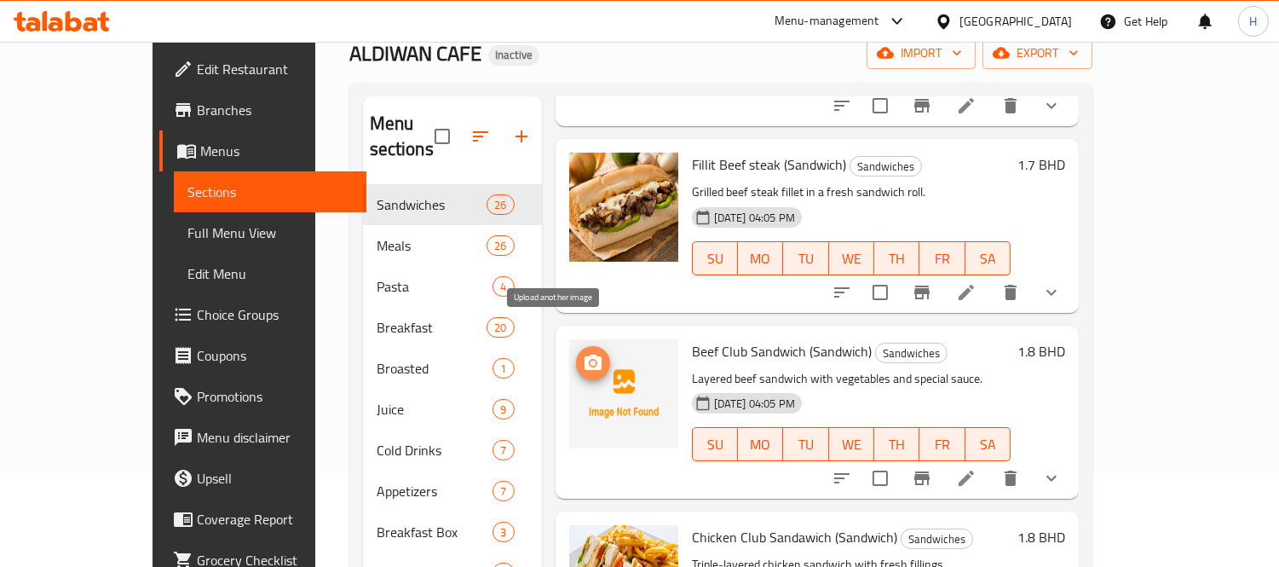
click at [585, 355] on icon "upload picture" at bounding box center [593, 362] width 17 height 15
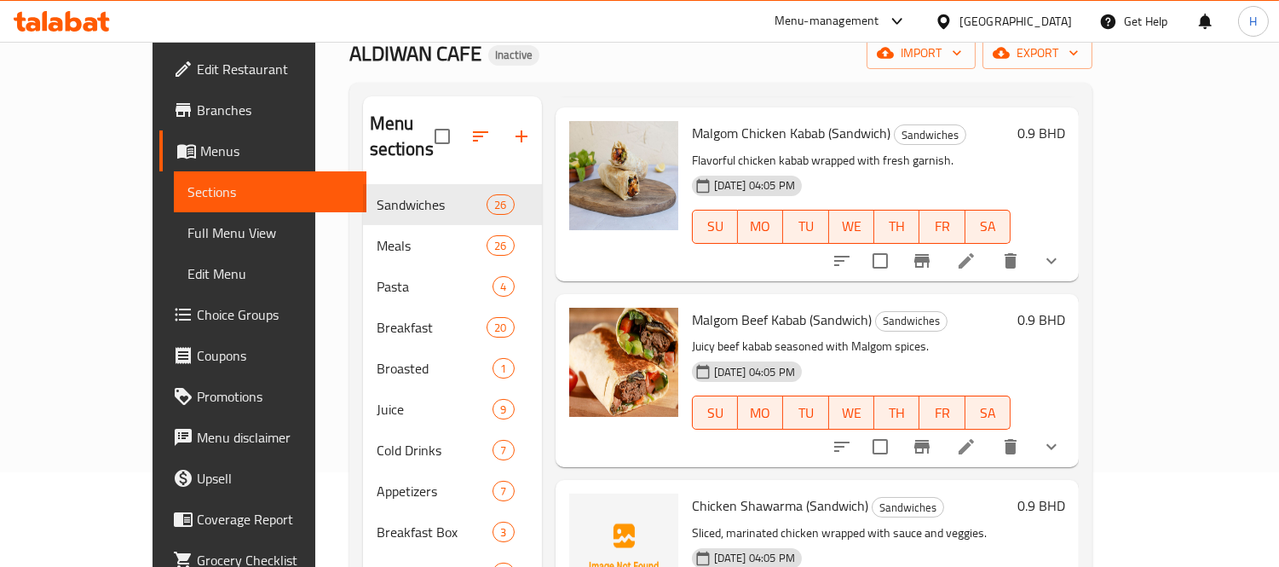
scroll to position [4314, 0]
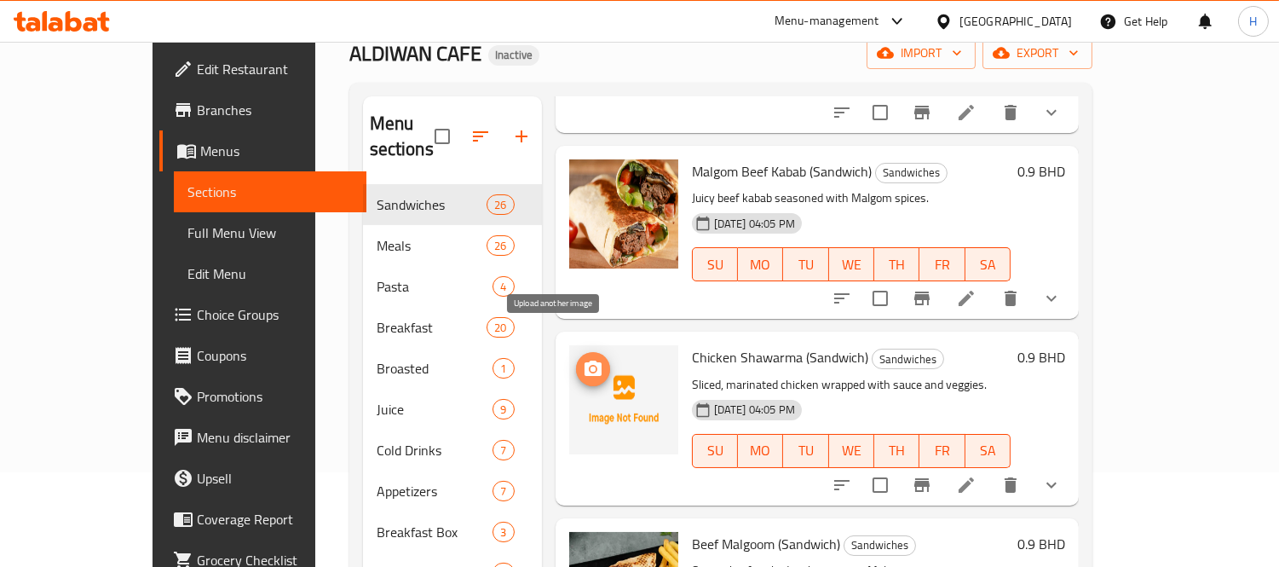
click at [583, 359] on icon "upload picture" at bounding box center [593, 369] width 20 height 20
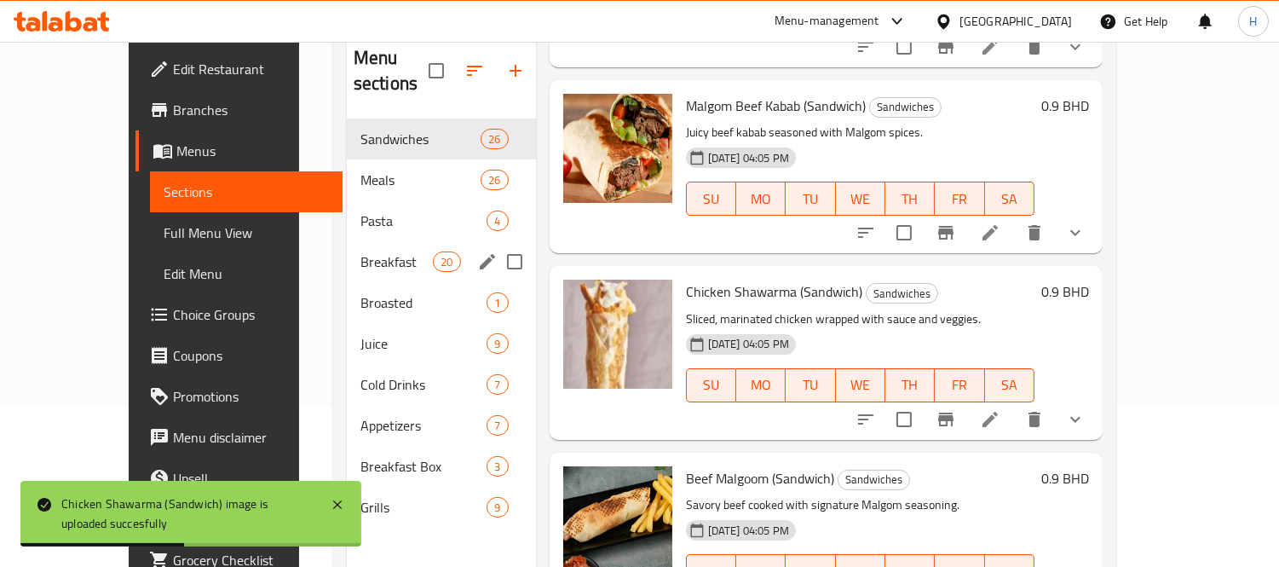
scroll to position [143, 0]
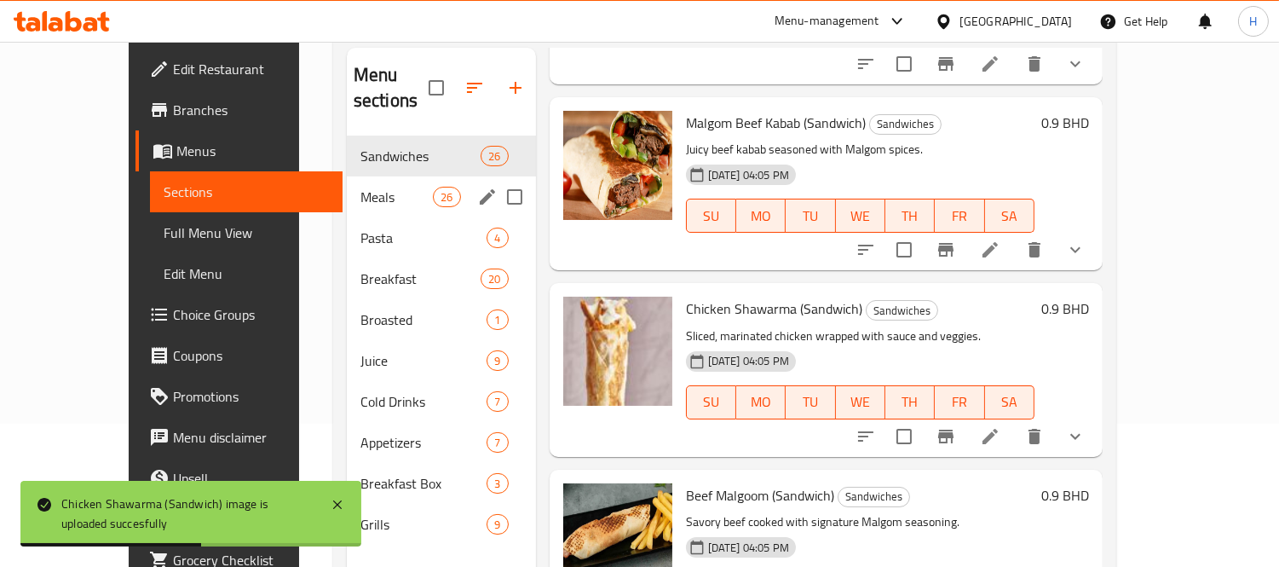
click at [360, 187] on span "Meals" at bounding box center [396, 197] width 72 height 20
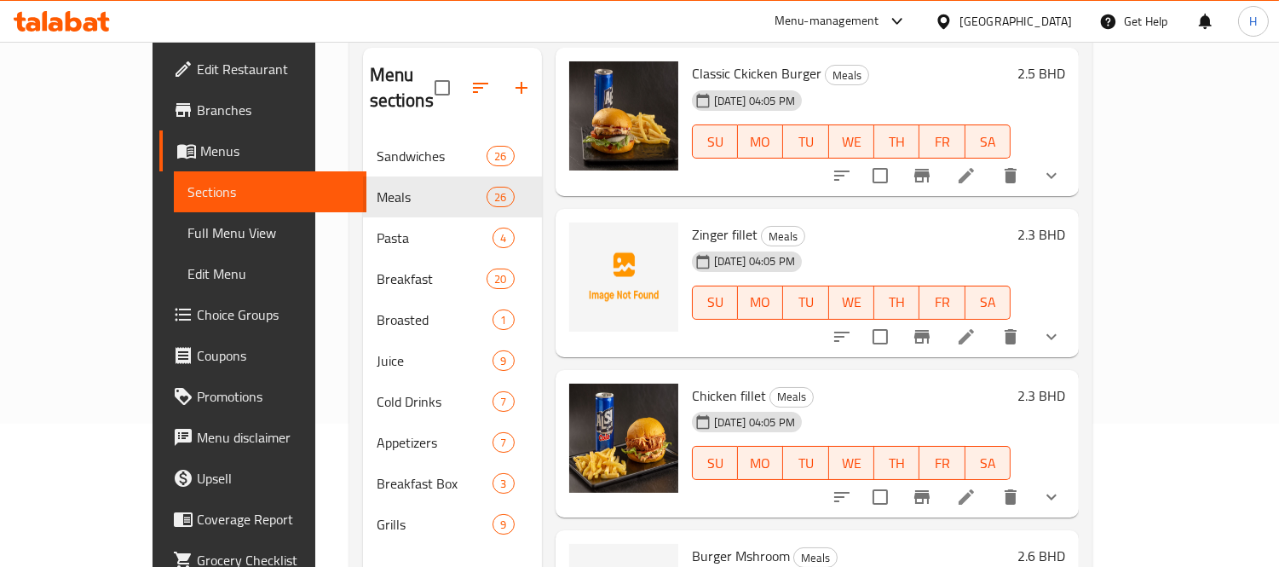
scroll to position [284, 0]
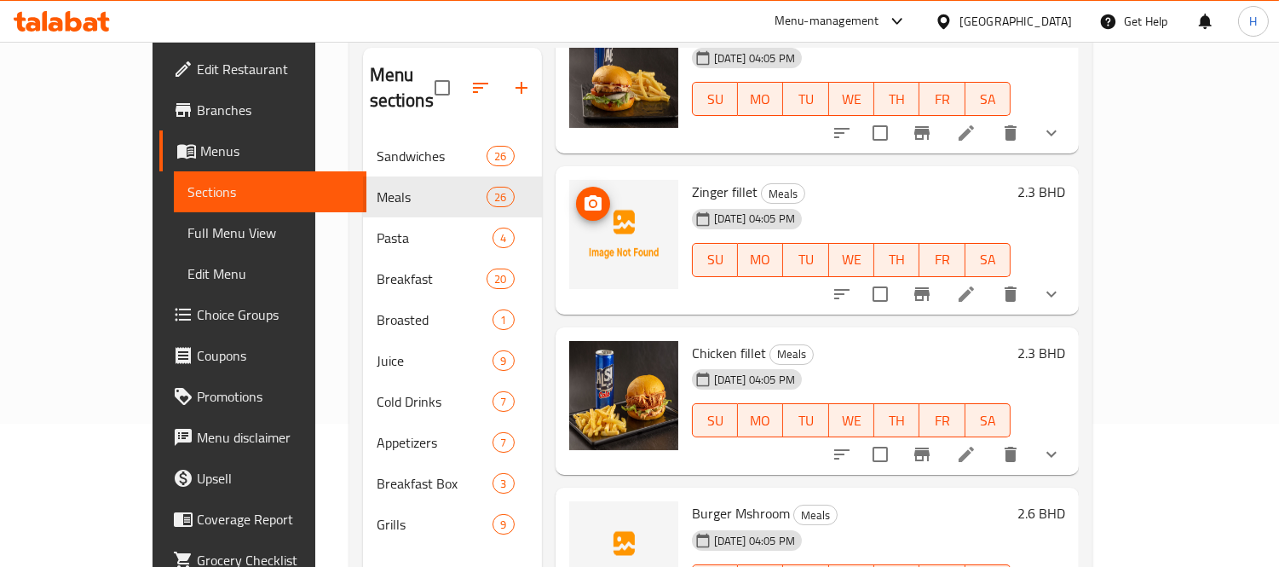
click at [585, 195] on icon "upload picture" at bounding box center [593, 202] width 17 height 15
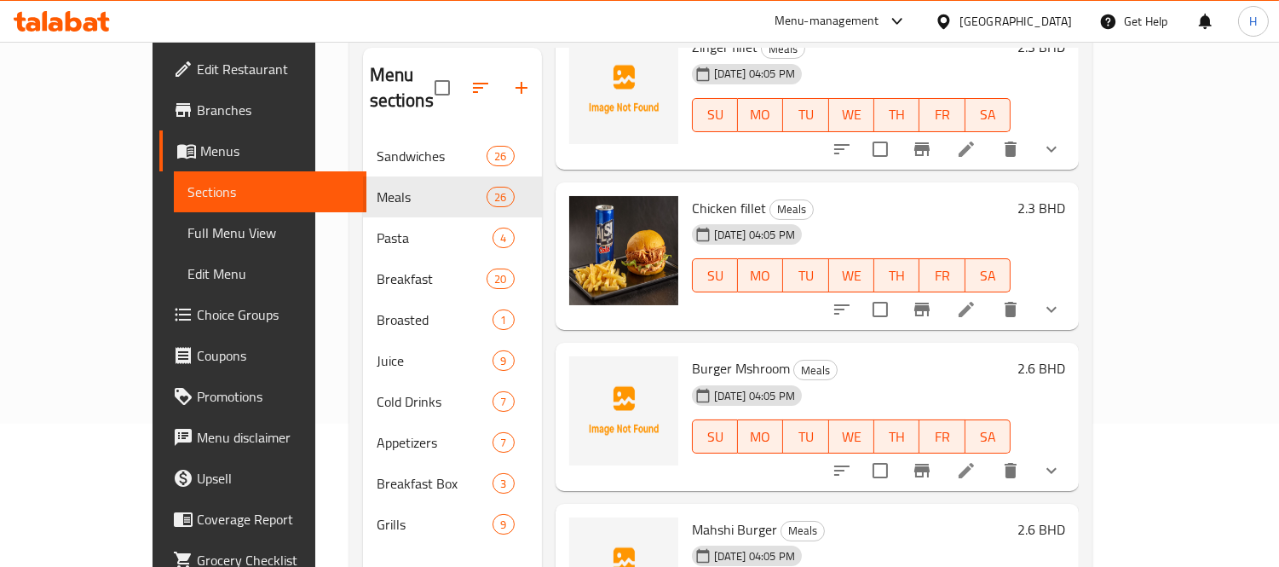
scroll to position [473, 0]
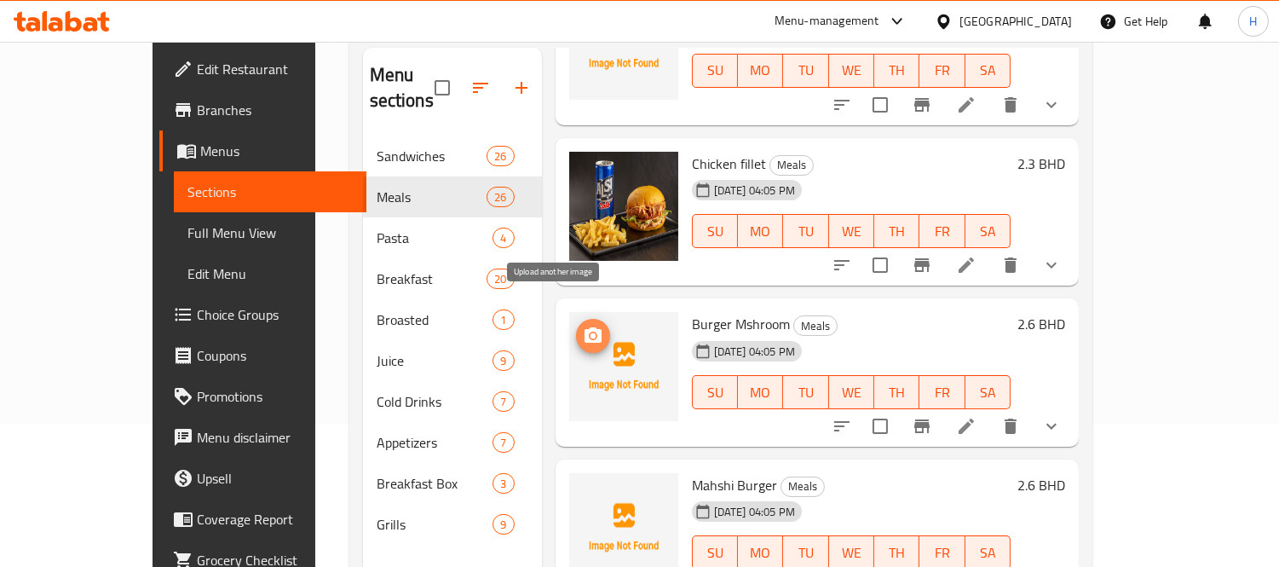
click at [583, 326] on icon "upload picture" at bounding box center [593, 336] width 20 height 20
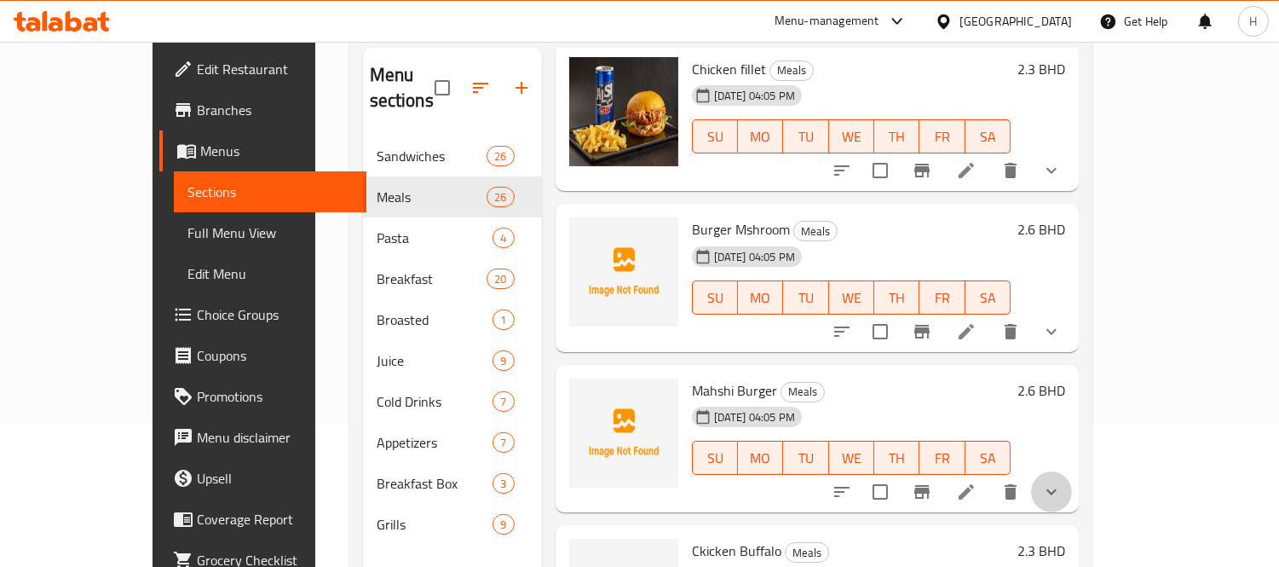
click at [1072, 471] on button "show more" at bounding box center [1051, 491] width 41 height 41
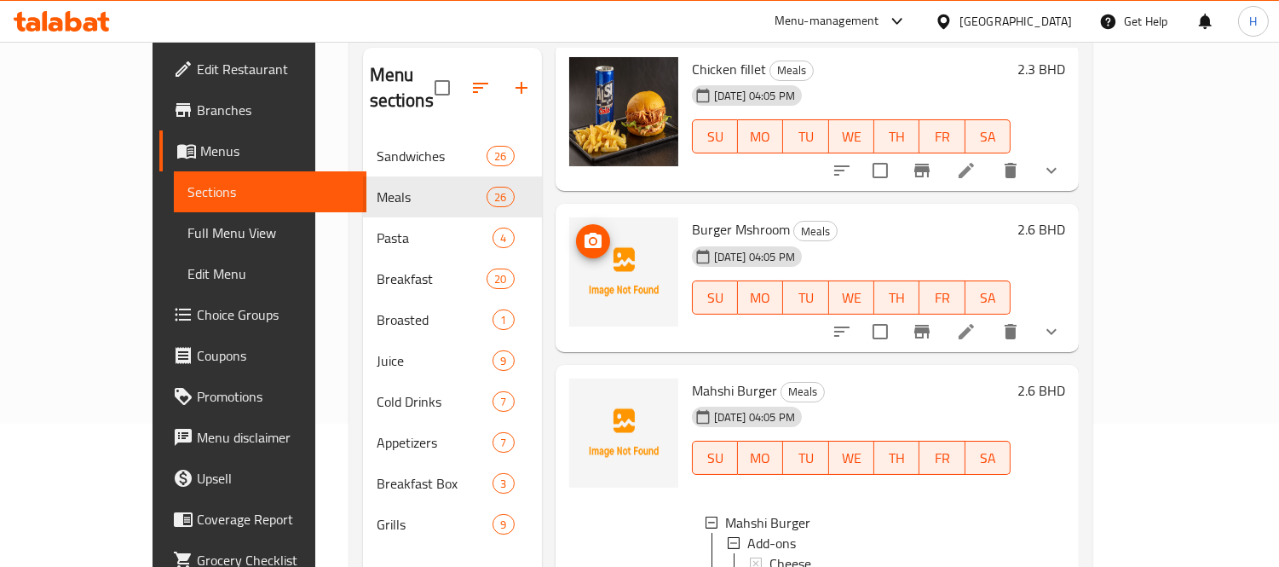
click at [590, 239] on circle "upload picture" at bounding box center [592, 241] width 5 height 5
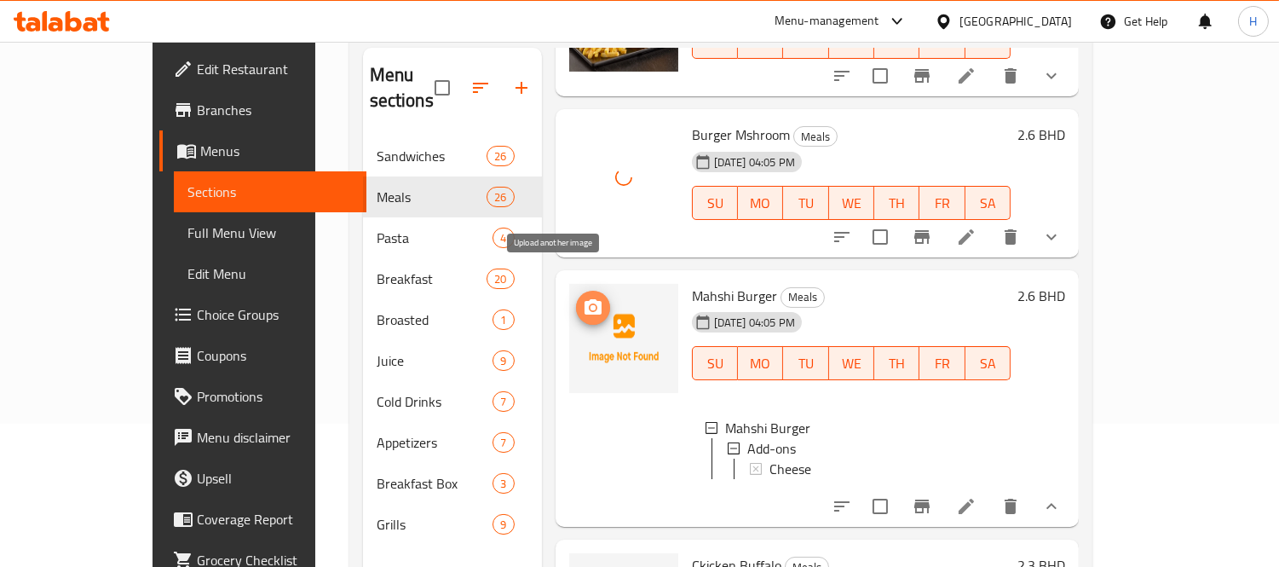
click at [583, 297] on icon "upload picture" at bounding box center [593, 307] width 20 height 20
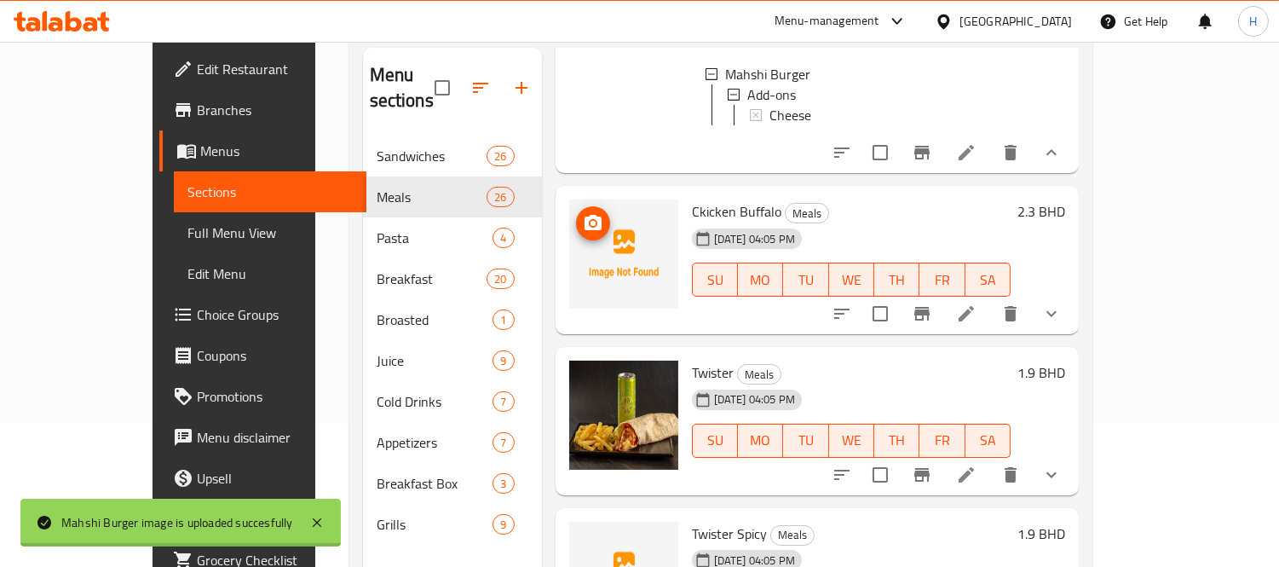
scroll to position [1041, 0]
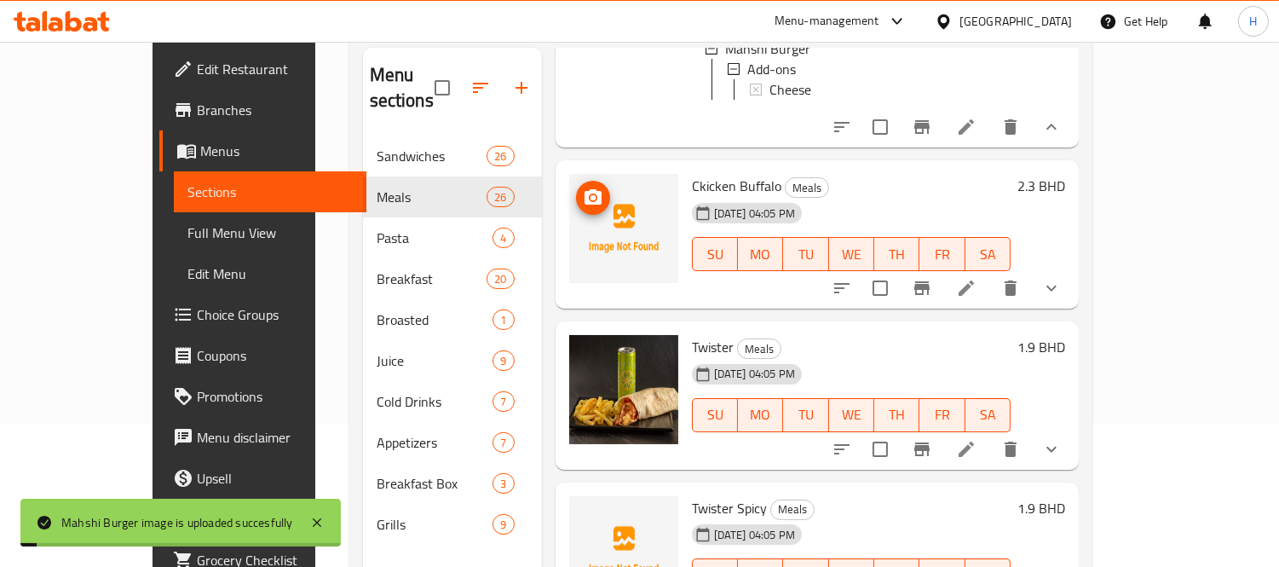
click at [585, 192] on icon "upload picture" at bounding box center [593, 196] width 17 height 15
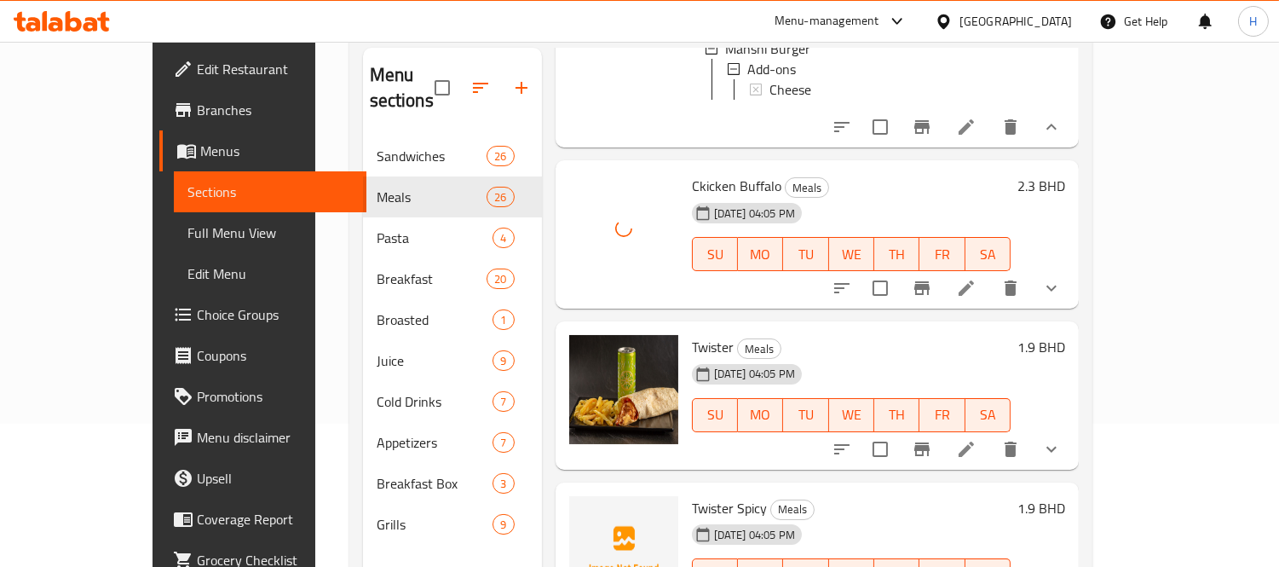
scroll to position [1231, 0]
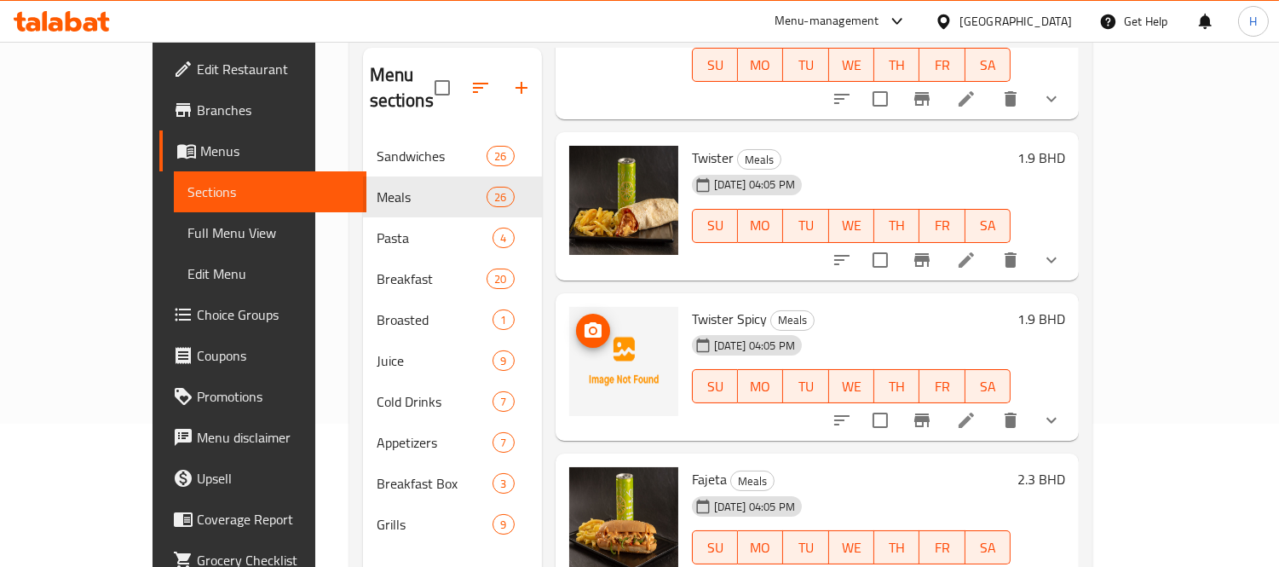
click at [585, 322] on icon "upload picture" at bounding box center [593, 329] width 17 height 15
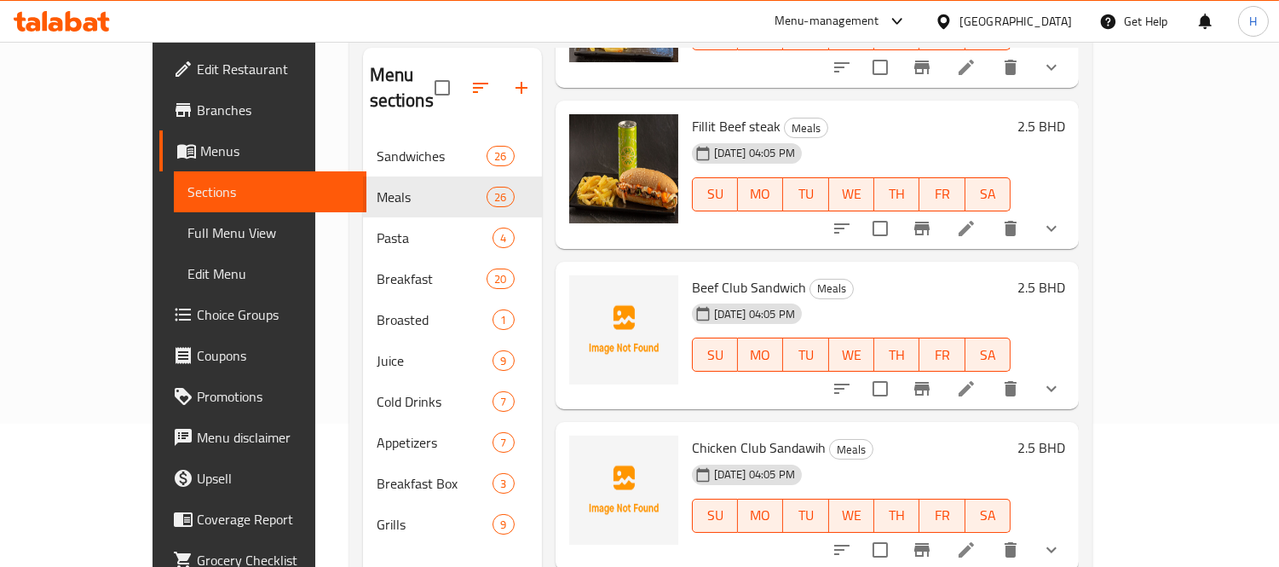
scroll to position [2083, 0]
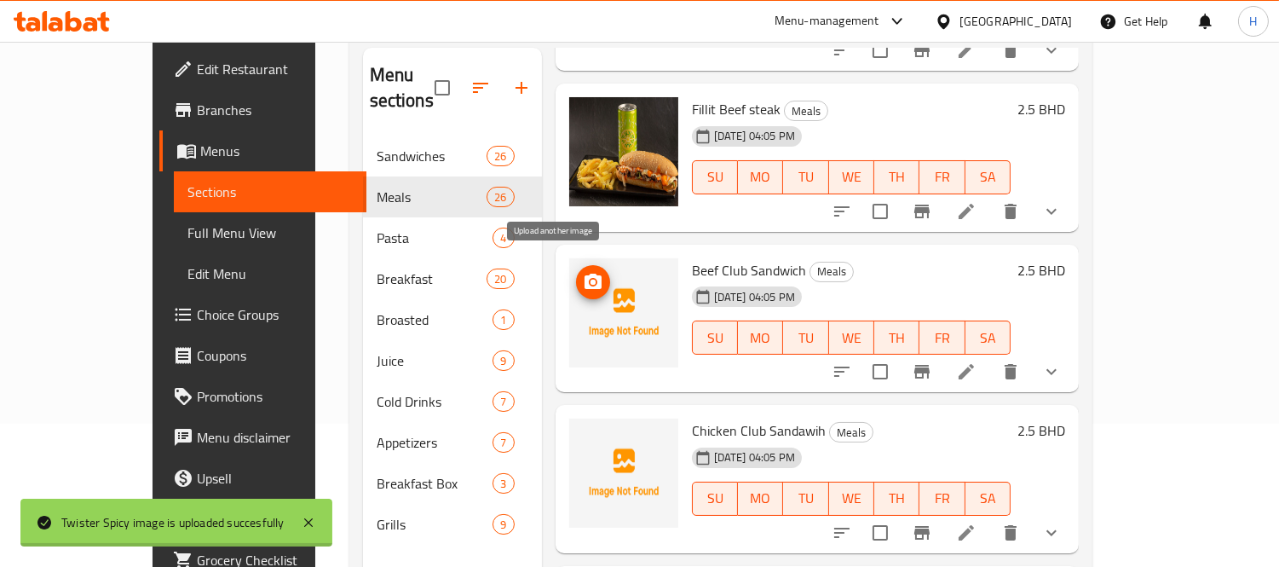
click at [583, 272] on icon "upload picture" at bounding box center [593, 282] width 20 height 20
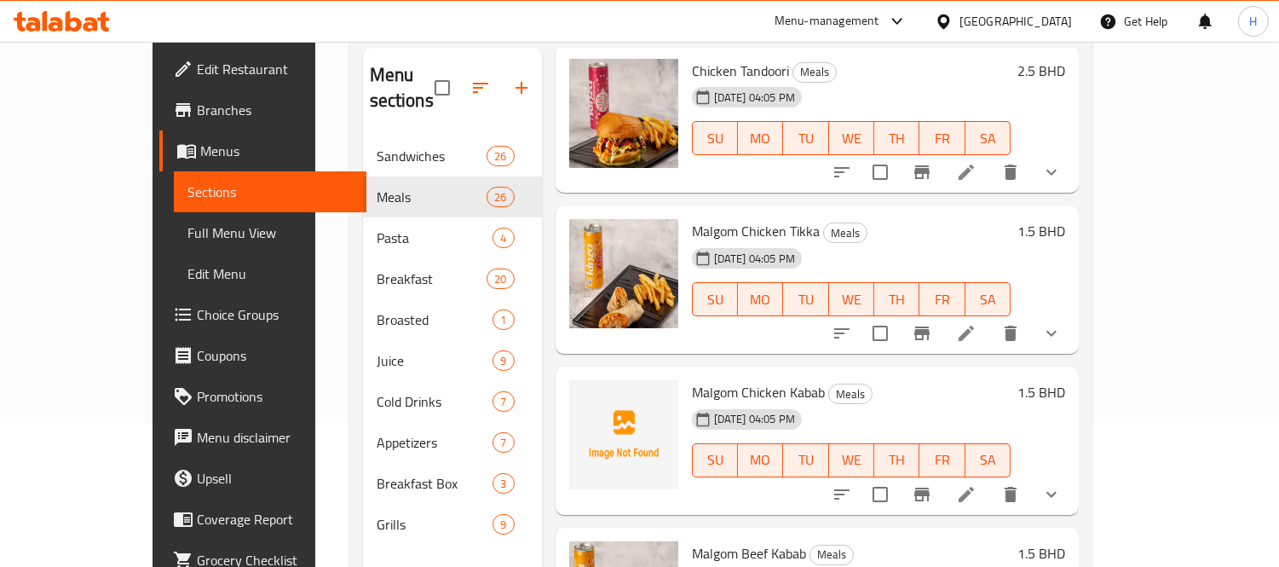
scroll to position [3503, 0]
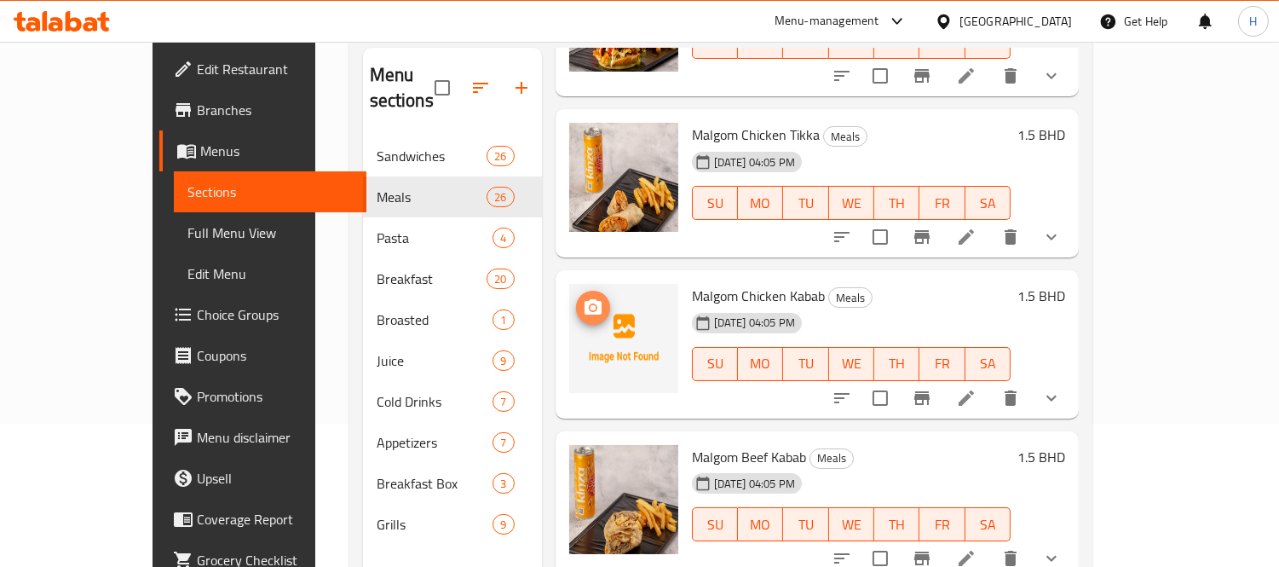
click at [583, 297] on icon "upload picture" at bounding box center [593, 307] width 20 height 20
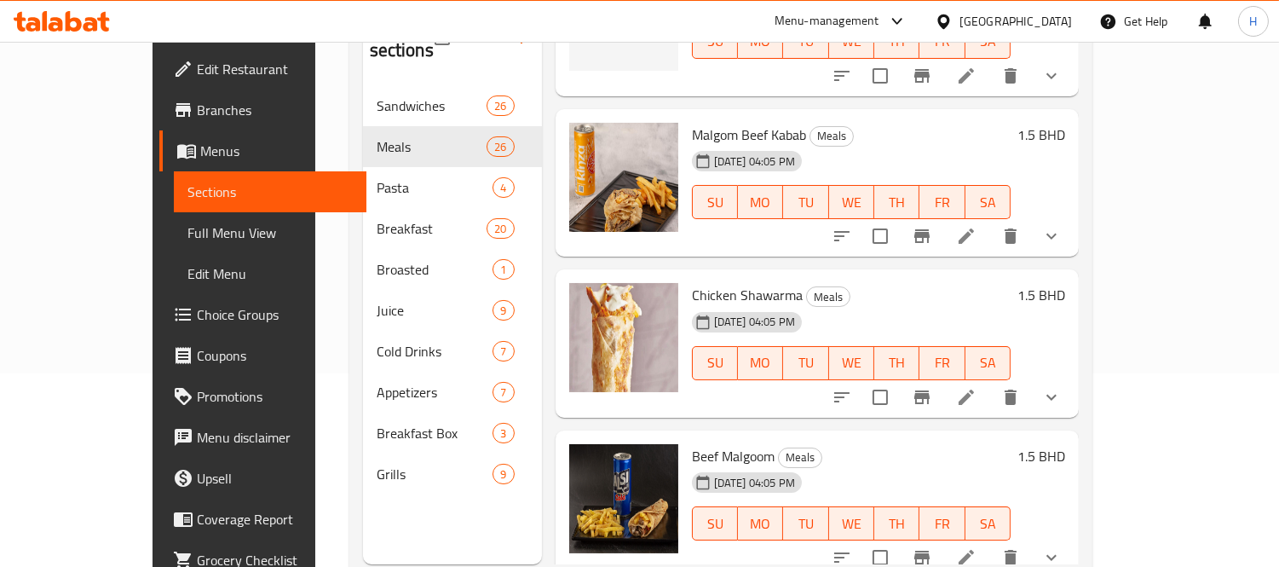
scroll to position [239, 0]
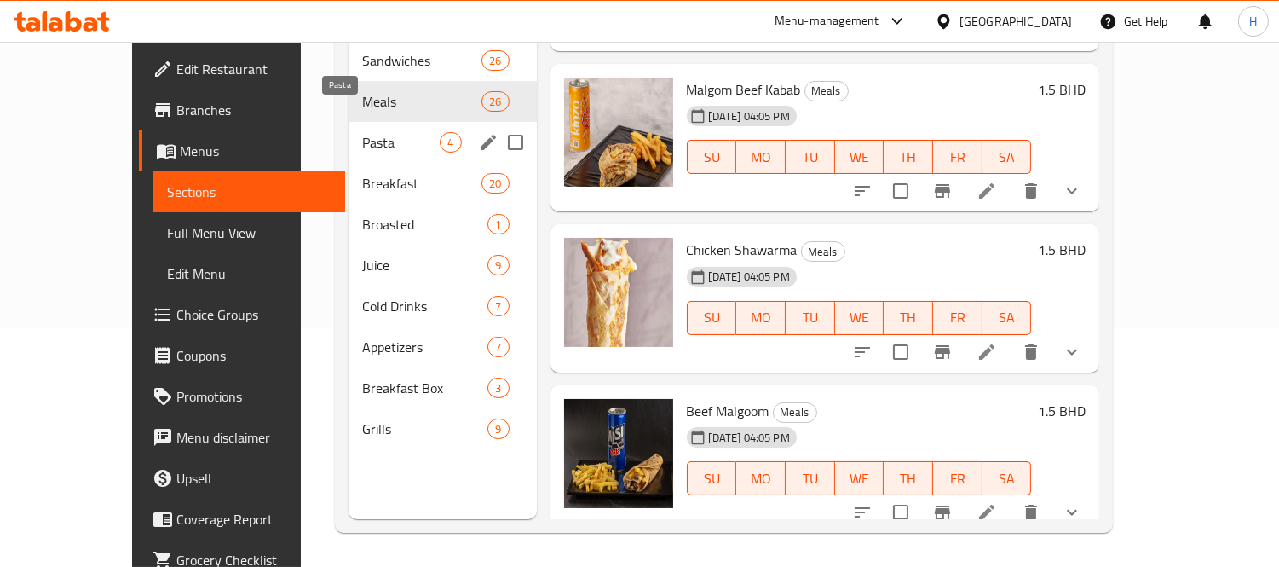
click at [362, 132] on span "Pasta" at bounding box center [401, 142] width 78 height 20
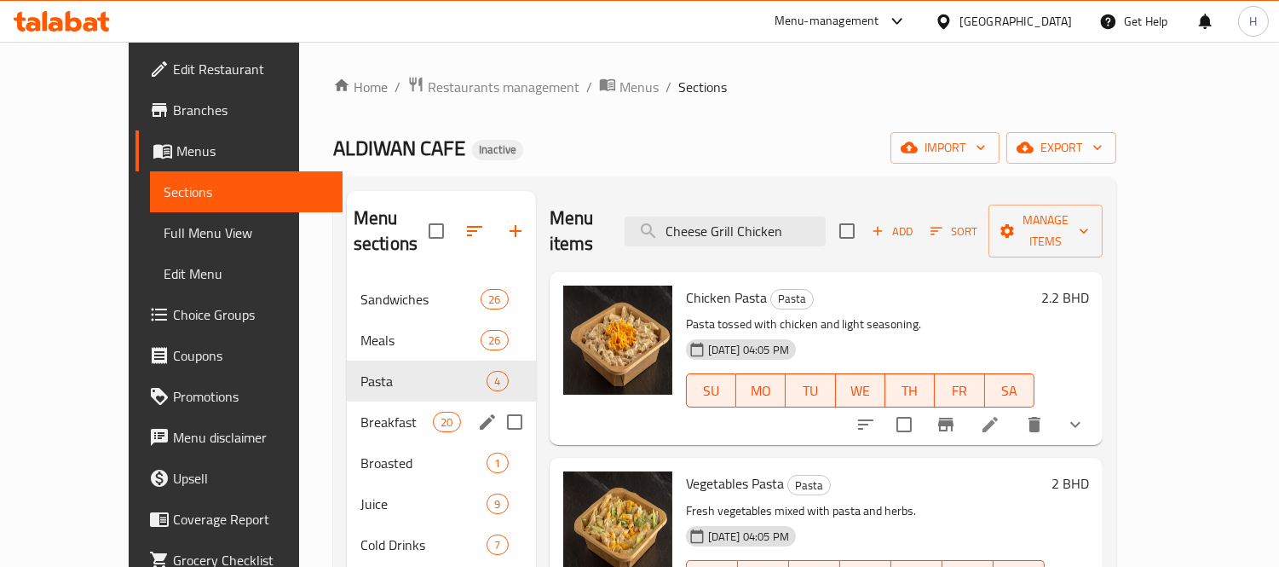
click at [360, 412] on span "Breakfast" at bounding box center [396, 422] width 72 height 20
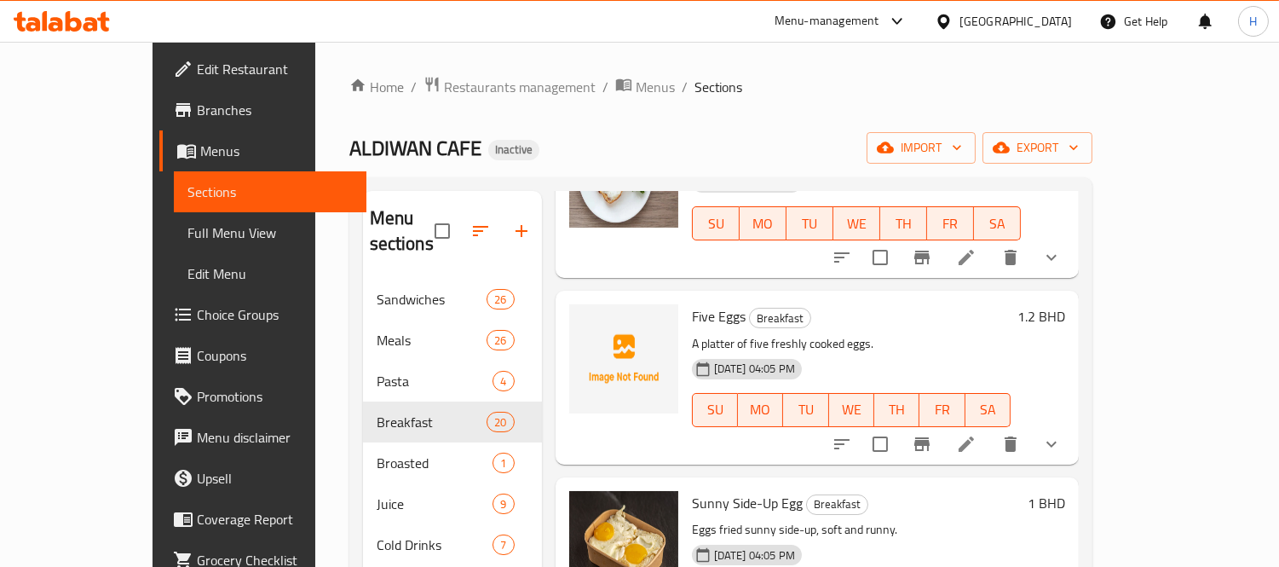
scroll to position [947, 0]
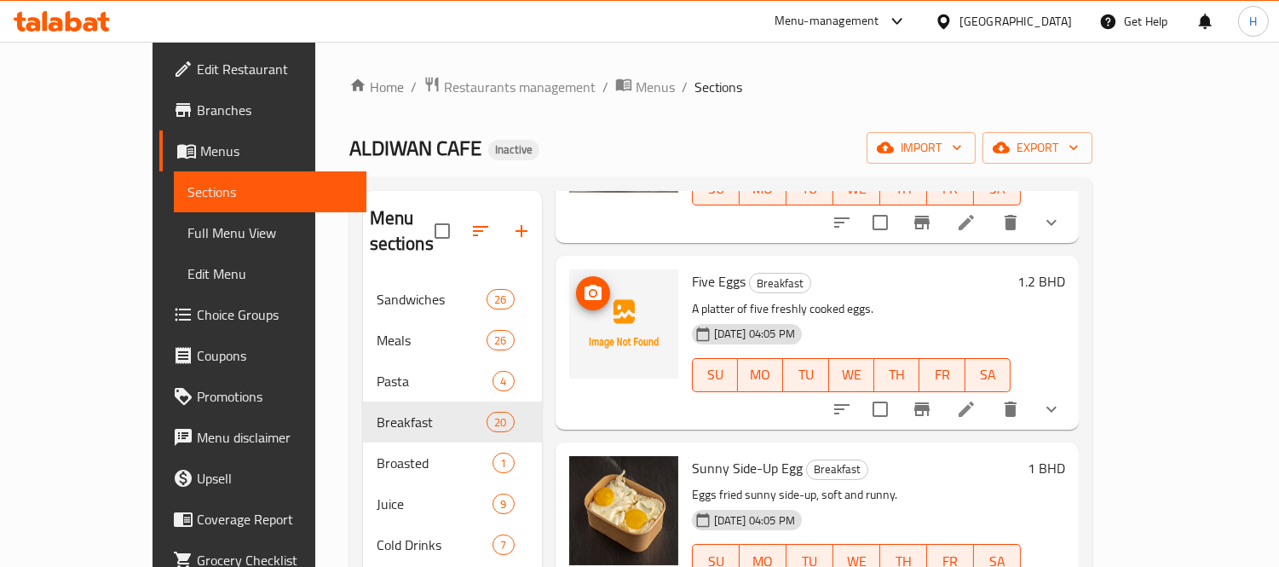
click at [583, 283] on icon "upload picture" at bounding box center [593, 293] width 20 height 20
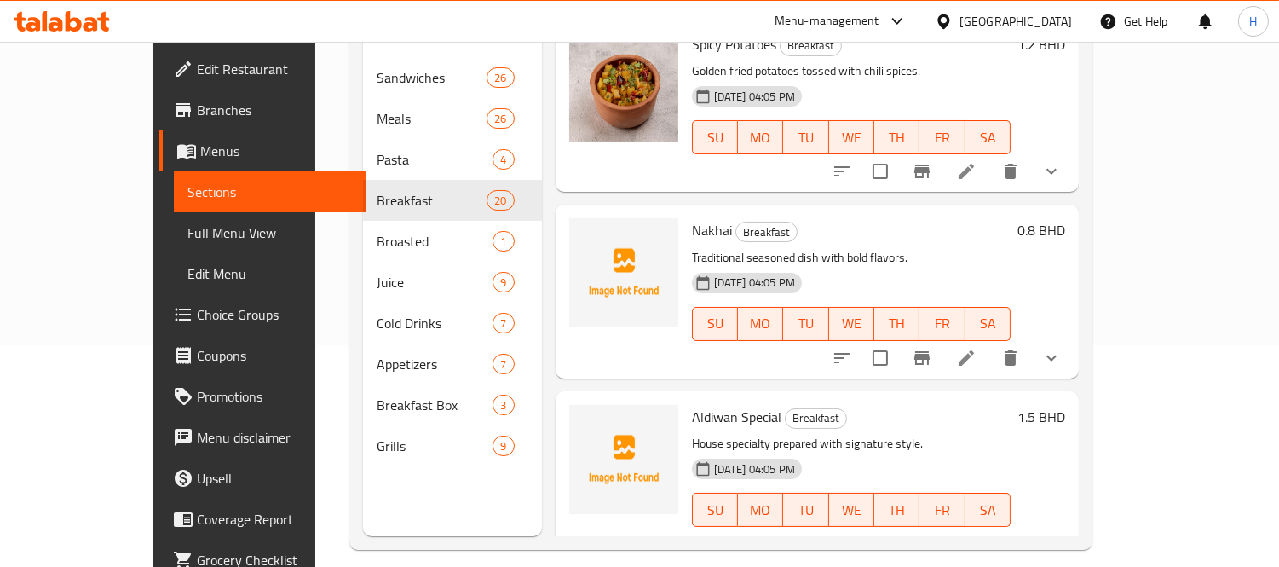
scroll to position [239, 0]
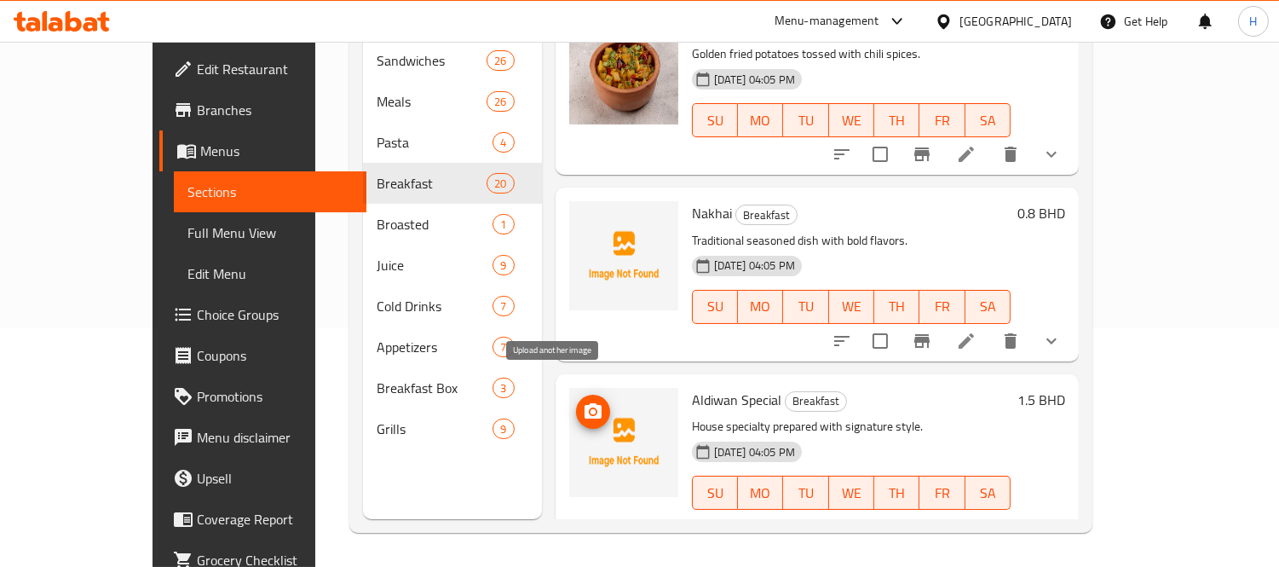
click at [576, 395] on button "upload picture" at bounding box center [593, 412] width 34 height 34
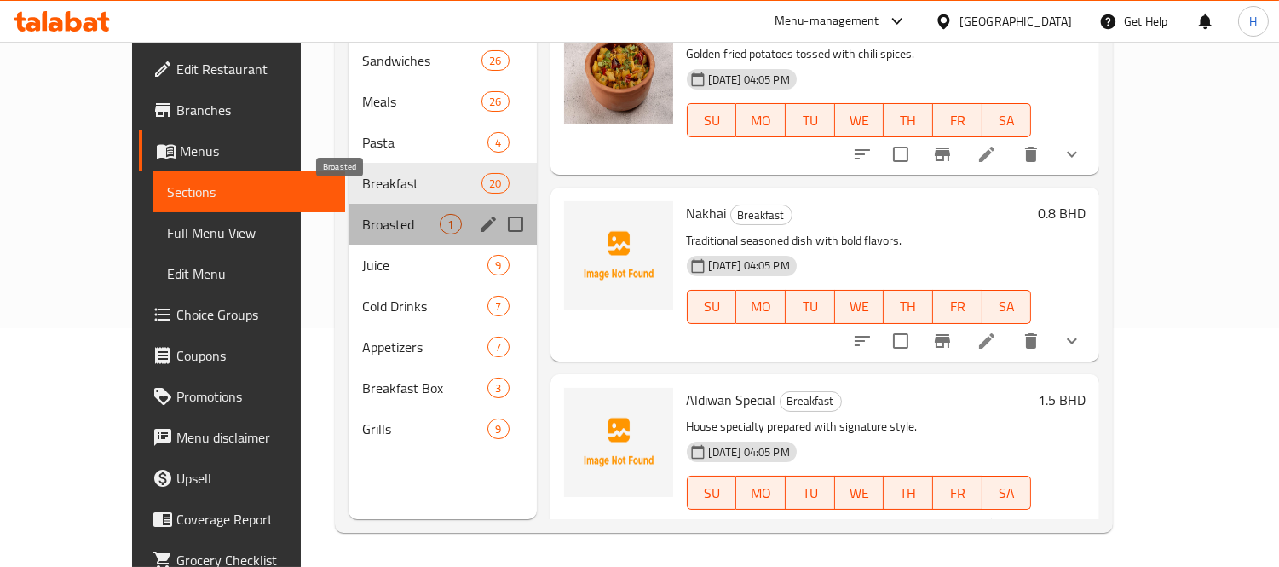
click at [362, 214] on span "Broasted" at bounding box center [401, 224] width 78 height 20
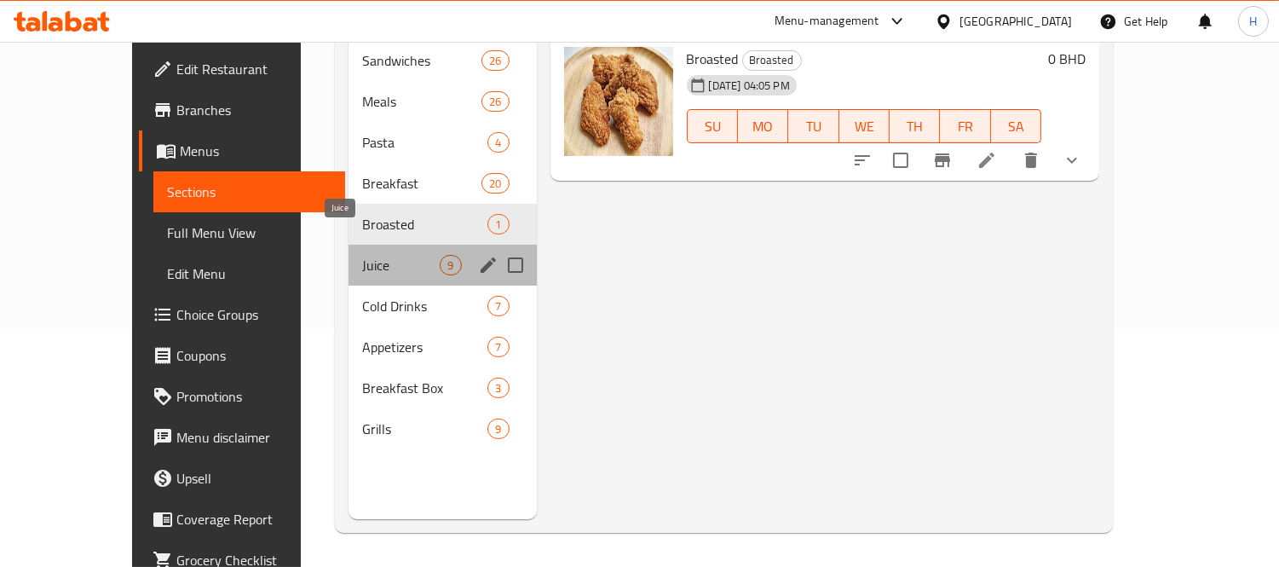
click at [362, 255] on span "Juice" at bounding box center [401, 265] width 78 height 20
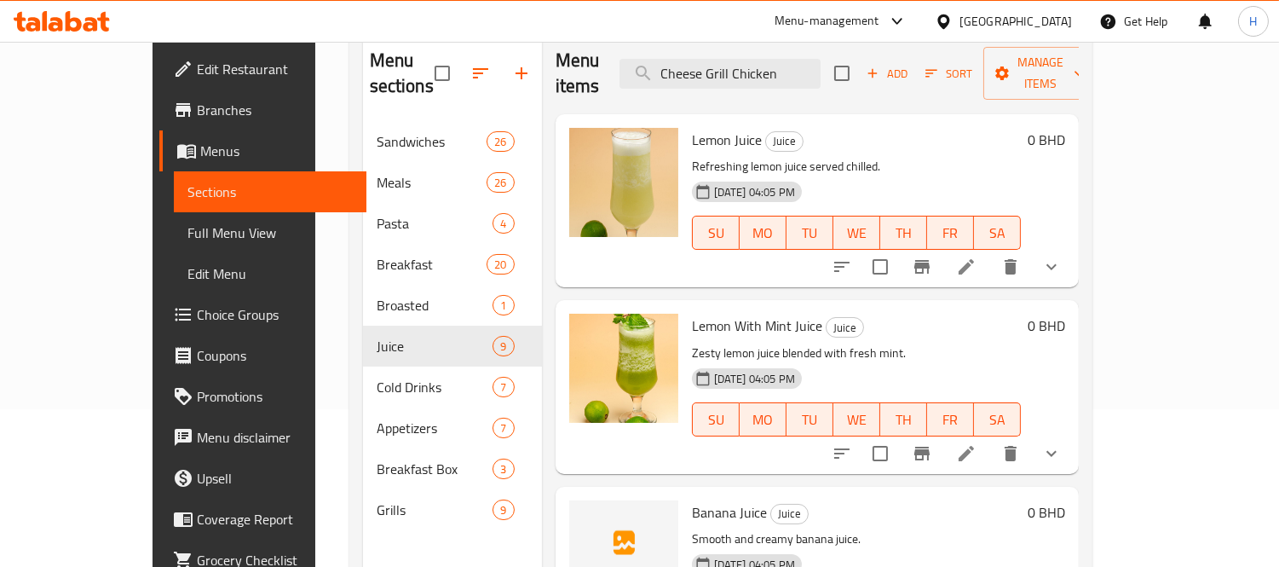
scroll to position [239, 0]
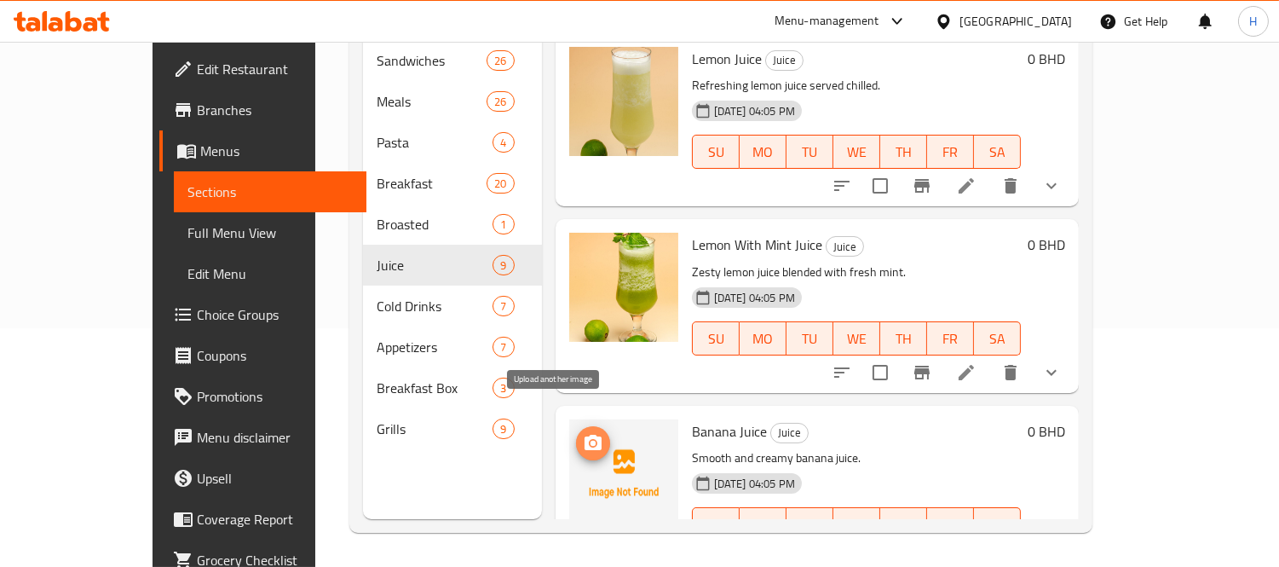
click at [576, 433] on span "upload picture" at bounding box center [593, 443] width 34 height 20
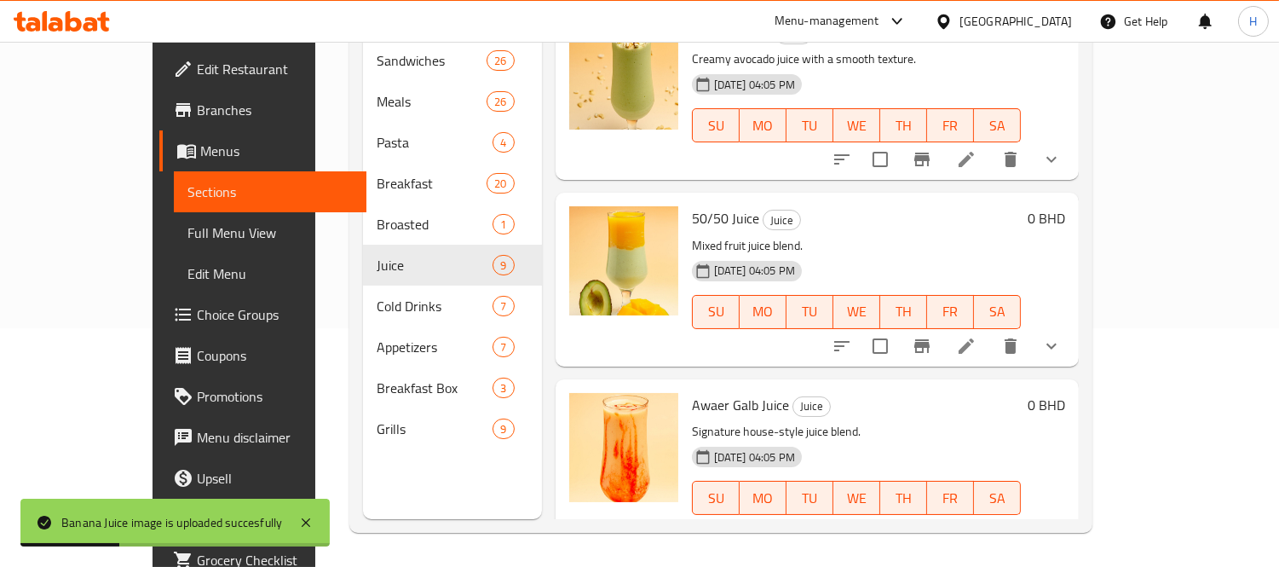
scroll to position [1150, 0]
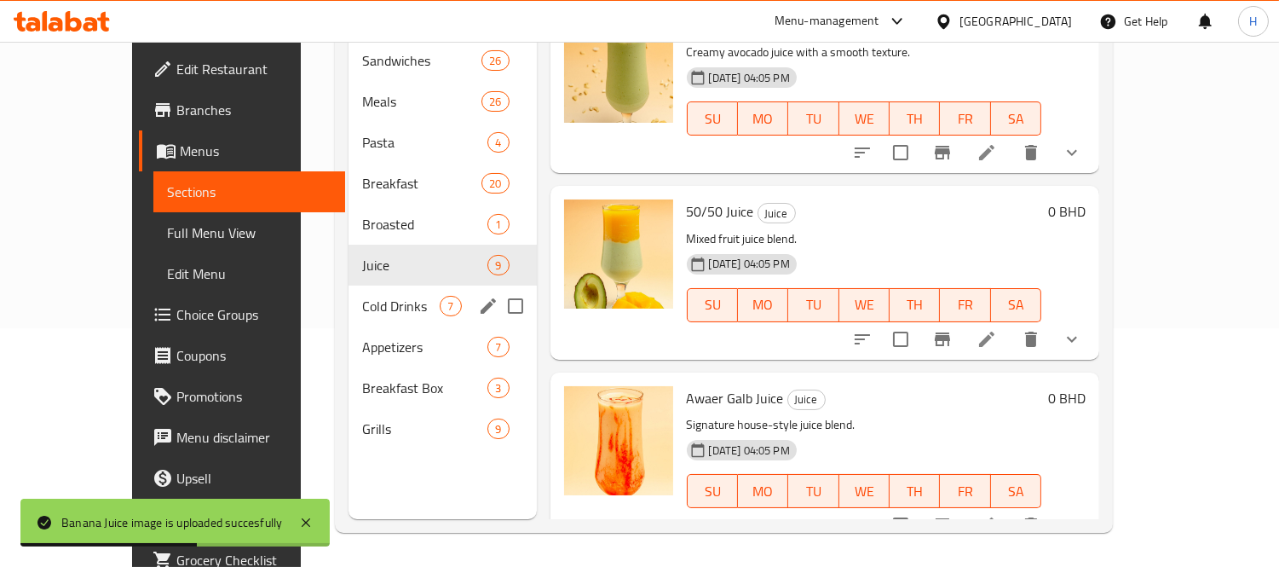
click at [362, 296] on span "Cold Drinks" at bounding box center [401, 306] width 78 height 20
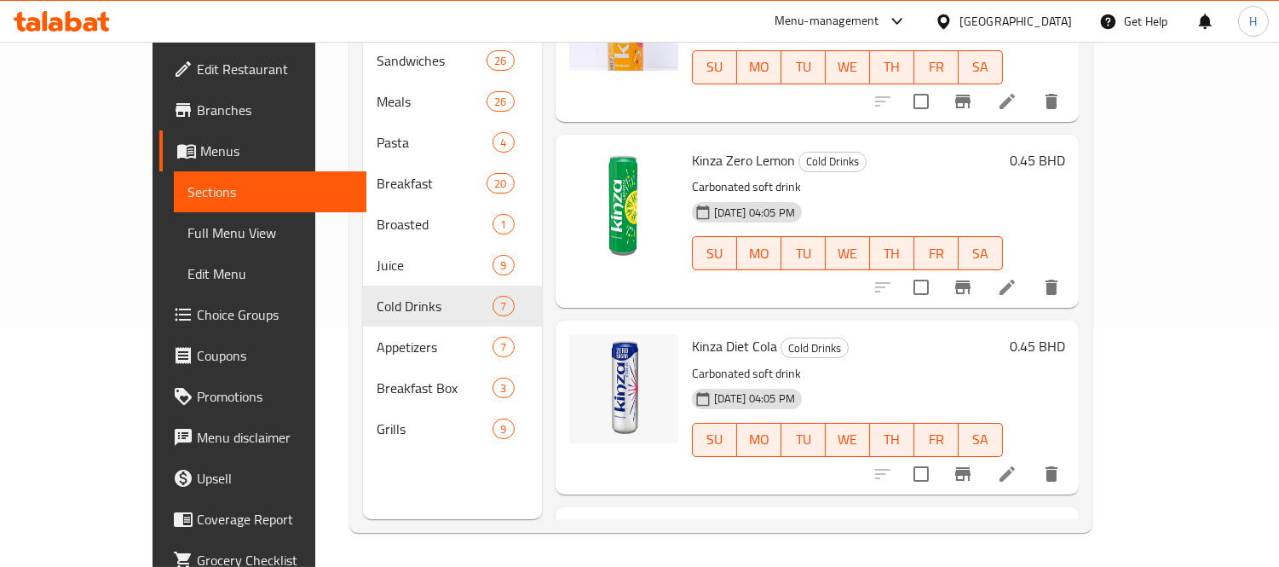
scroll to position [778, 0]
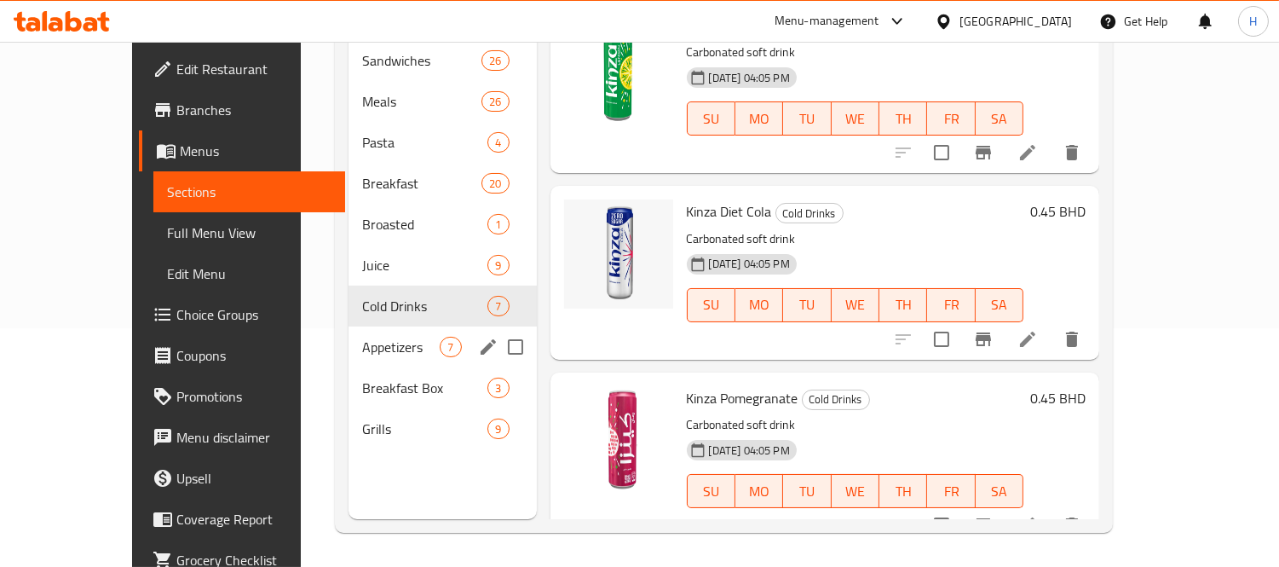
click at [362, 337] on span "Appetizers" at bounding box center [401, 347] width 78 height 20
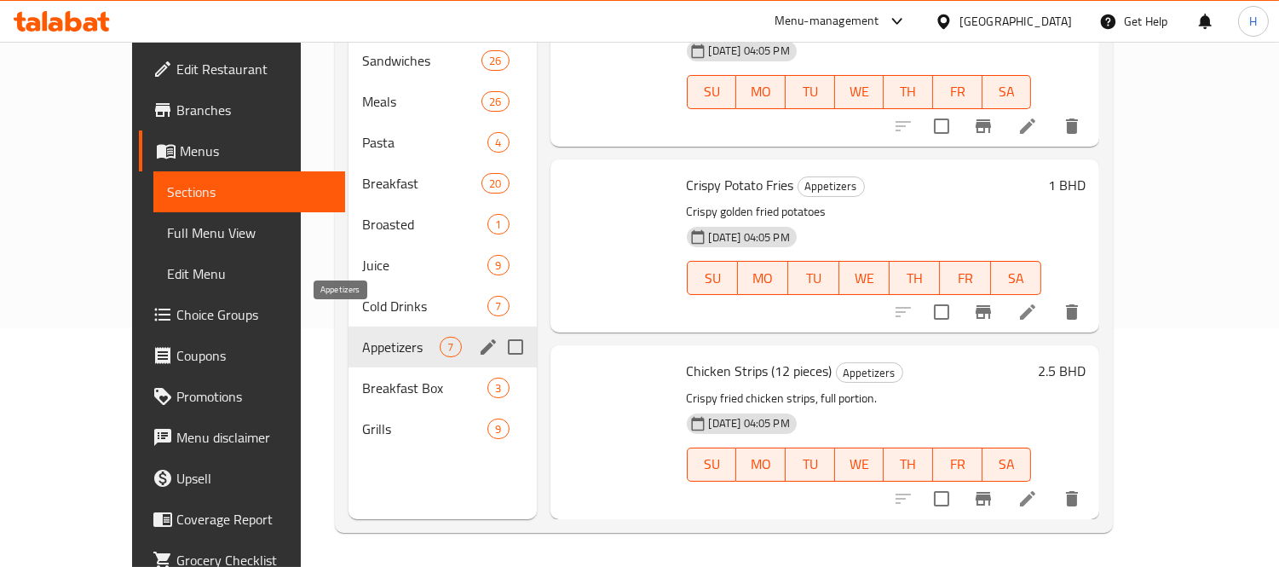
scroll to position [701, 0]
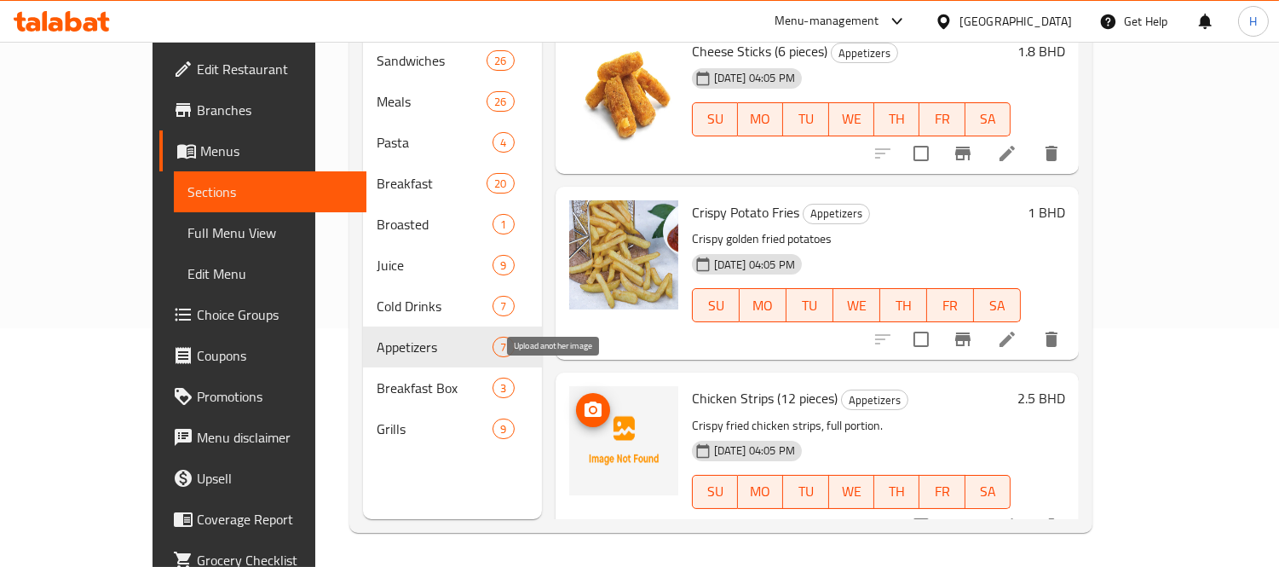
click at [585, 401] on icon "upload picture" at bounding box center [593, 408] width 17 height 15
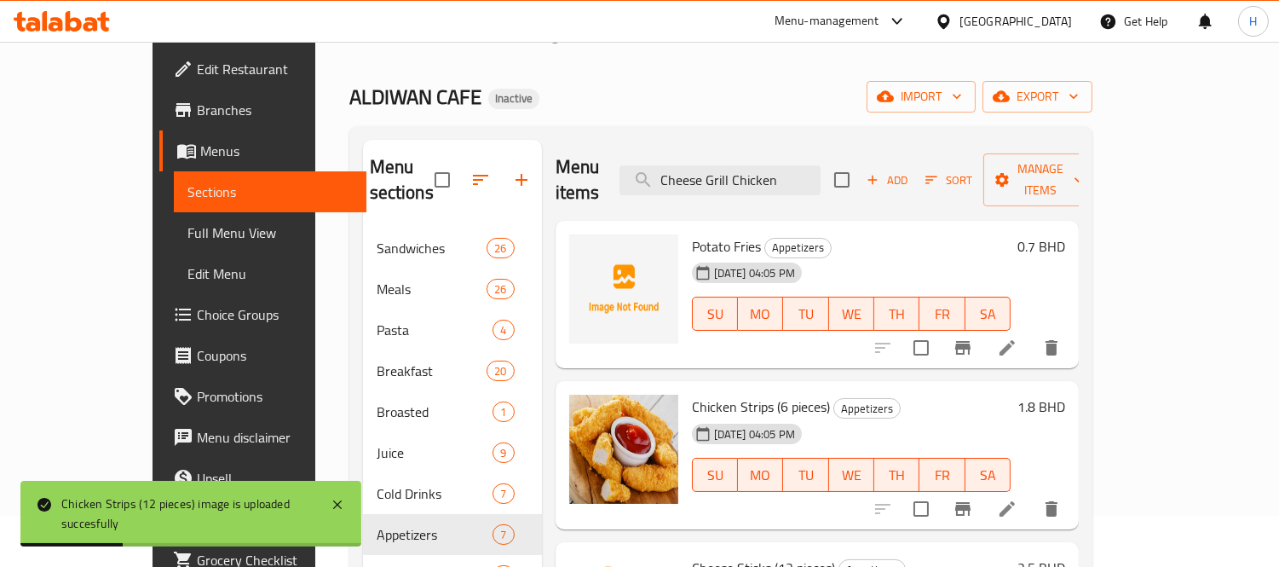
scroll to position [49, 0]
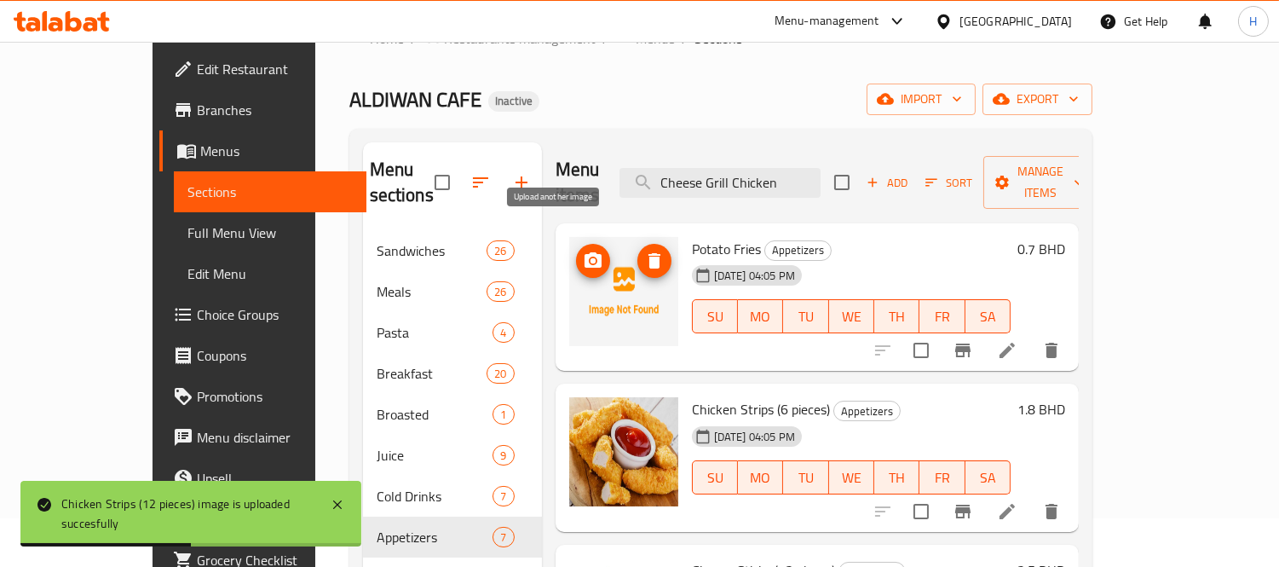
click at [576, 251] on span "upload picture" at bounding box center [593, 261] width 34 height 20
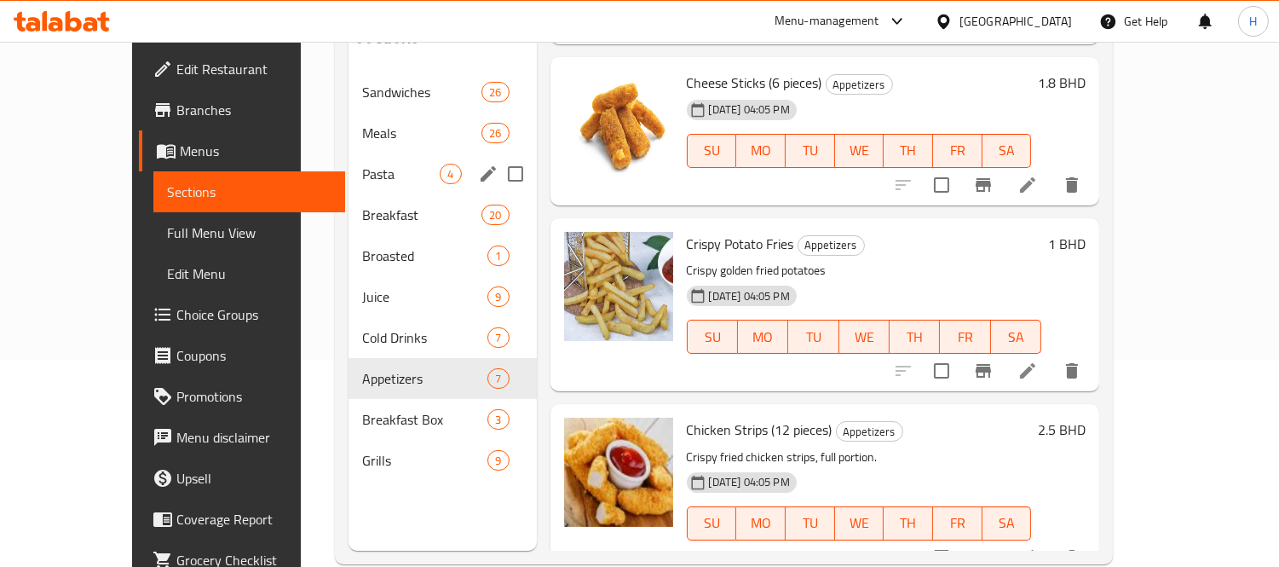
scroll to position [239, 0]
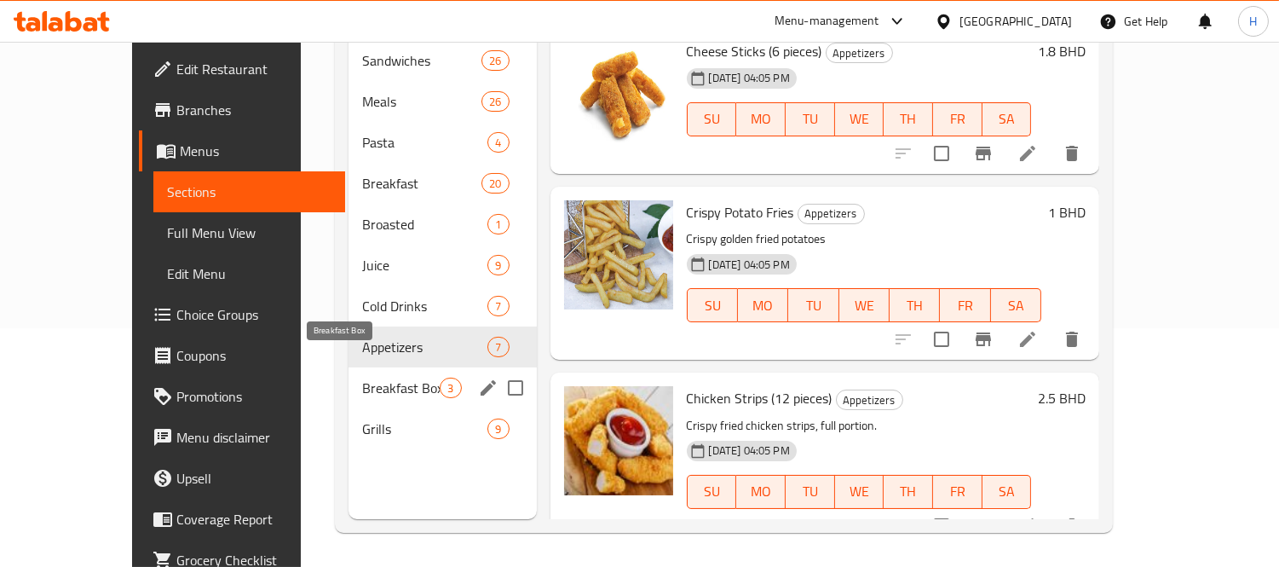
click at [362, 378] on span "Breakfast Box" at bounding box center [401, 388] width 78 height 20
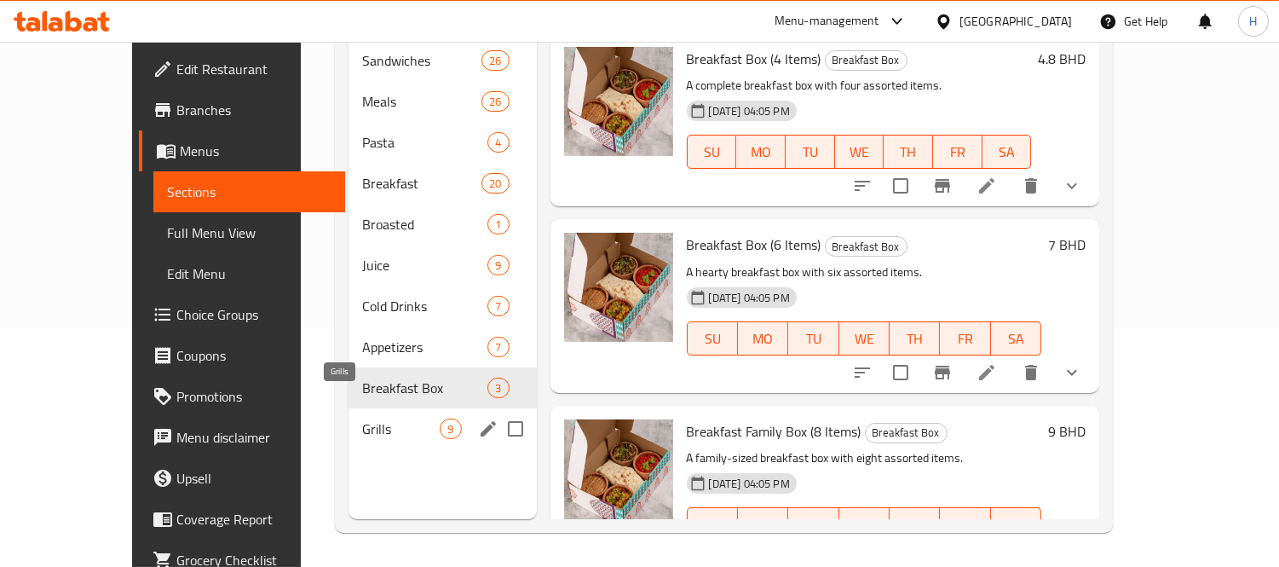
click at [362, 418] on span "Grills" at bounding box center [401, 428] width 78 height 20
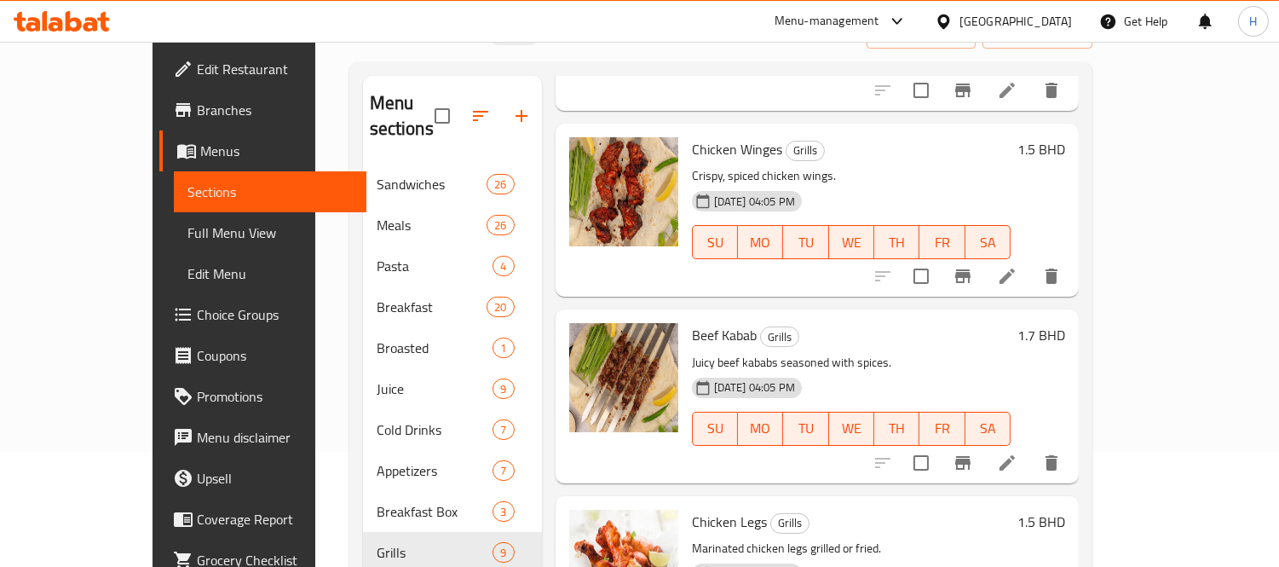
scroll to position [239, 0]
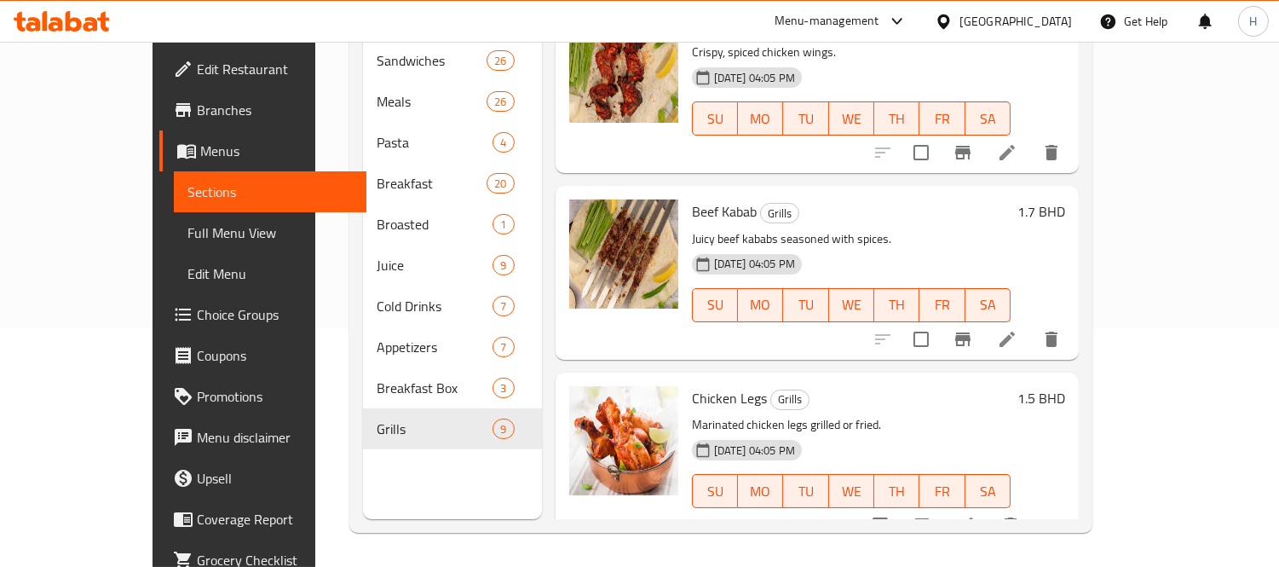
click at [187, 227] on span "Full Menu View" at bounding box center [269, 232] width 165 height 20
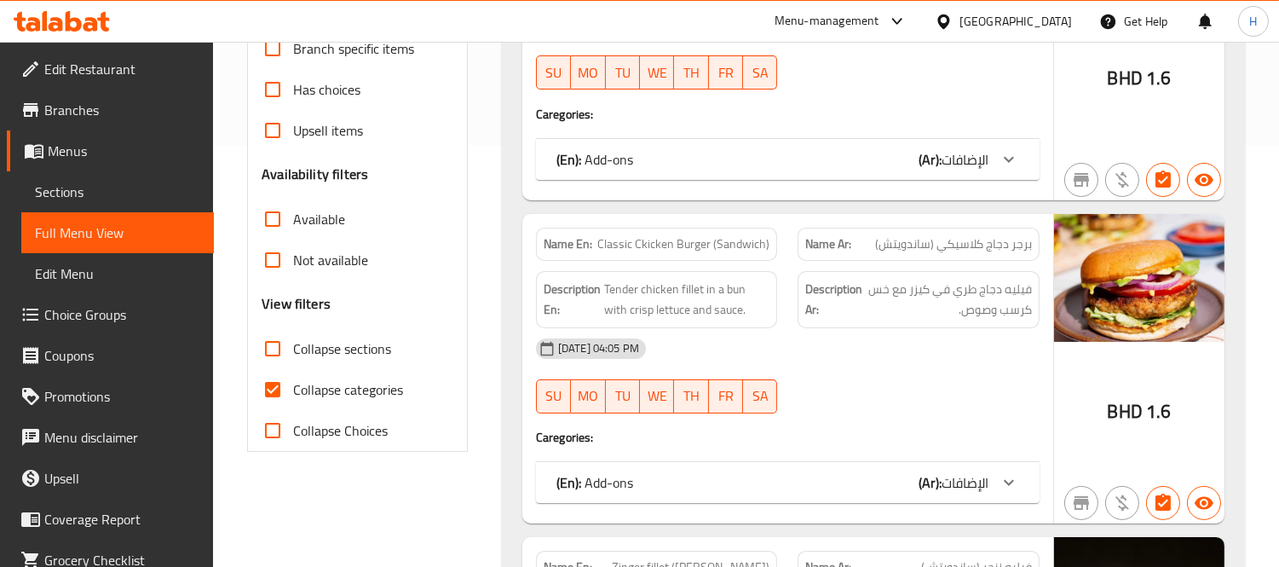
scroll to position [428, 0]
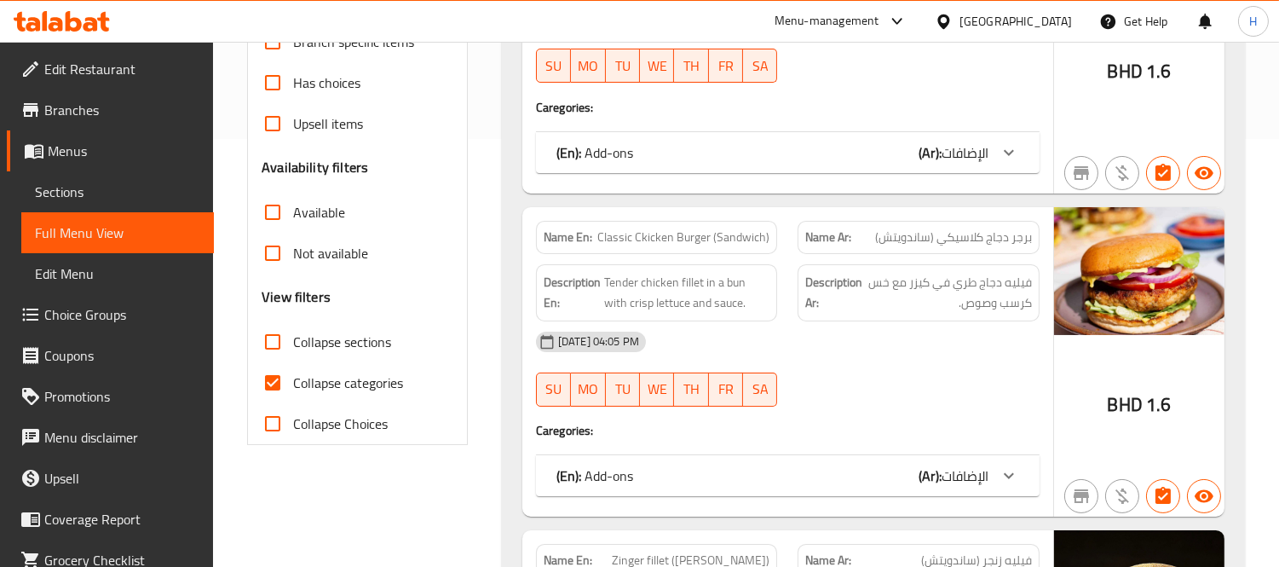
click at [278, 369] on input "Collapse categories" at bounding box center [272, 382] width 41 height 41
checkbox input "false"
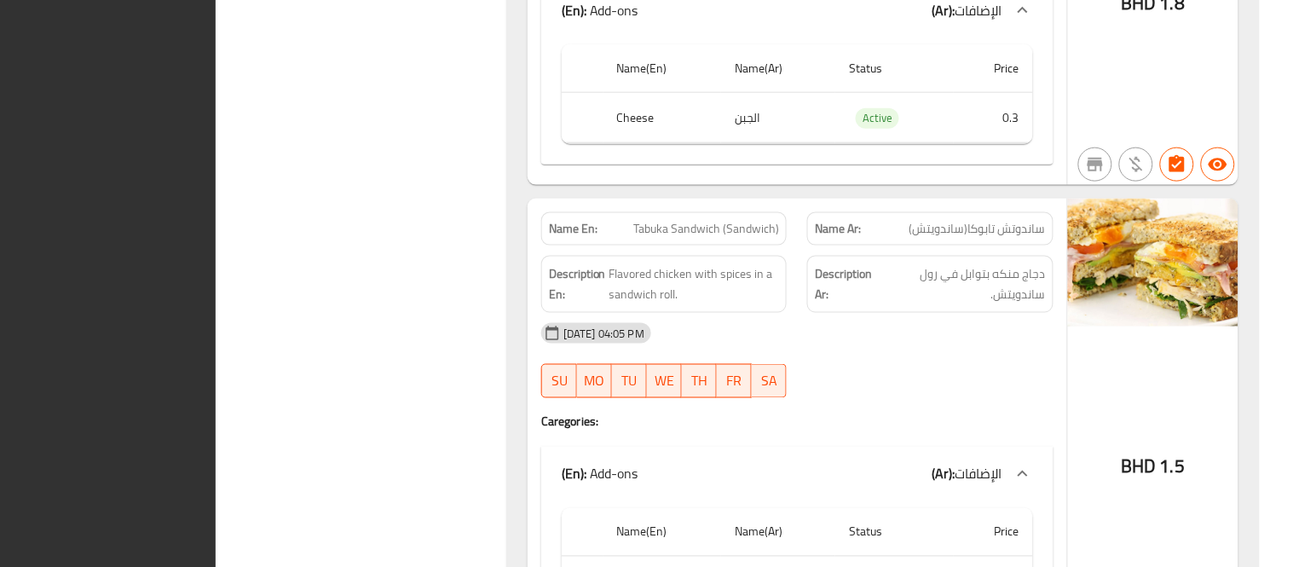
scroll to position [0, 0]
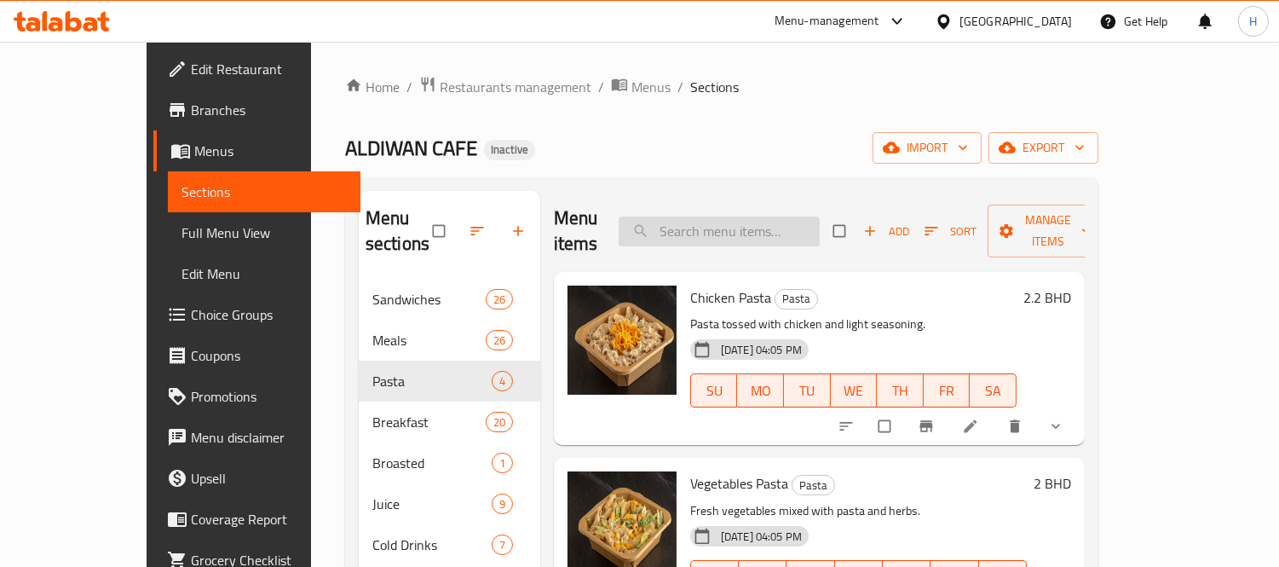
click at [736, 222] on input "search" at bounding box center [719, 231] width 201 height 30
paste input "Beef Malgoom (Sandwich)"
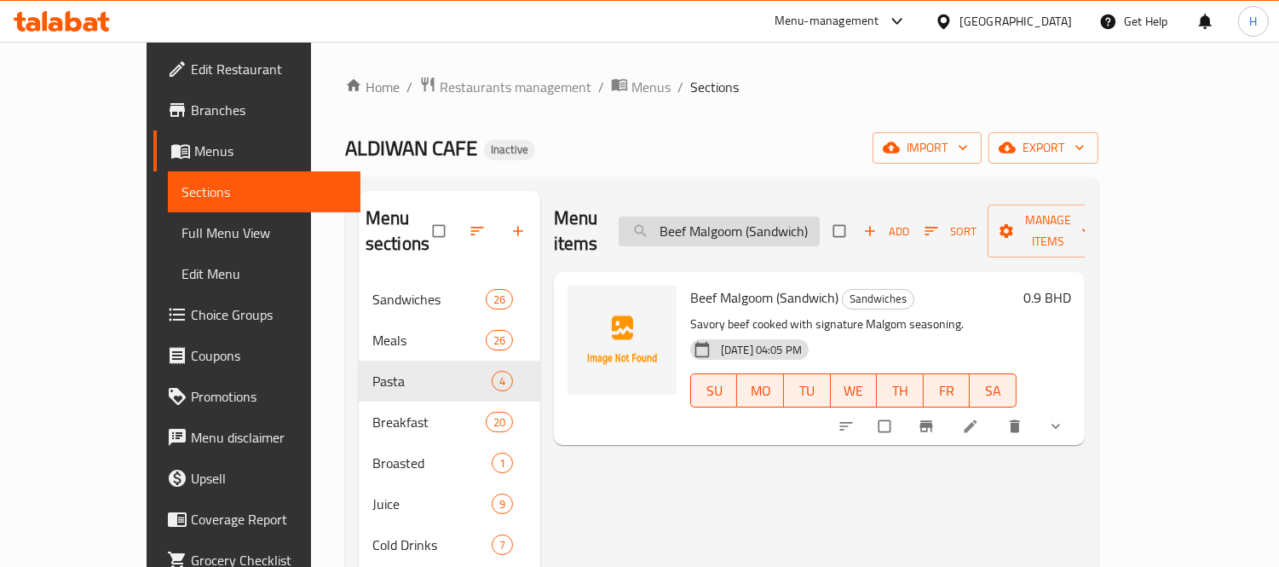
paste input "Twister Spicy"
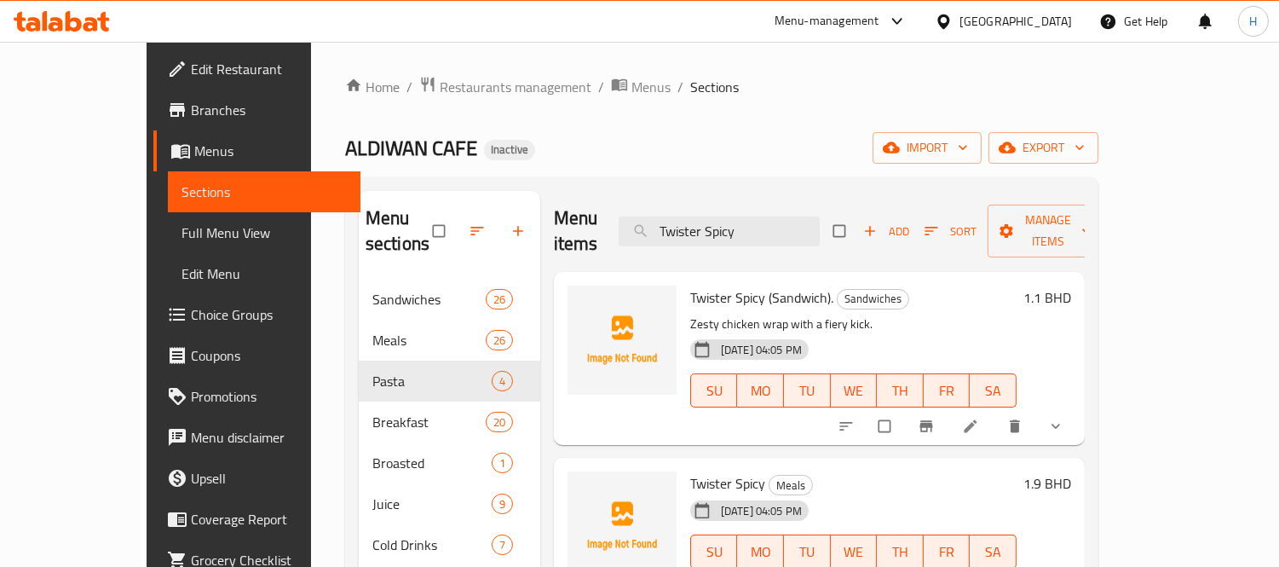
paste input "(Sandwich)"
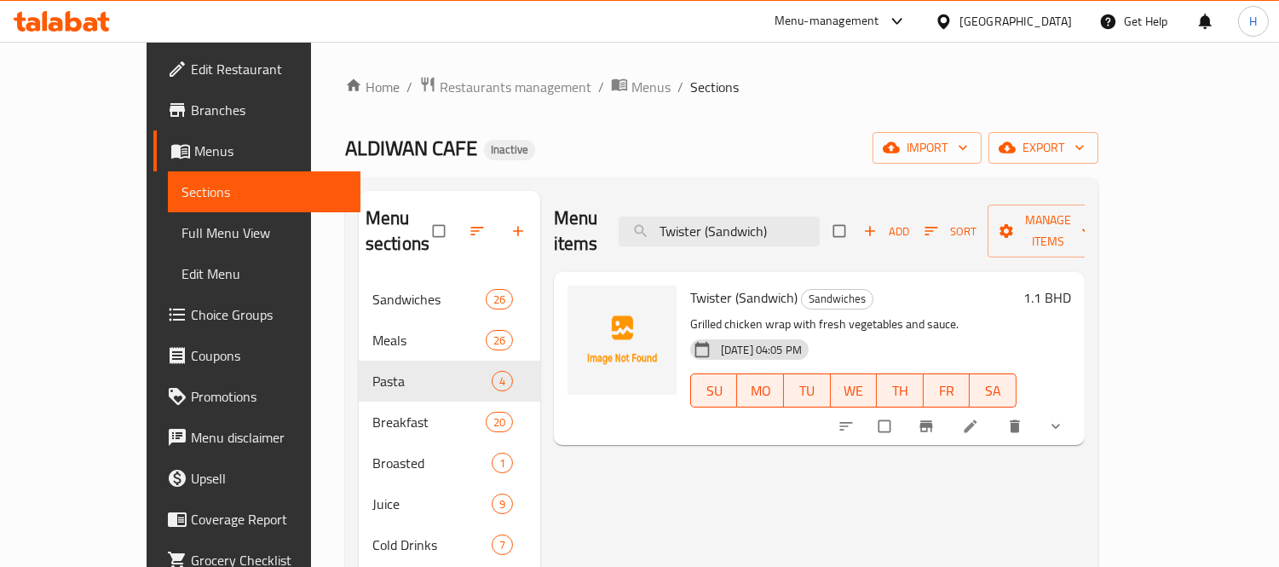
paste input "Classic Ckicken Burg"
drag, startPoint x: 799, startPoint y: 218, endPoint x: 862, endPoint y: 217, distance: 62.2
click at [820, 217] on input "Classic Ckicken Burger (Sandwich)" at bounding box center [719, 231] width 201 height 30
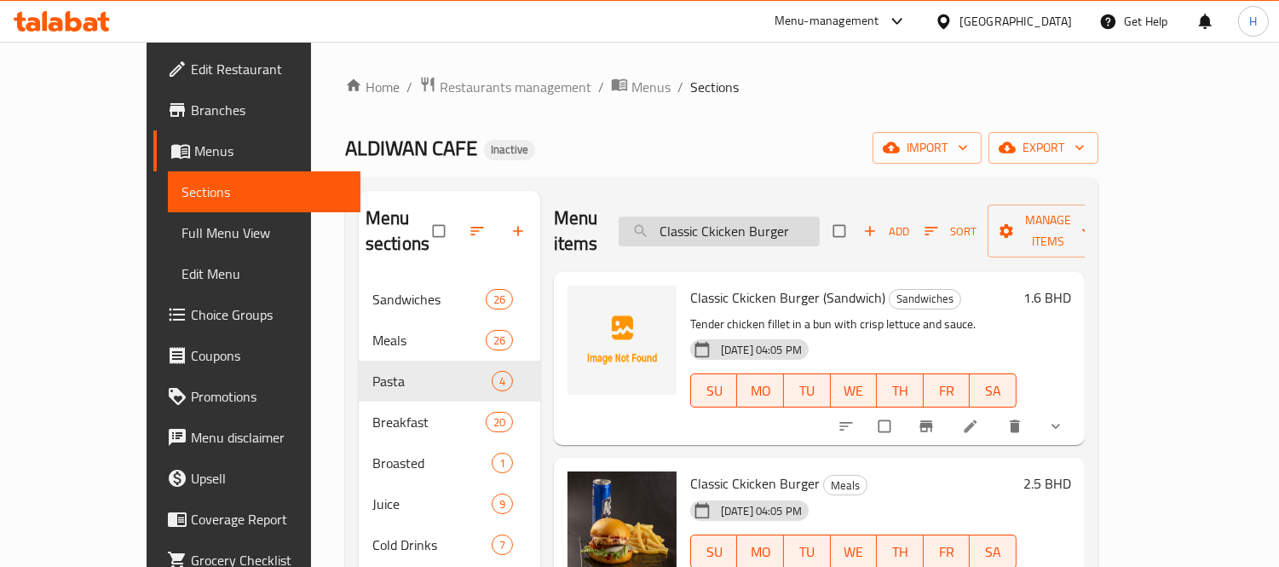
paste input "Tikka"
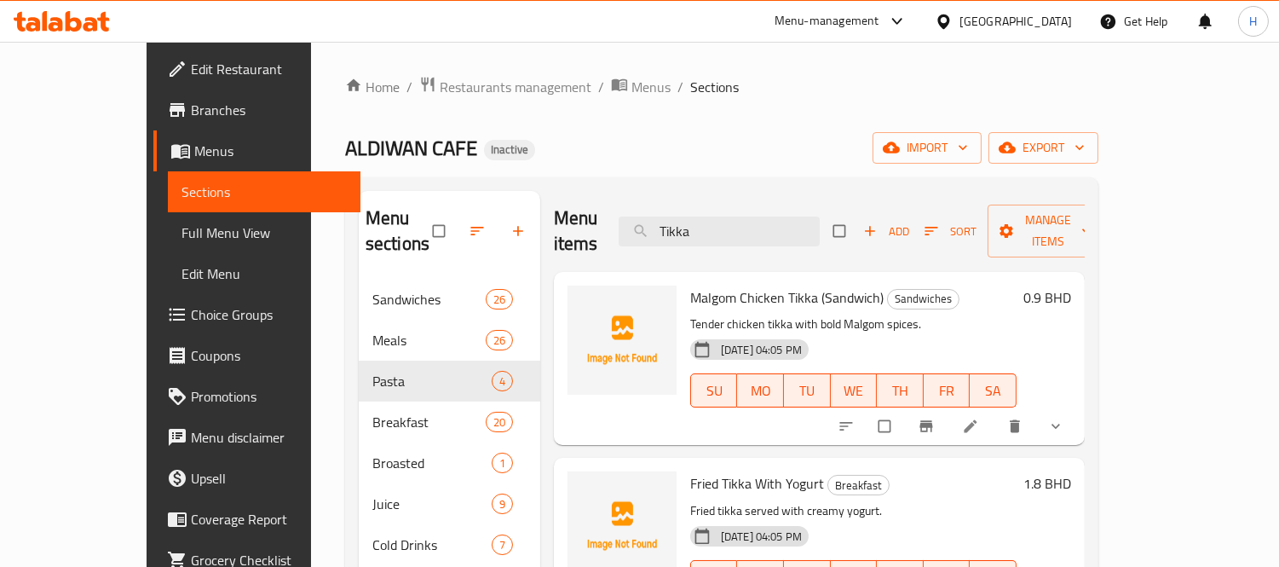
paste input "Mix Pasta"
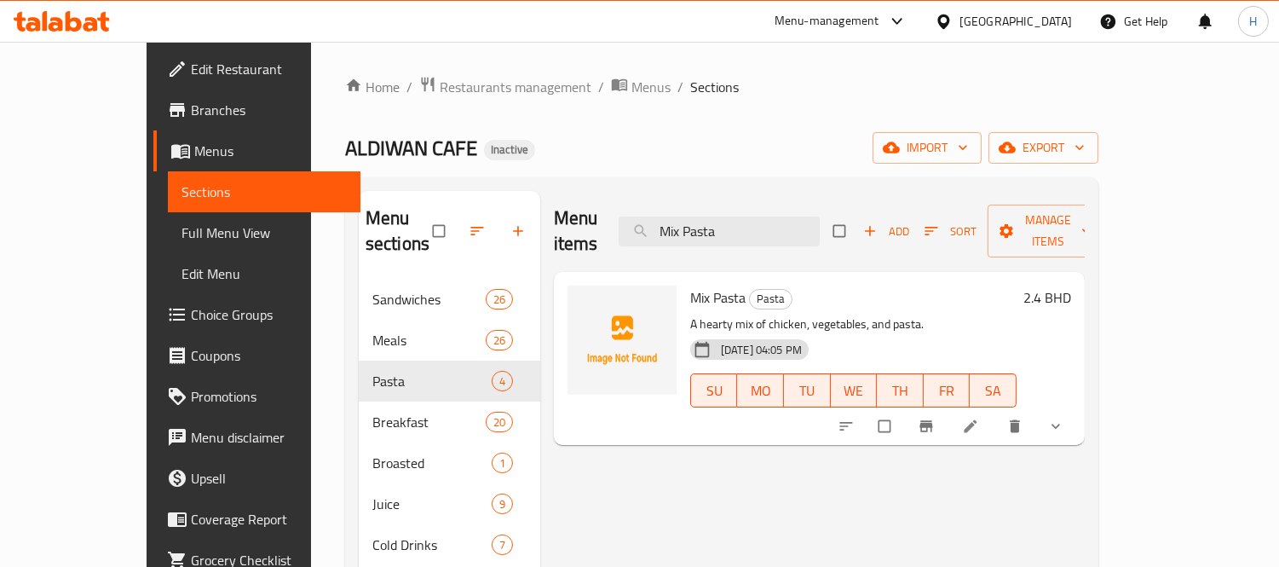
paste input "Hot Honey Chicken Burger"
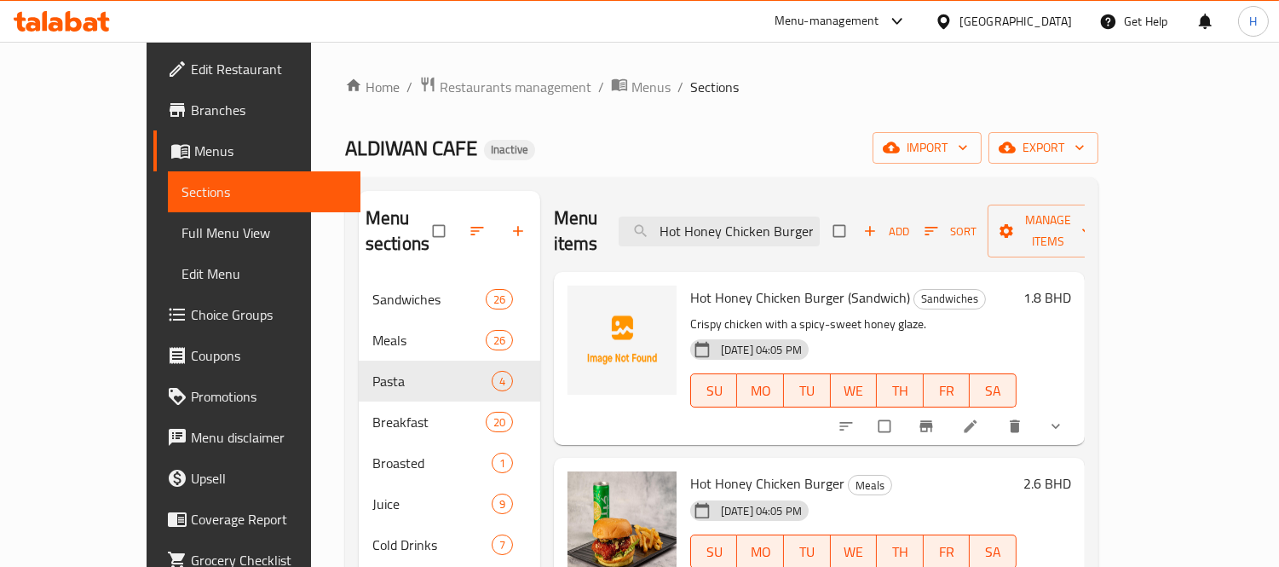
paste input "Broasted"
paste input "search"
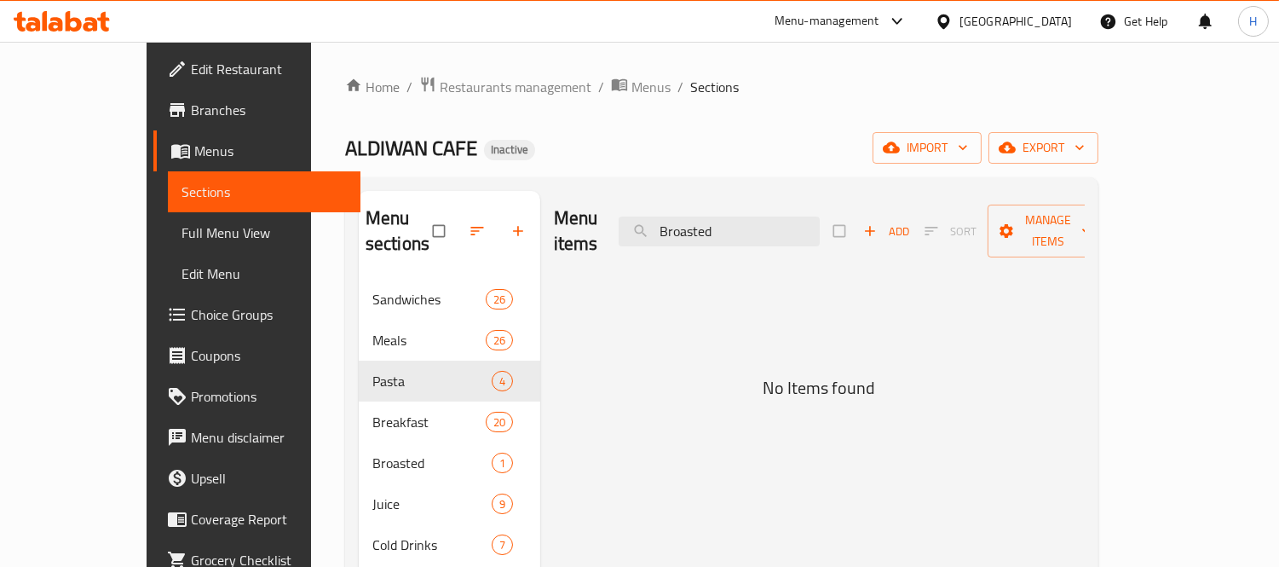
scroll to position [0, 0]
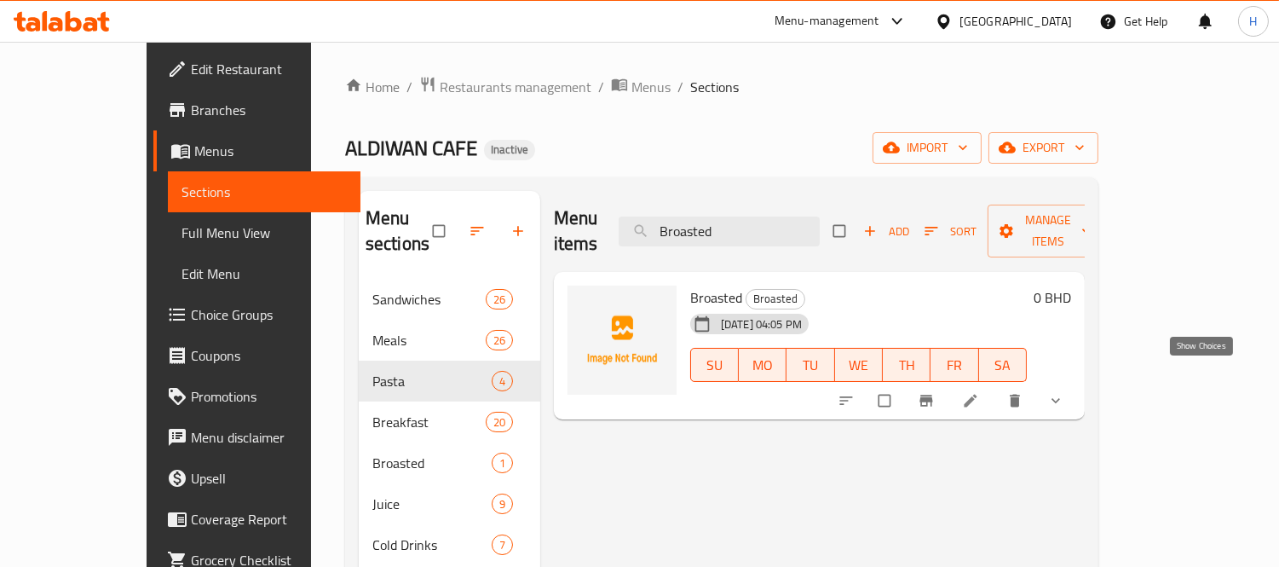
type input "Broasted"
click at [1064, 392] on icon "show more" at bounding box center [1055, 400] width 17 height 17
